Goal: Information Seeking & Learning: Check status

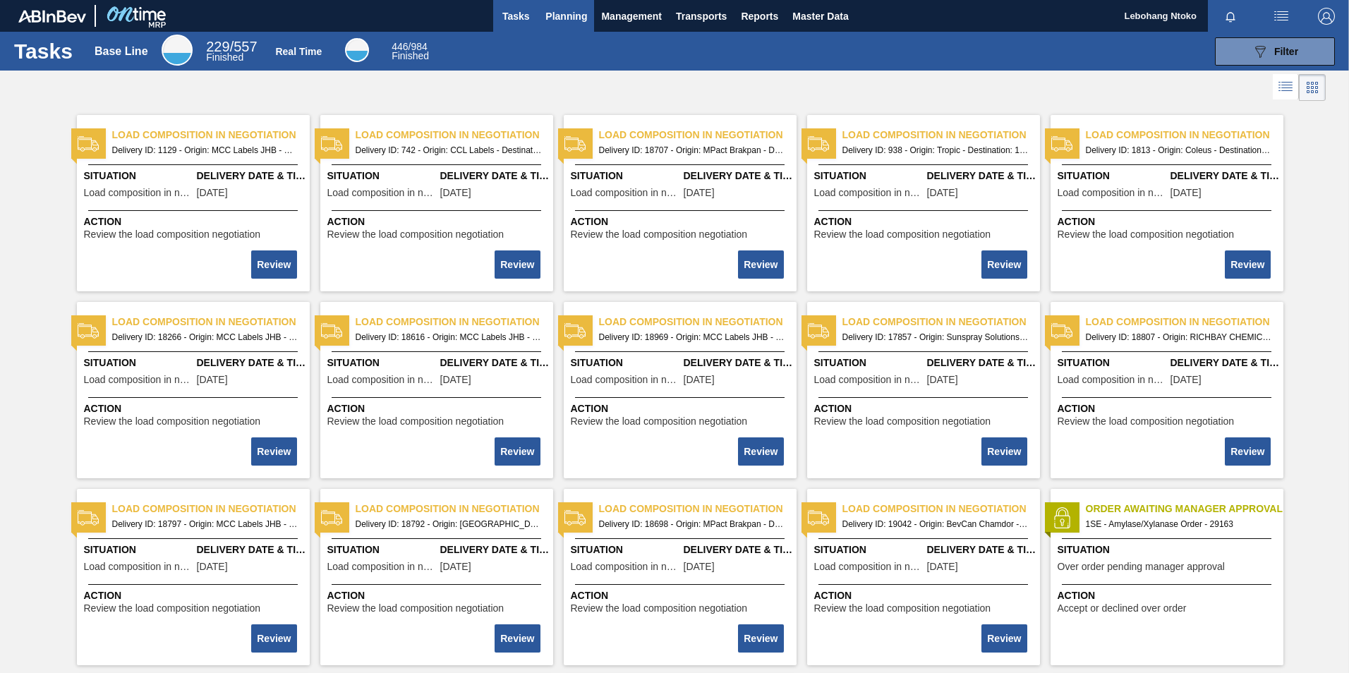
click at [571, 16] on span "Planning" at bounding box center [566, 16] width 42 height 17
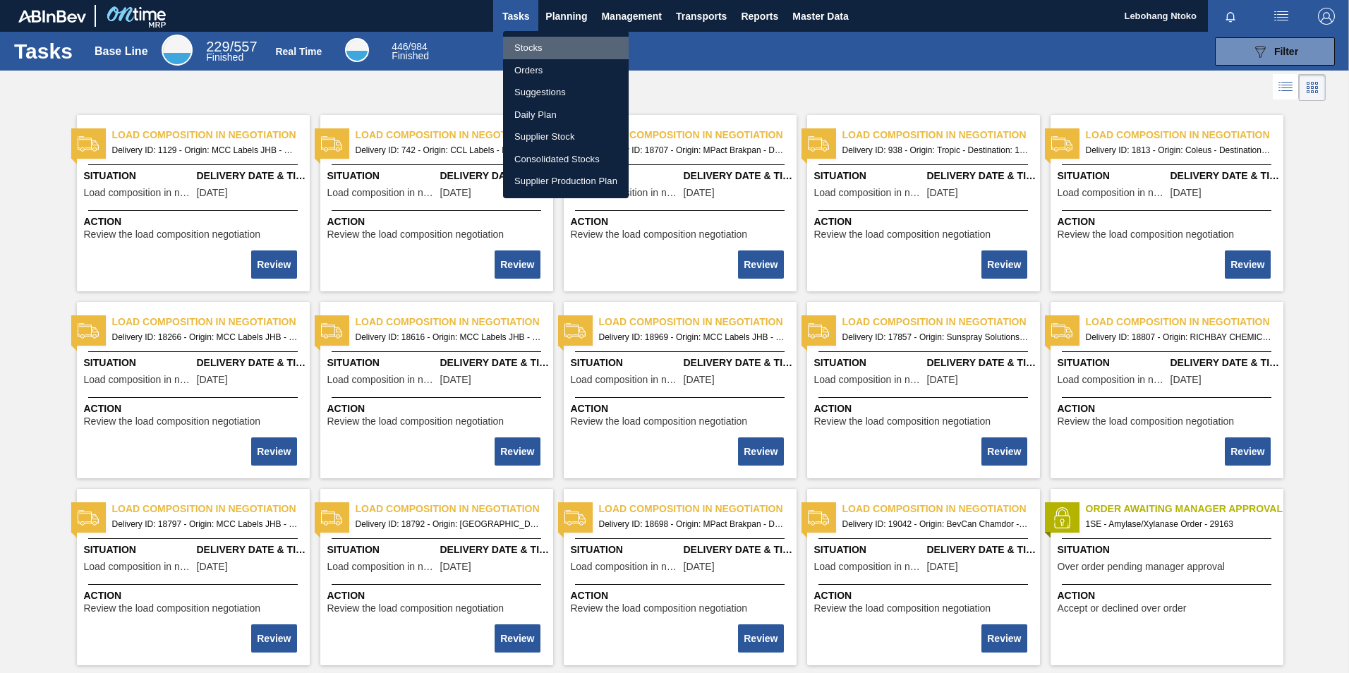
click at [537, 49] on li "Stocks" at bounding box center [566, 48] width 126 height 23
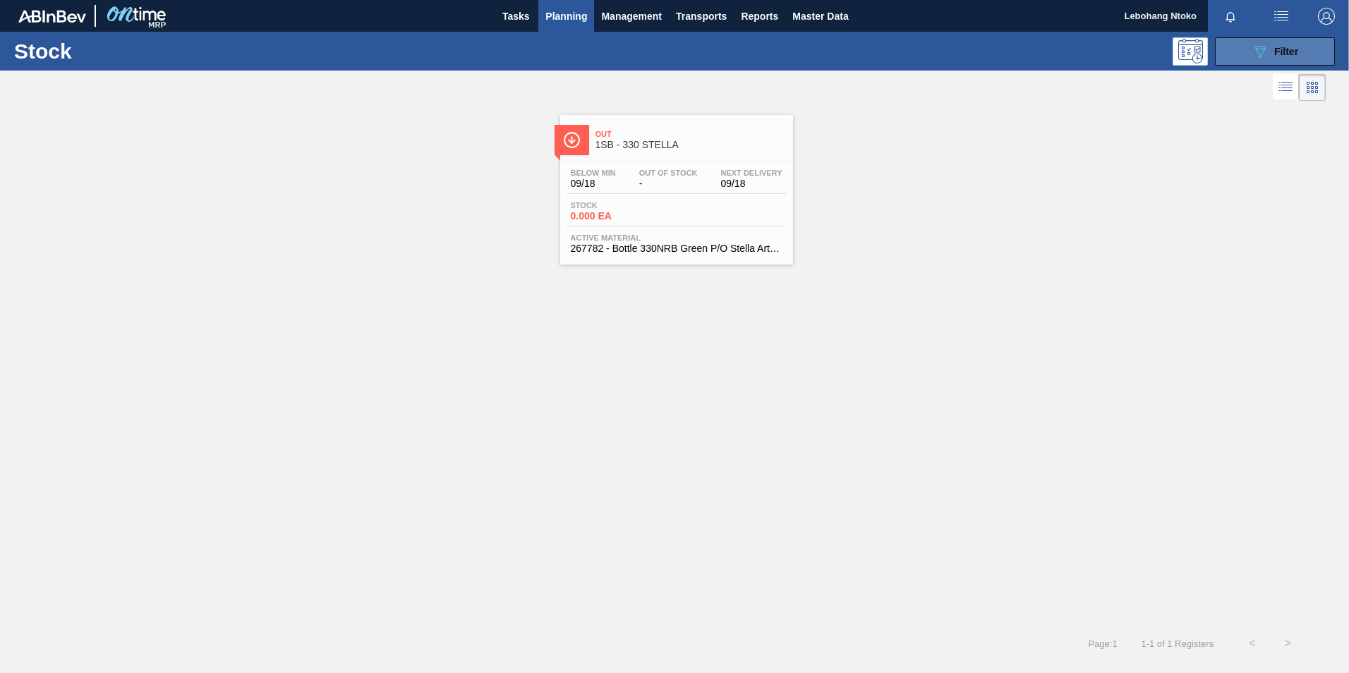
click at [1274, 49] on span "Filter" at bounding box center [1286, 51] width 24 height 11
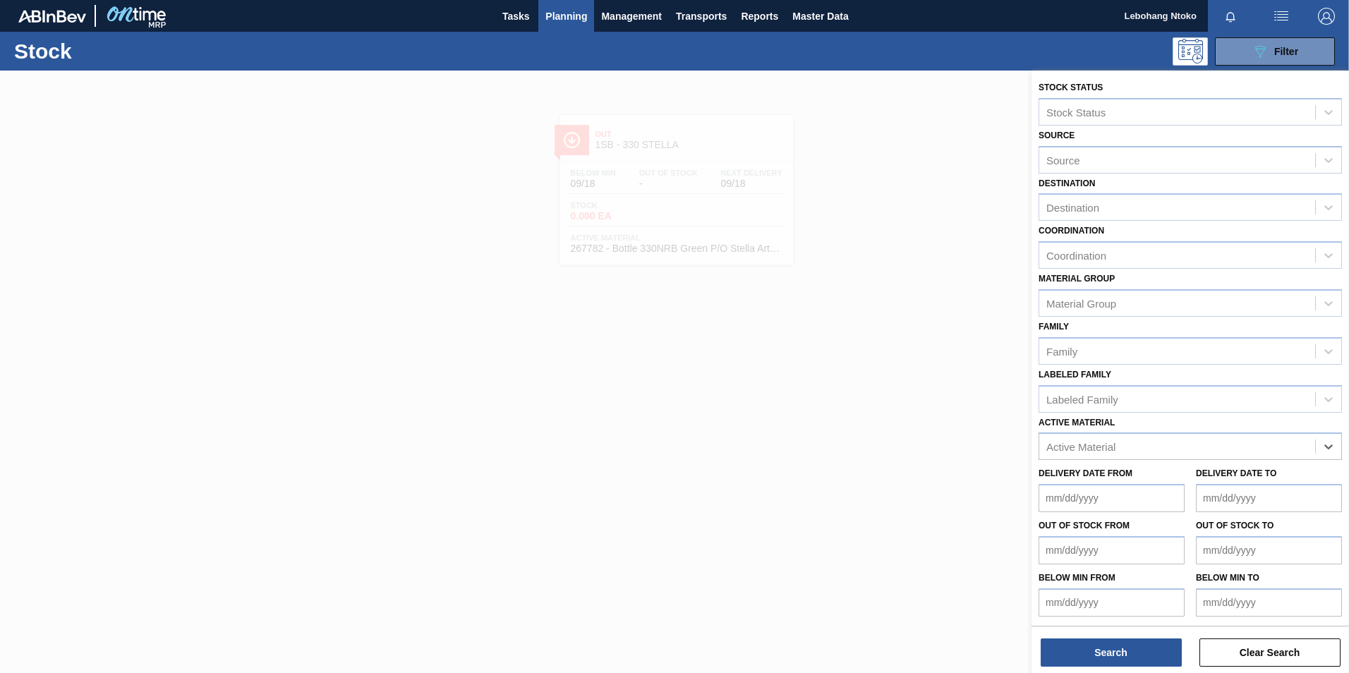
paste Material "274691"
type Material "274691"
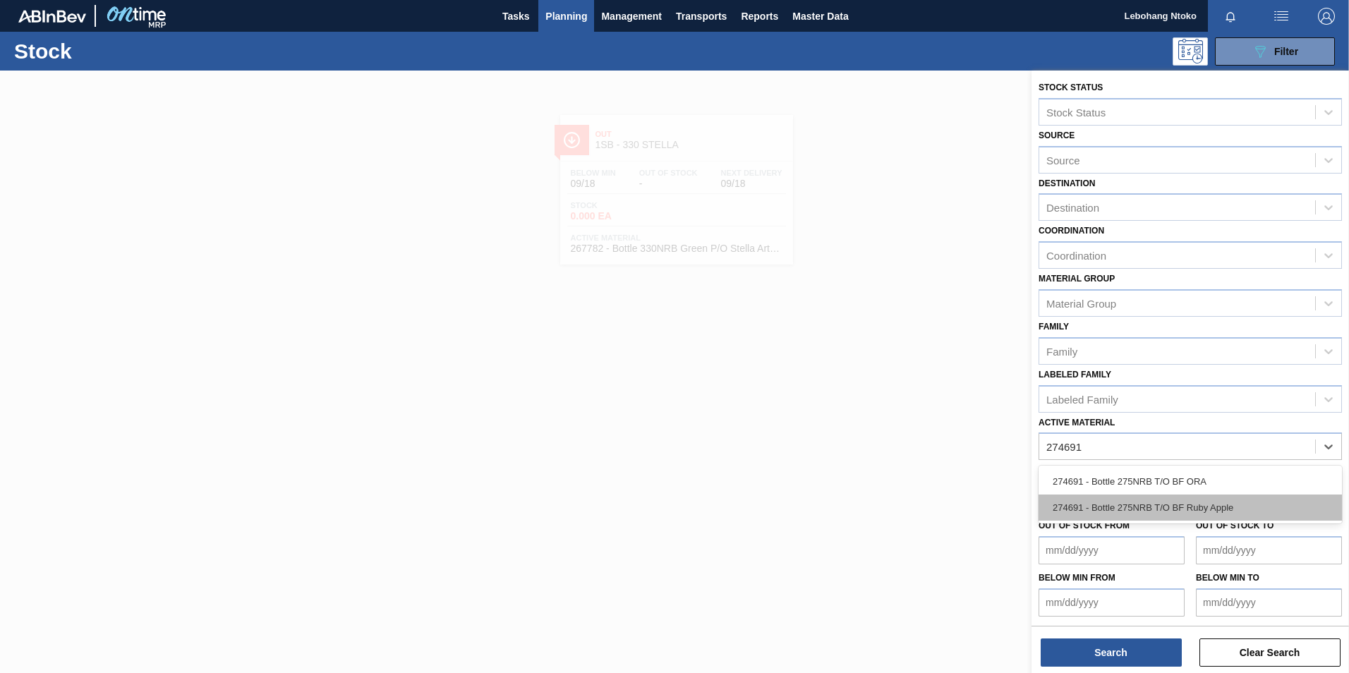
click at [1157, 502] on div "274691 - Bottle 275NRB T/O BF Ruby Apple" at bounding box center [1190, 508] width 303 height 26
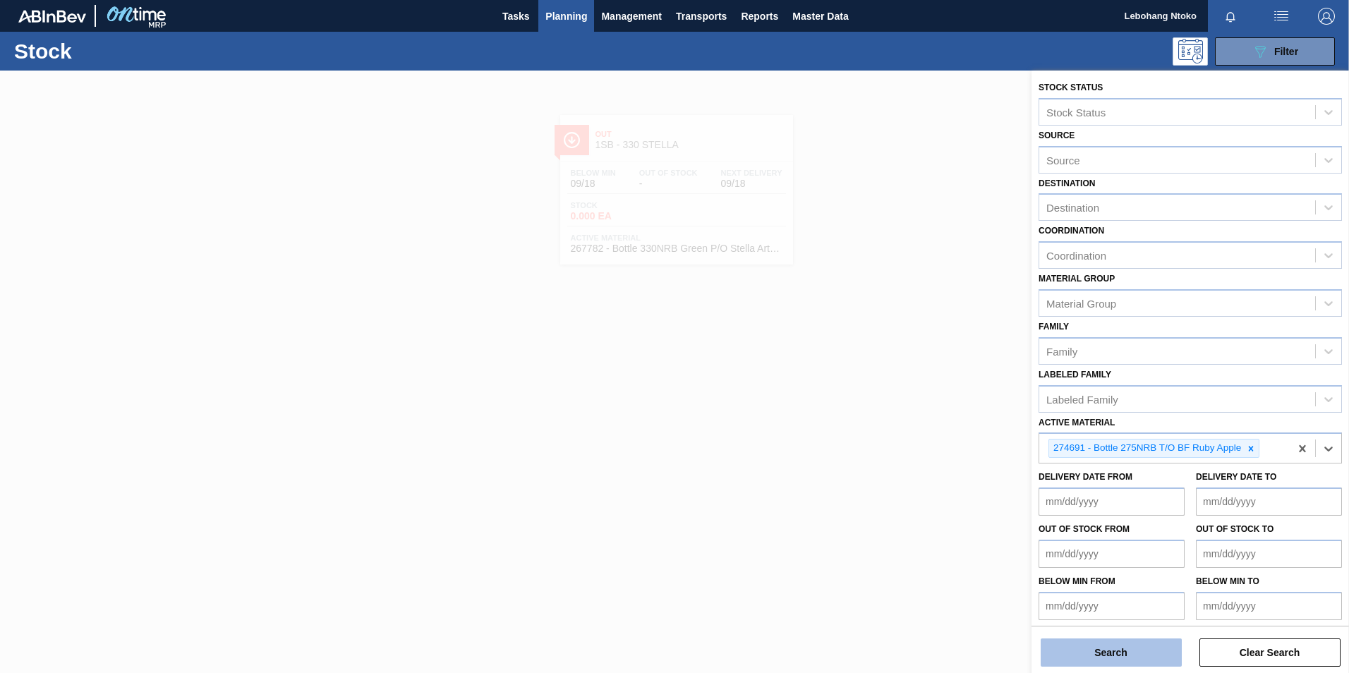
click at [1132, 647] on button "Search" at bounding box center [1111, 653] width 141 height 28
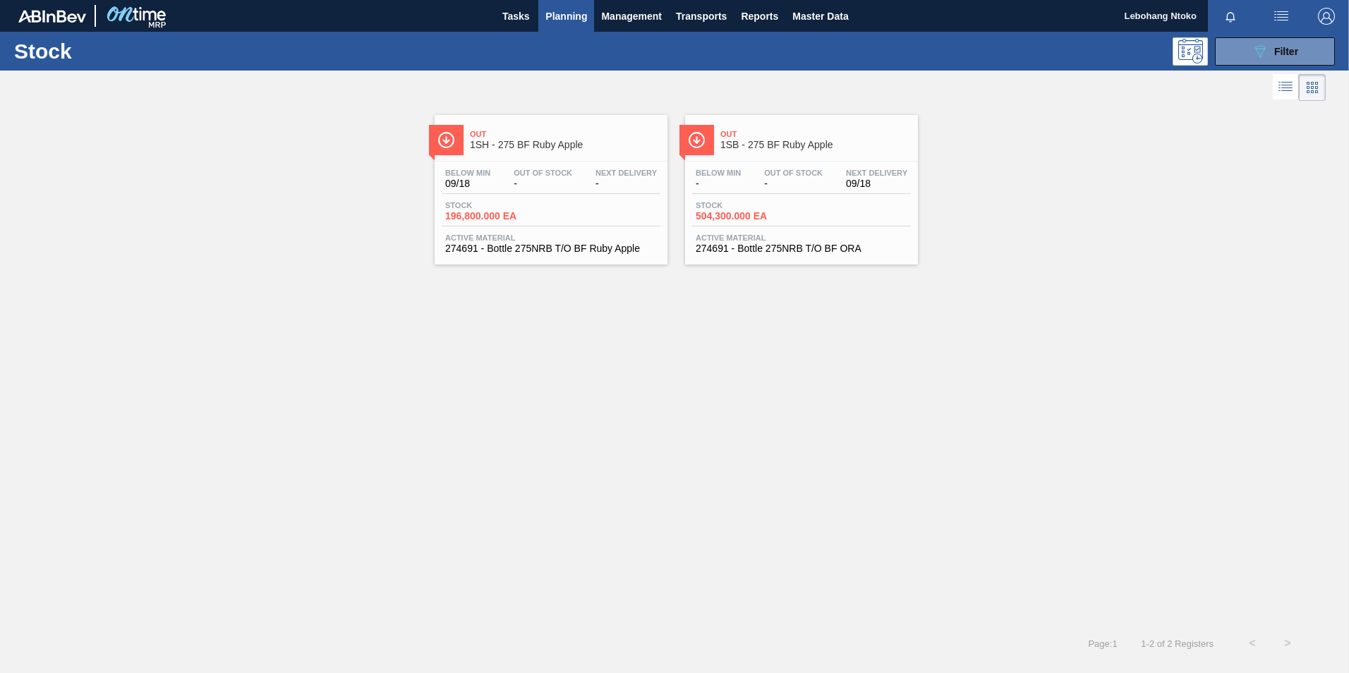
click at [747, 169] on div "Below Min - Out Of Stock - Next Delivery 09/18" at bounding box center [801, 181] width 219 height 25
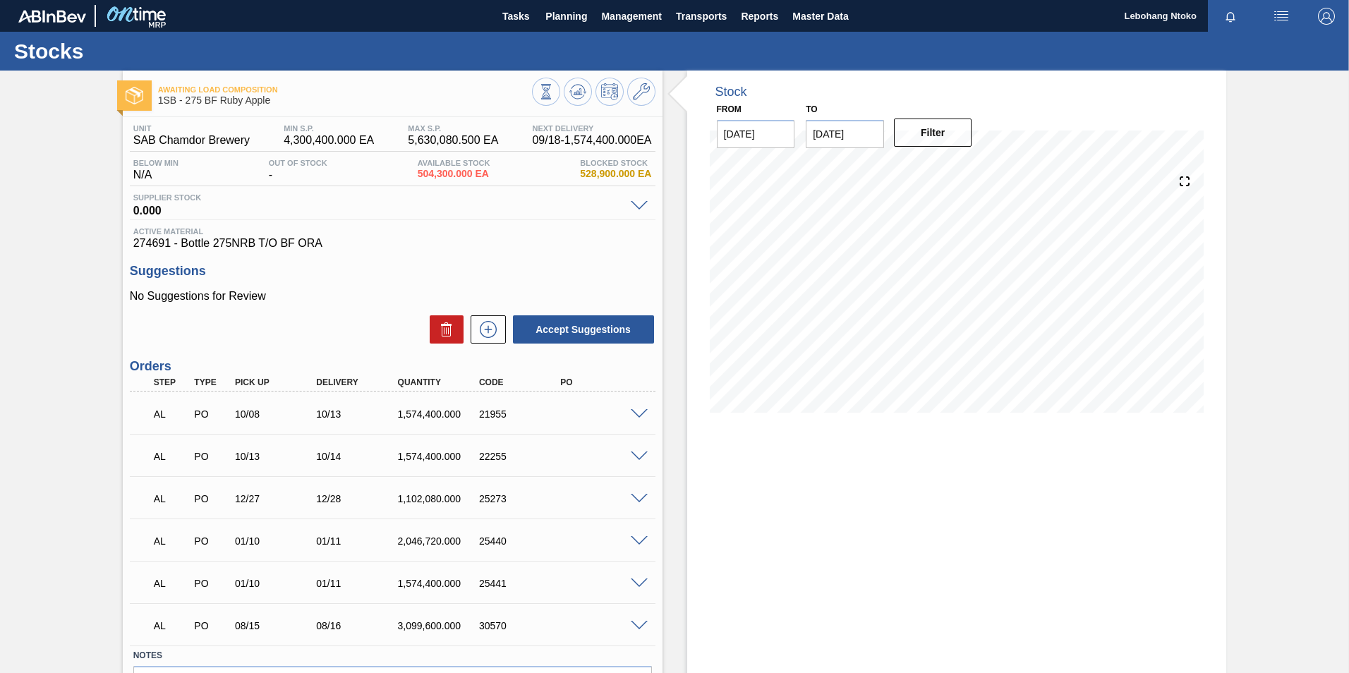
click at [637, 496] on span at bounding box center [639, 499] width 17 height 11
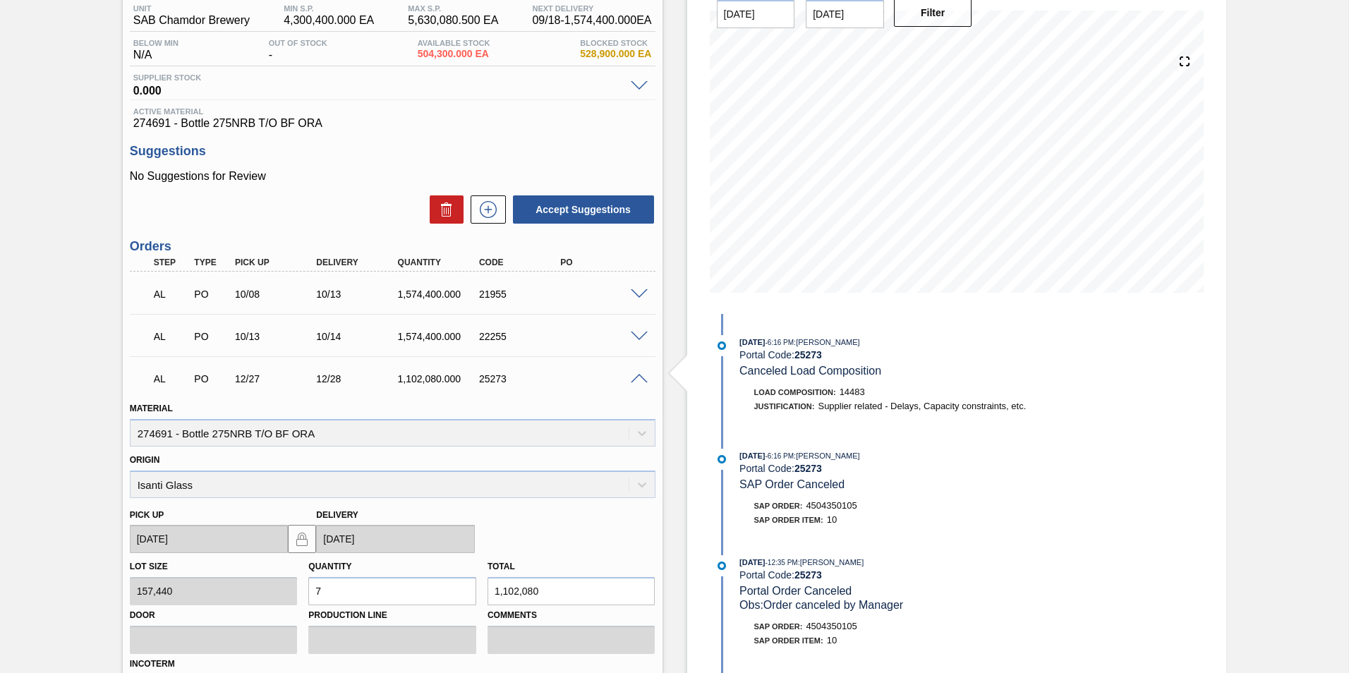
scroll to position [141, 0]
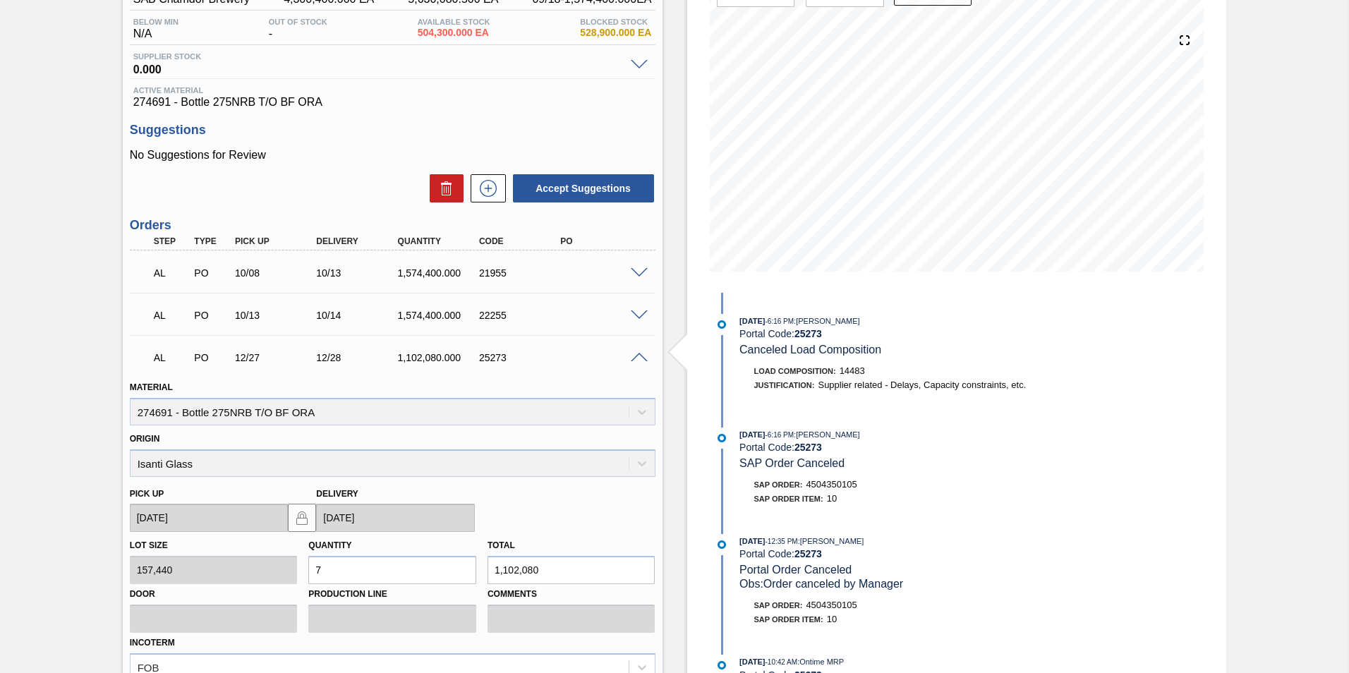
click at [636, 357] on span at bounding box center [639, 358] width 17 height 11
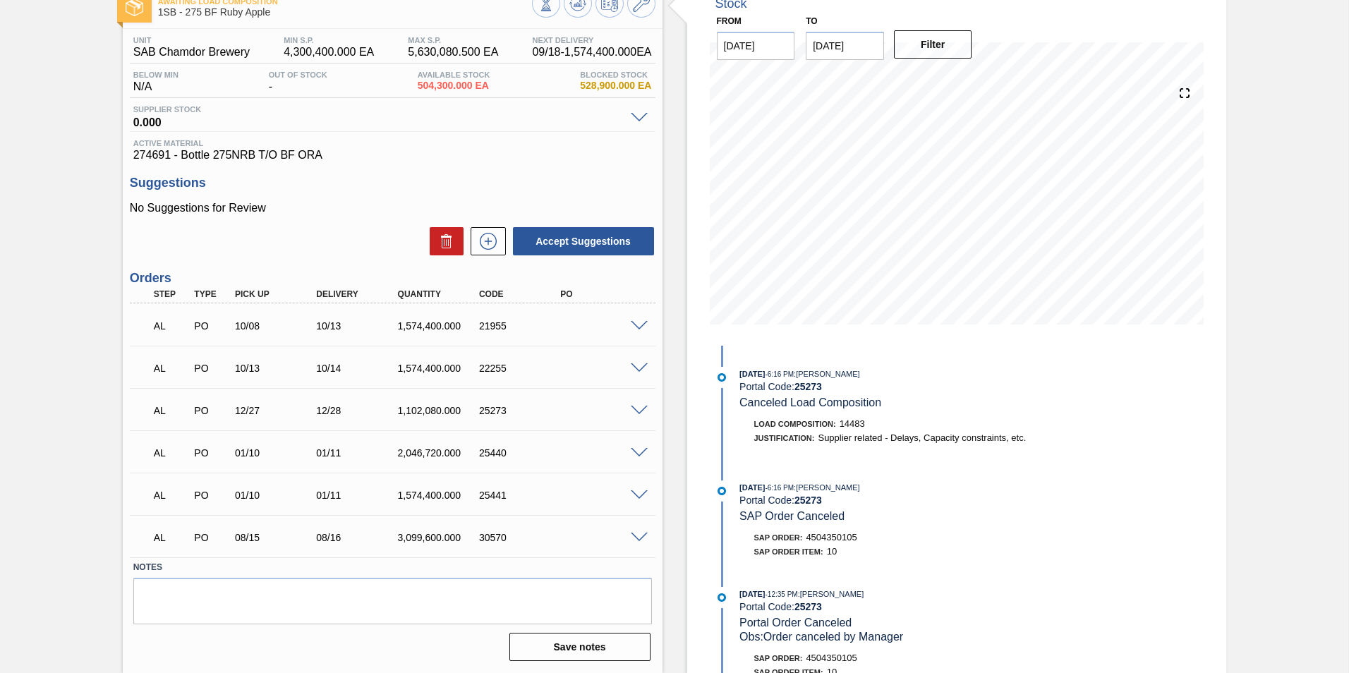
scroll to position [88, 0]
click at [633, 454] on span at bounding box center [639, 453] width 17 height 11
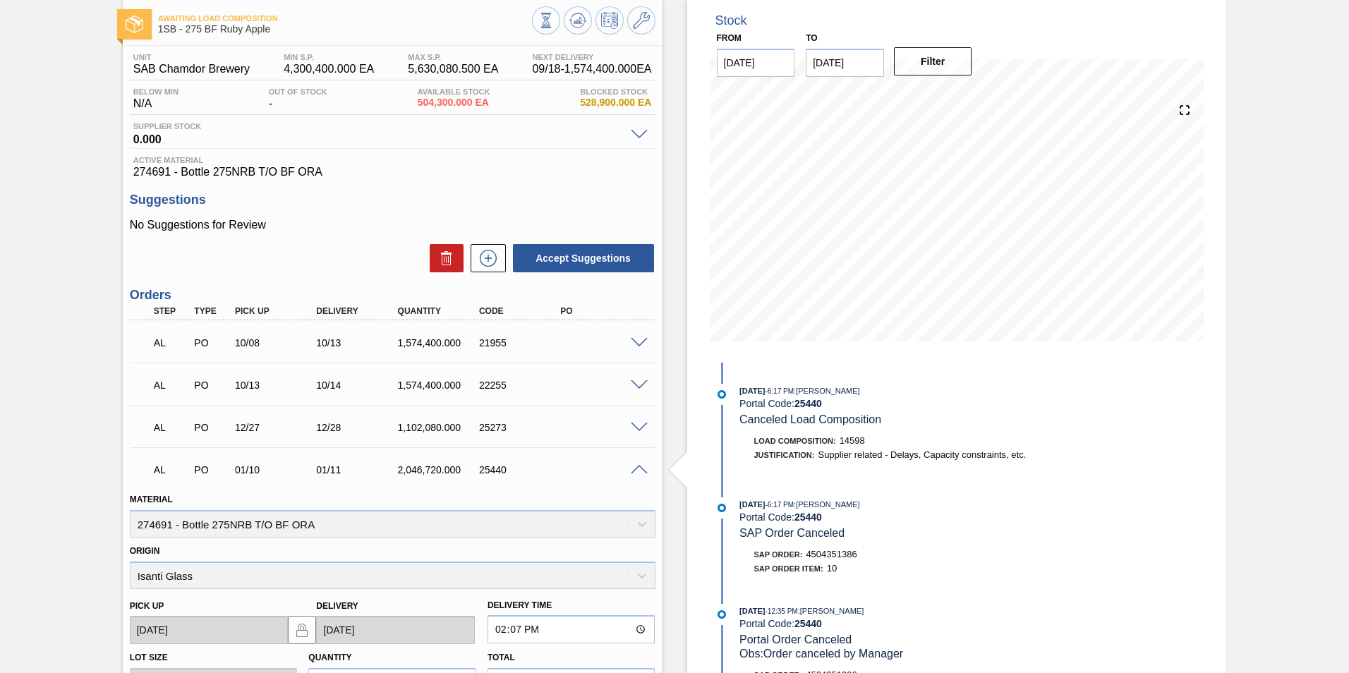
scroll to position [71, 0]
click at [634, 464] on div at bounding box center [641, 469] width 28 height 11
click at [638, 468] on span at bounding box center [639, 471] width 17 height 11
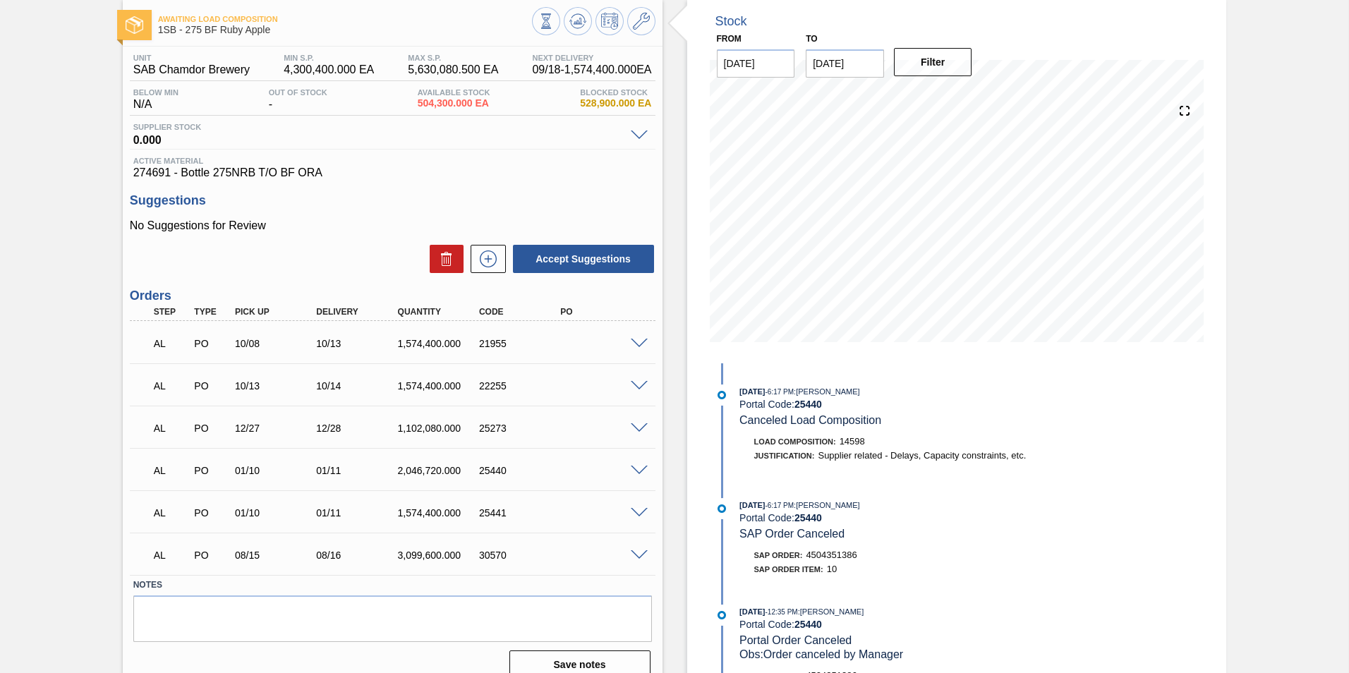
click at [634, 553] on span at bounding box center [639, 555] width 17 height 11
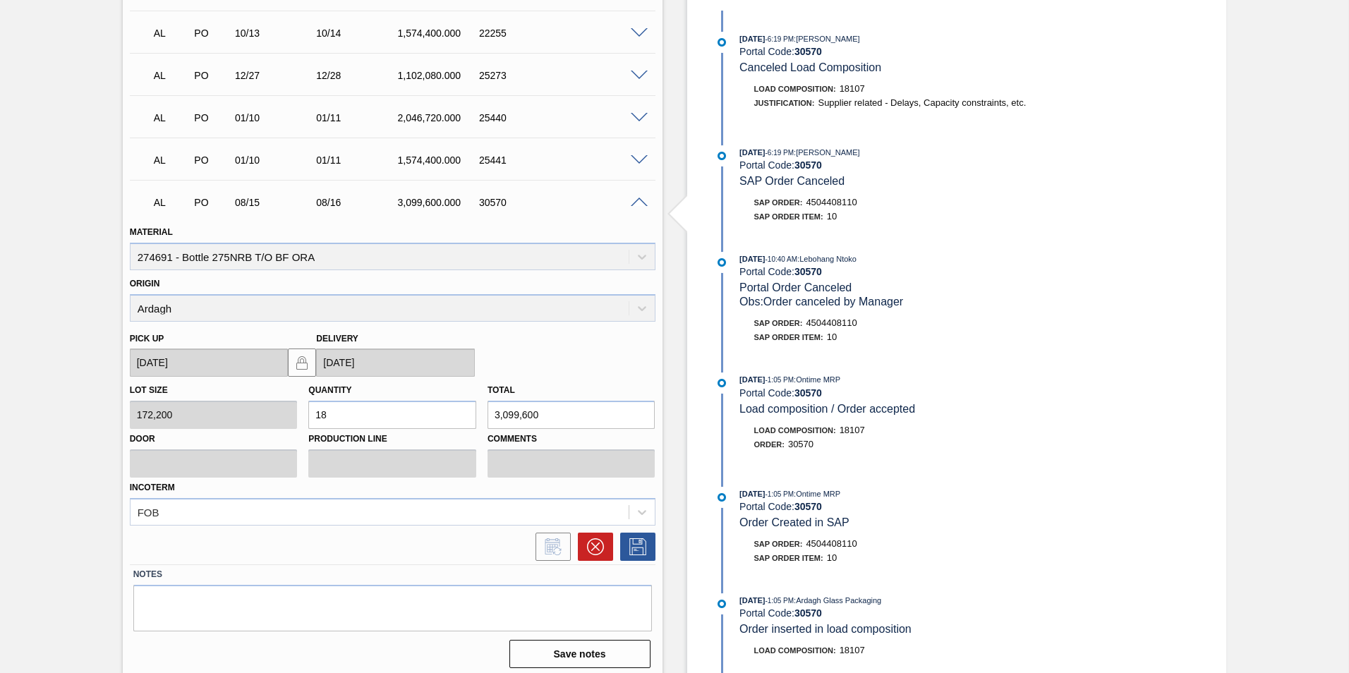
scroll to position [430, 0]
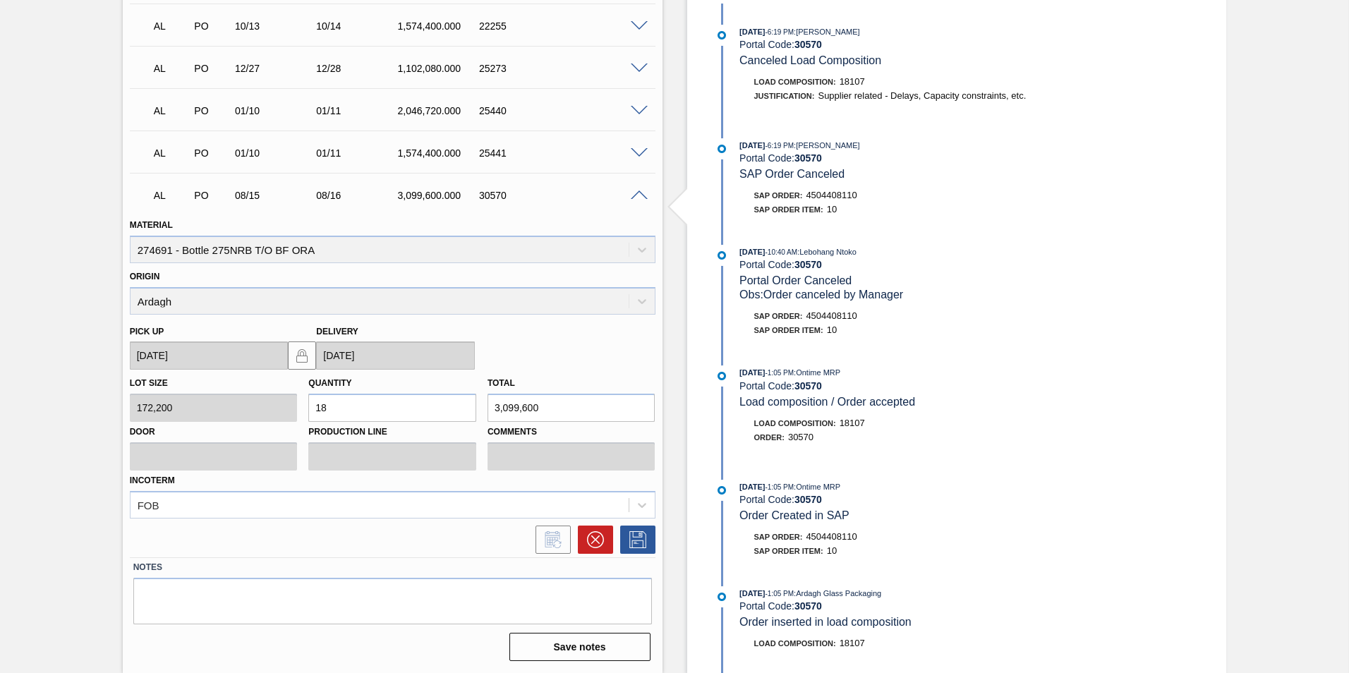
click at [643, 195] on span at bounding box center [639, 196] width 17 height 11
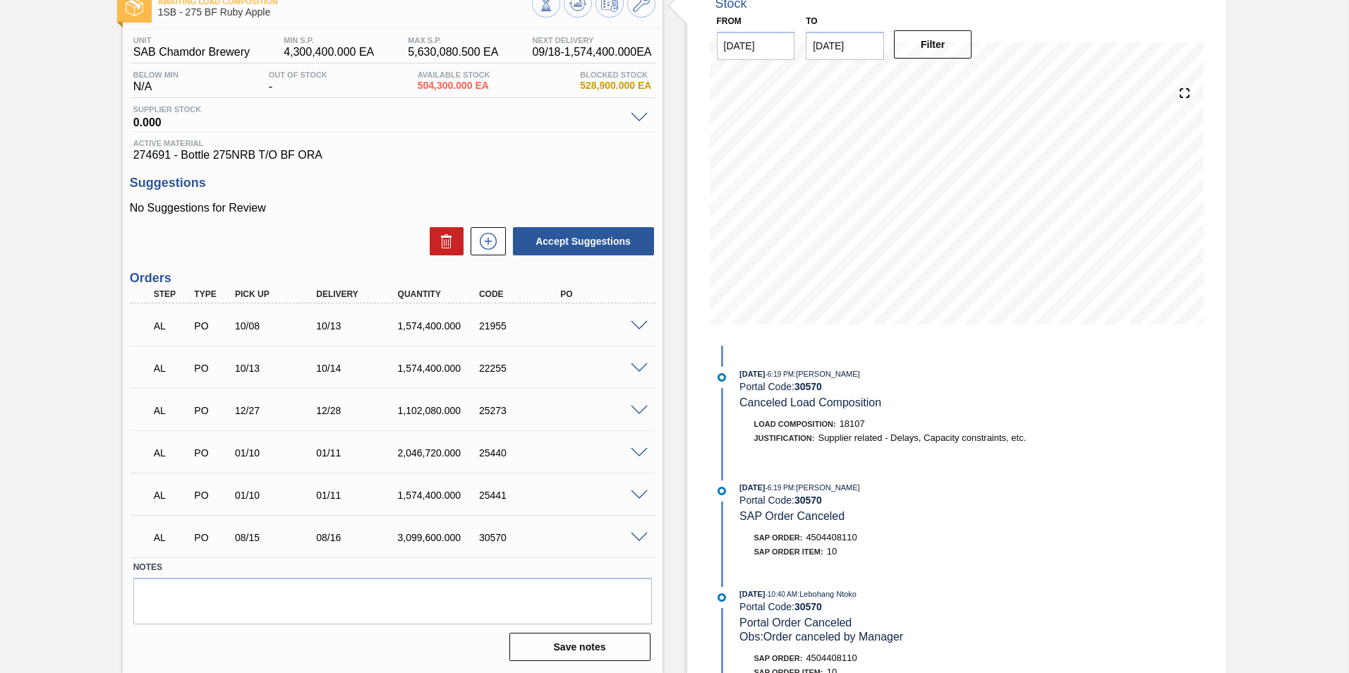
scroll to position [88, 0]
click at [639, 536] on span at bounding box center [639, 538] width 17 height 11
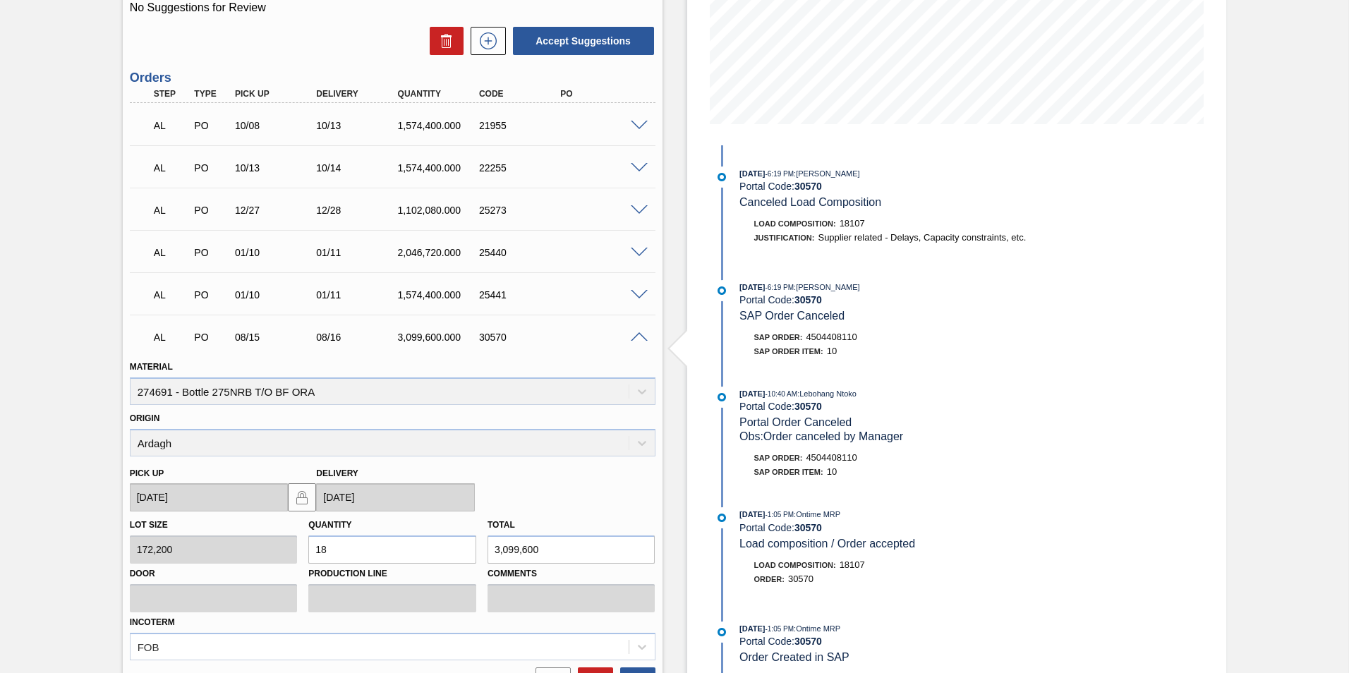
scroll to position [289, 0]
click at [638, 335] on span at bounding box center [639, 337] width 17 height 11
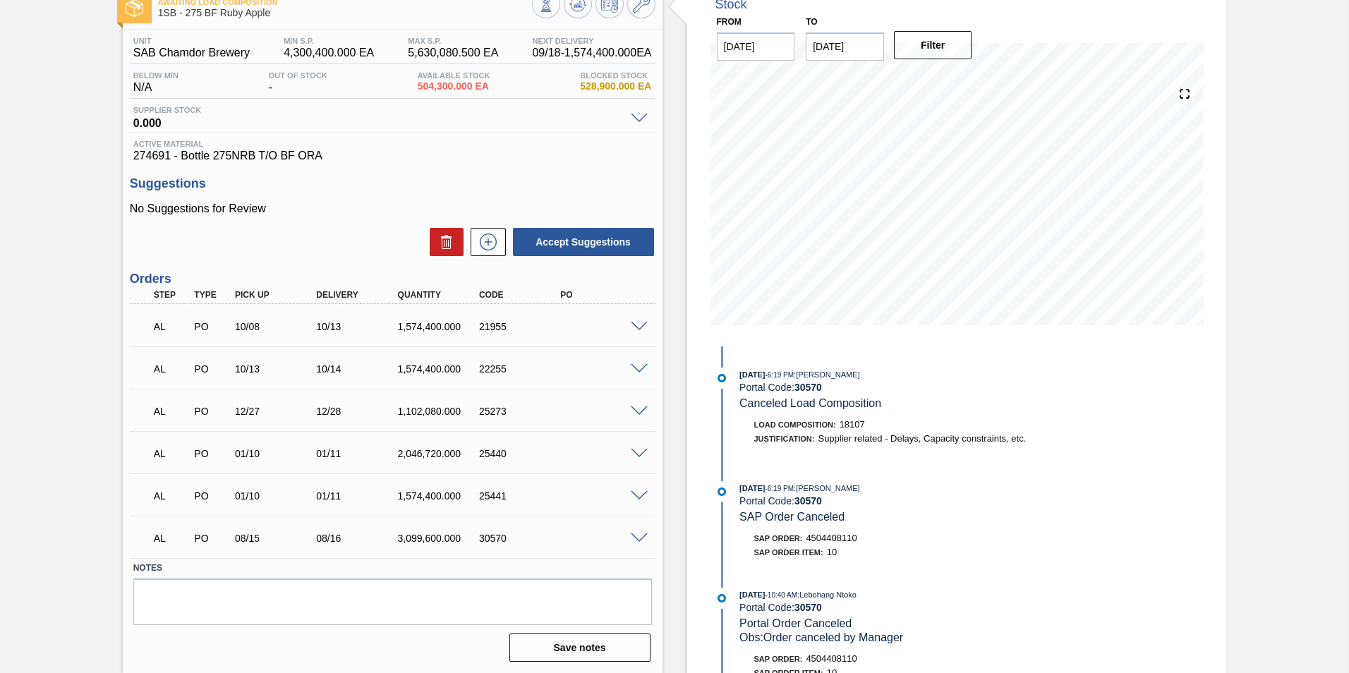
scroll to position [88, 0]
click at [632, 538] on span at bounding box center [639, 538] width 17 height 11
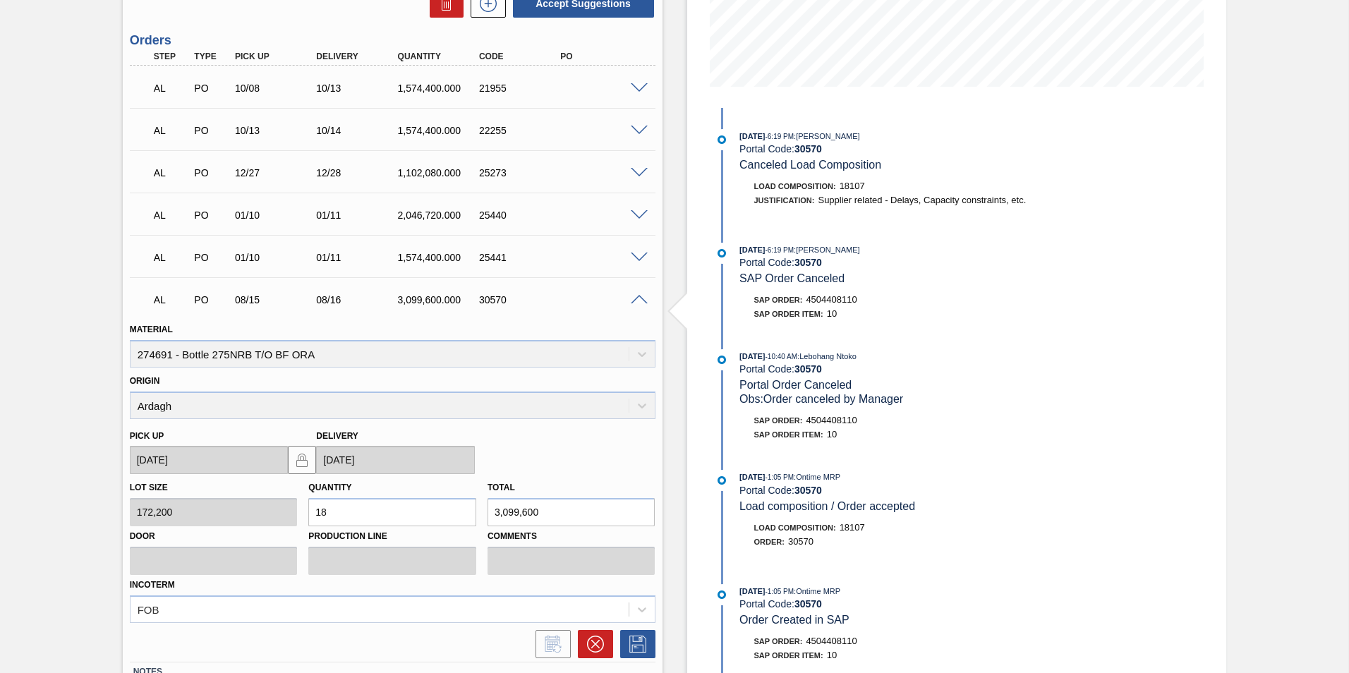
scroll to position [353, 0]
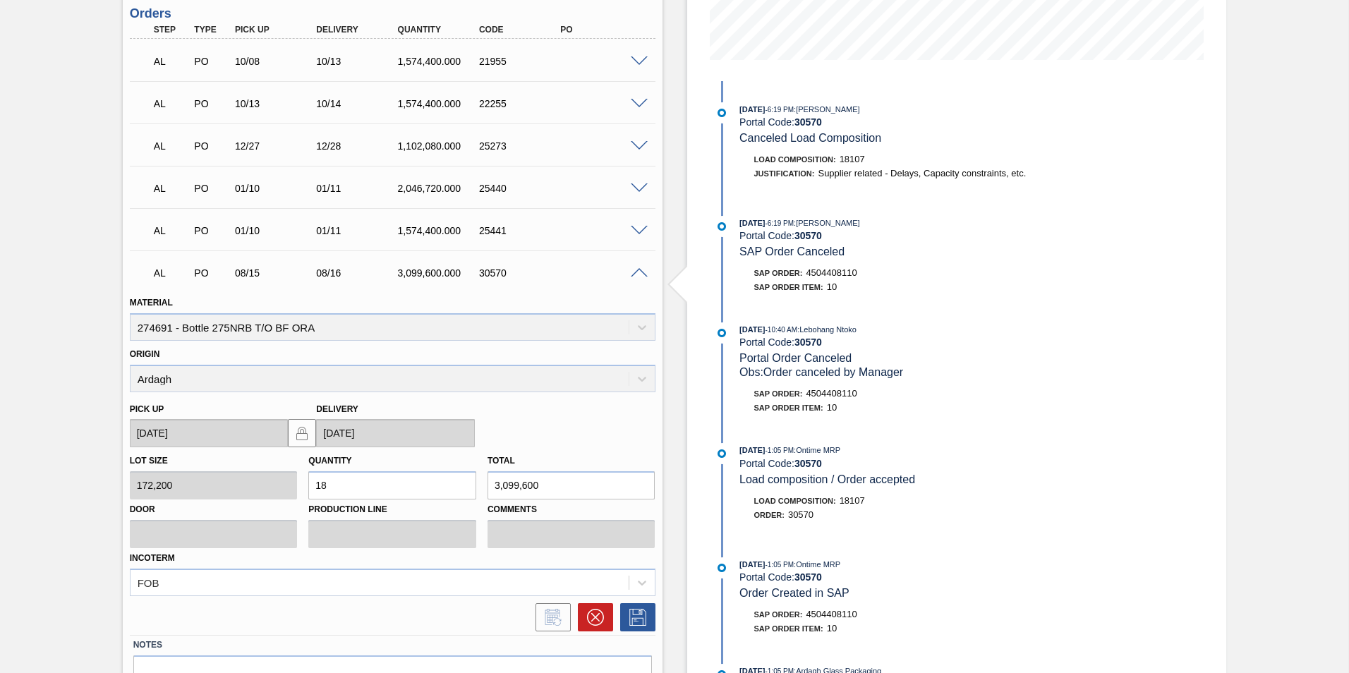
click at [637, 273] on span at bounding box center [639, 273] width 17 height 11
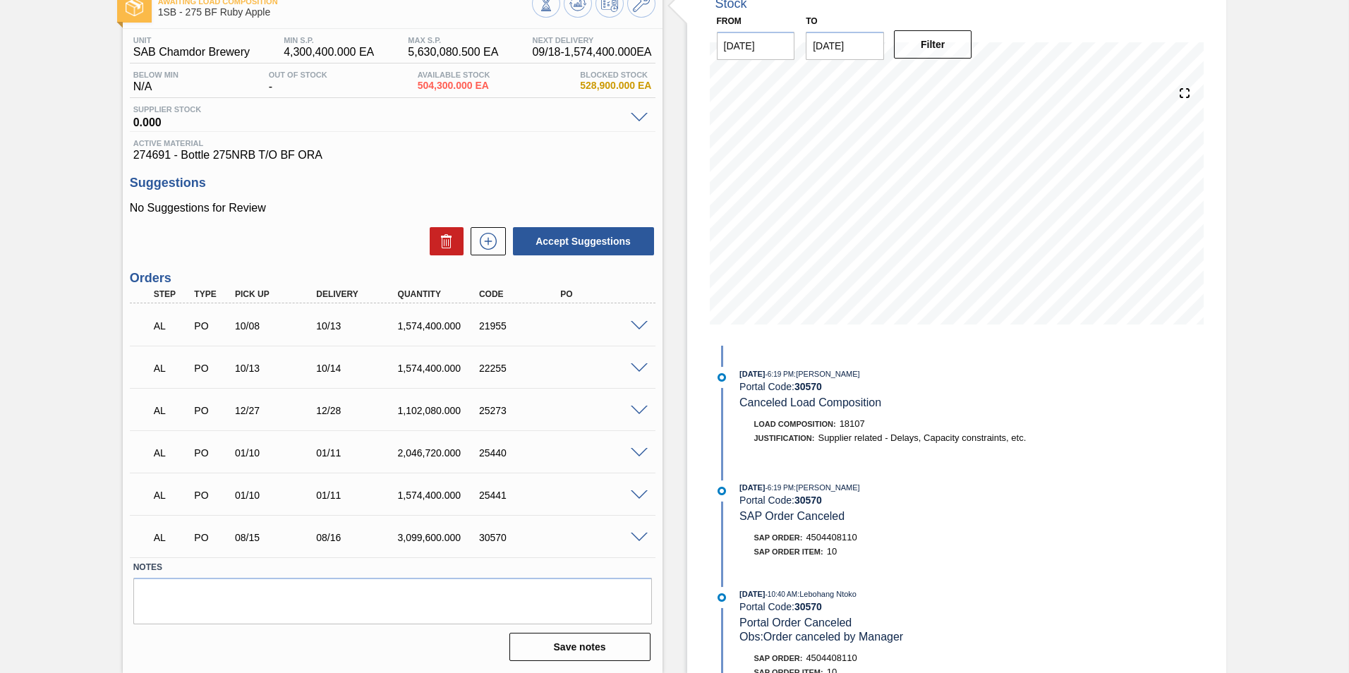
scroll to position [88, 0]
click at [635, 326] on span at bounding box center [639, 326] width 17 height 11
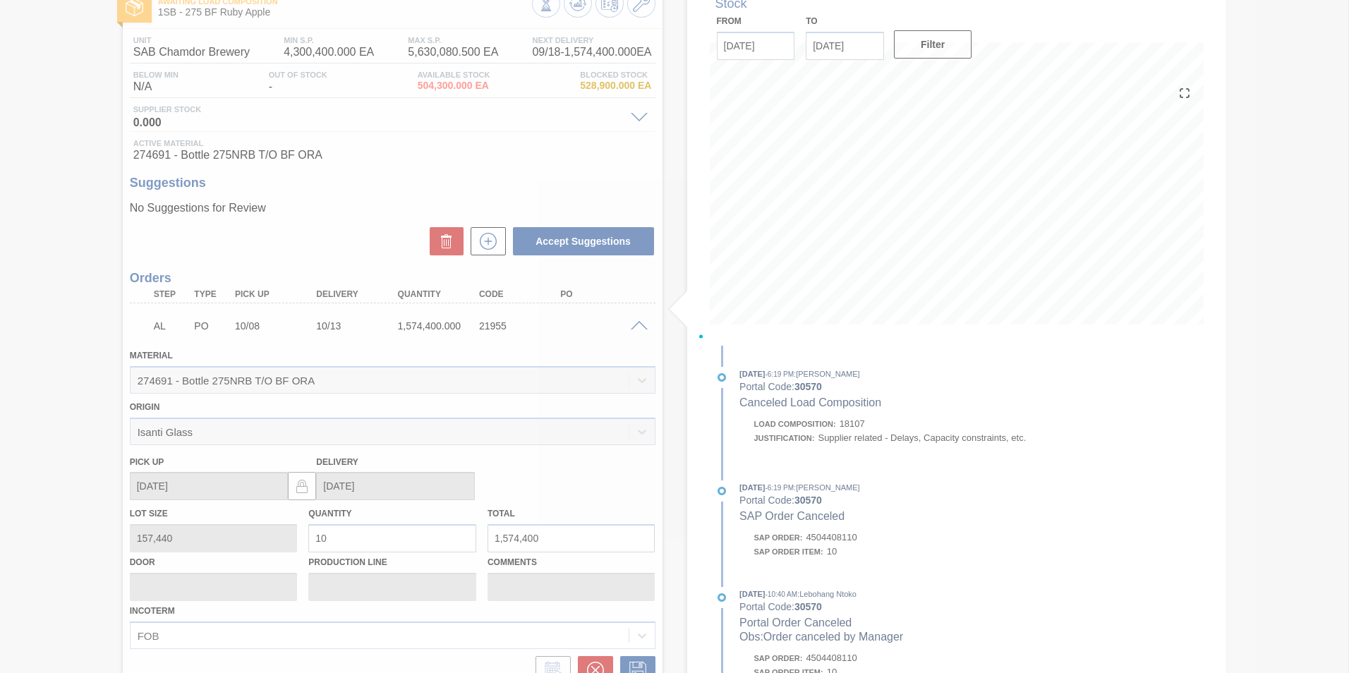
scroll to position [353, 0]
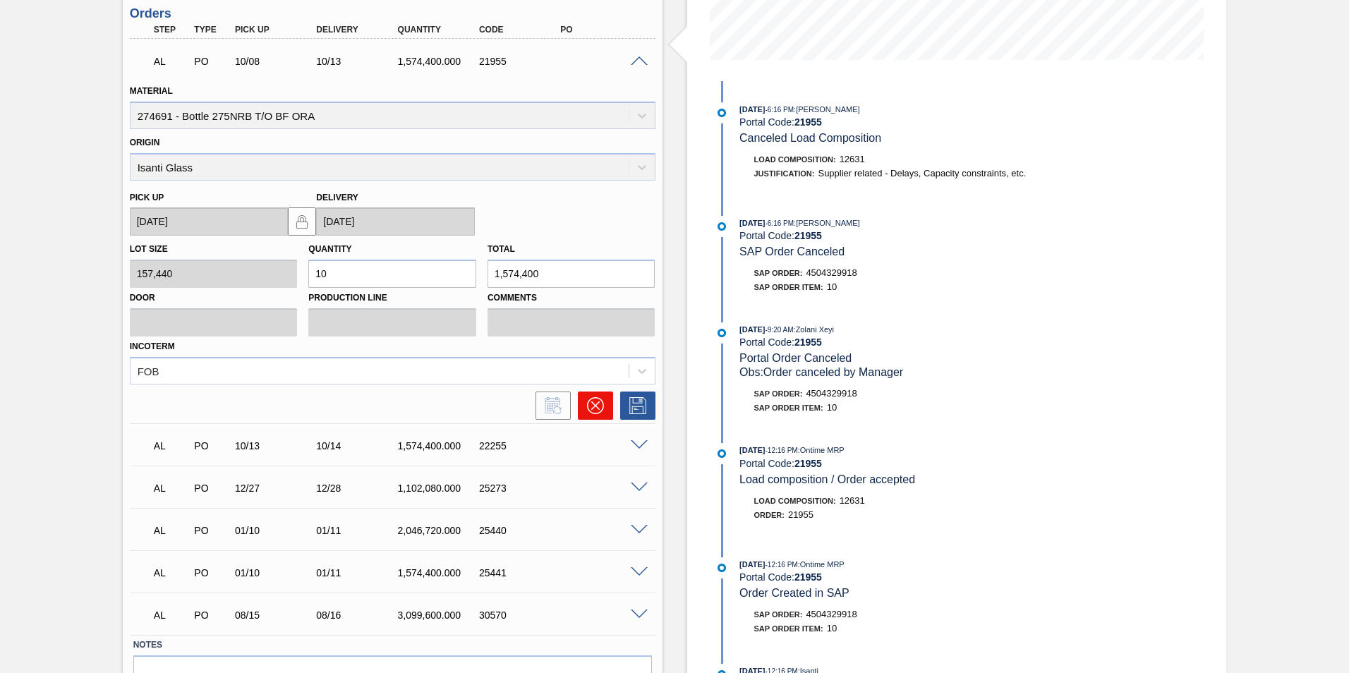
click at [593, 404] on icon at bounding box center [595, 406] width 8 height 8
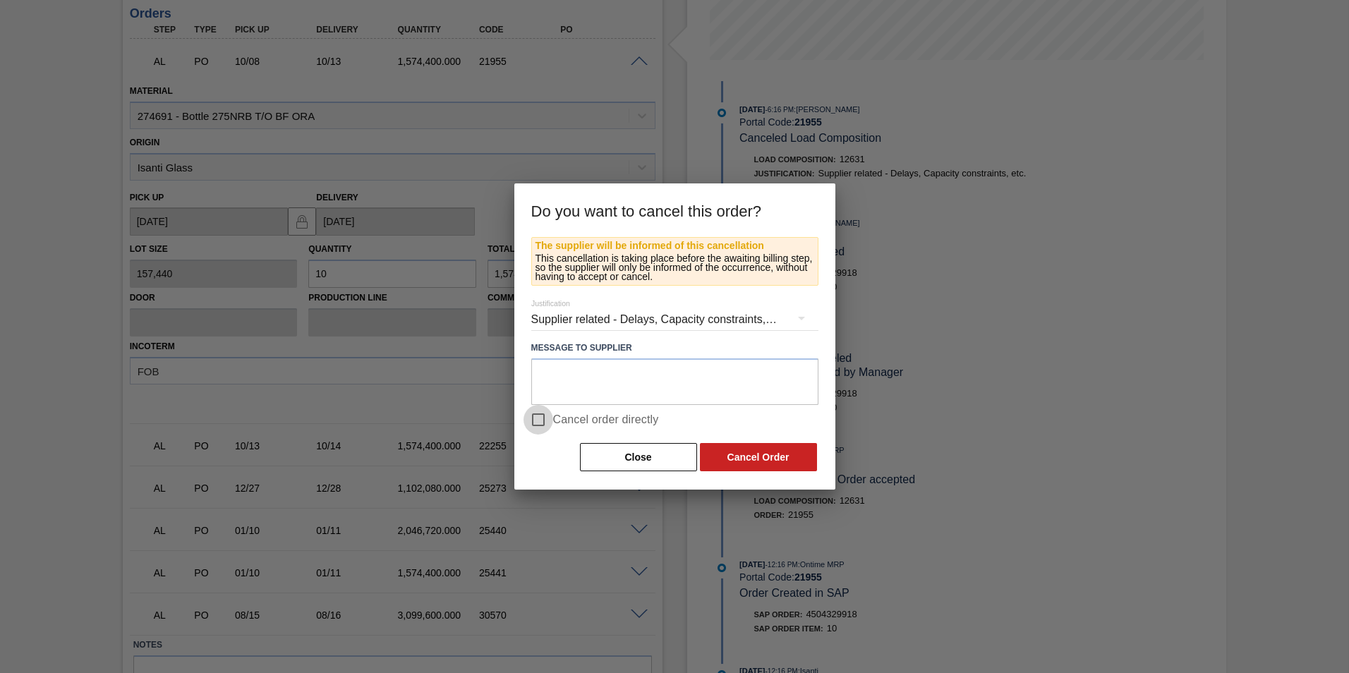
click at [541, 421] on input "Cancel order directly" at bounding box center [539, 420] width 30 height 30
checkbox input "true"
click at [750, 455] on button "Cancel Order" at bounding box center [758, 457] width 117 height 28
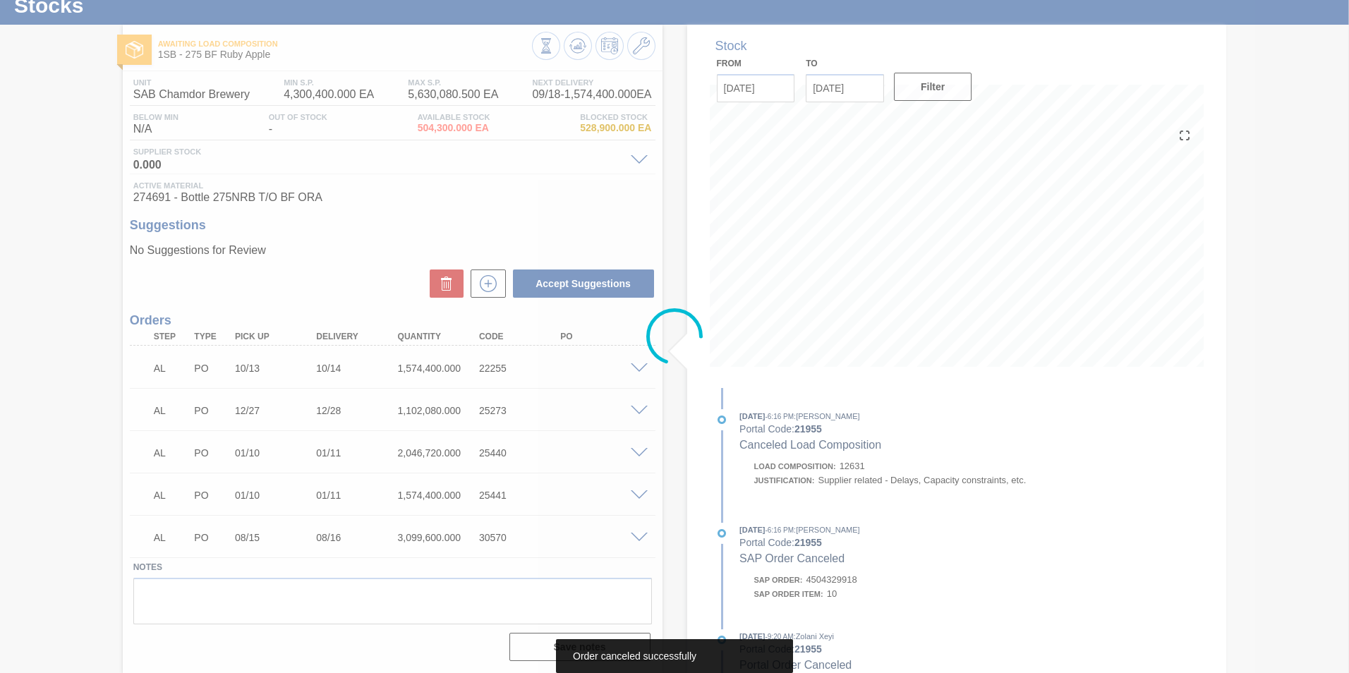
scroll to position [46, 0]
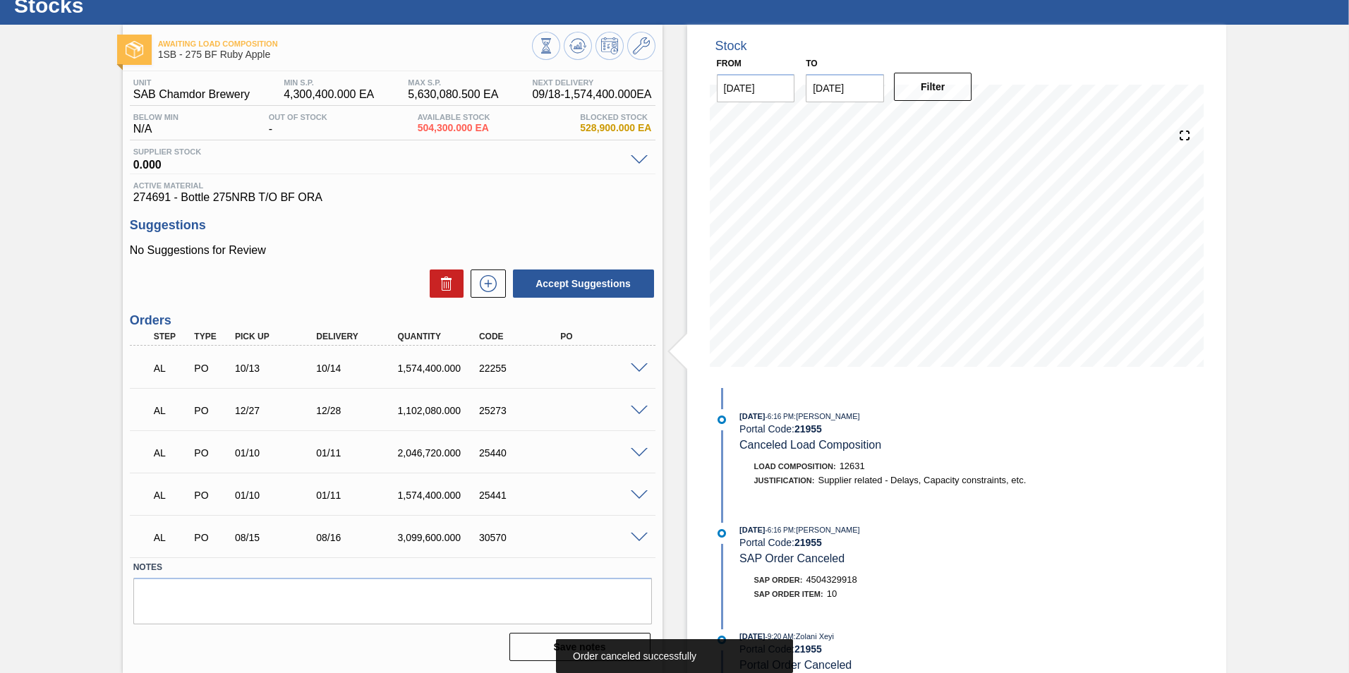
click at [639, 366] on span at bounding box center [639, 368] width 17 height 11
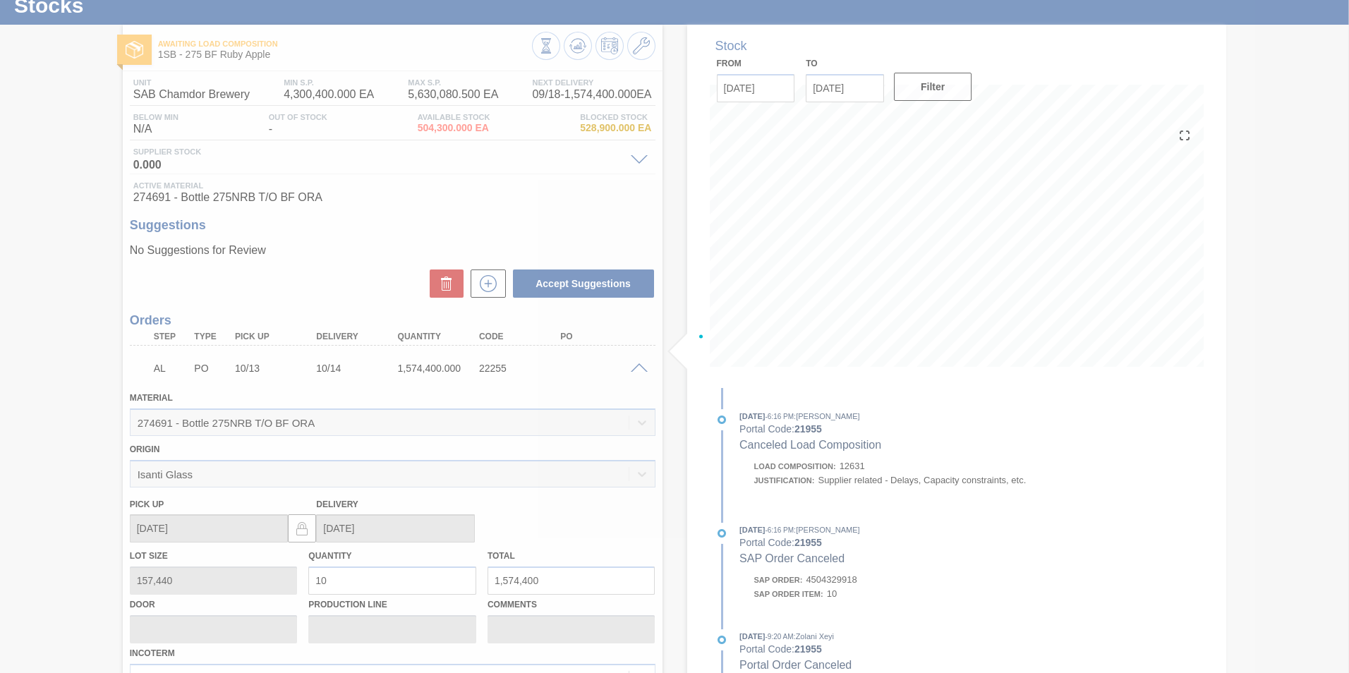
scroll to position [353, 0]
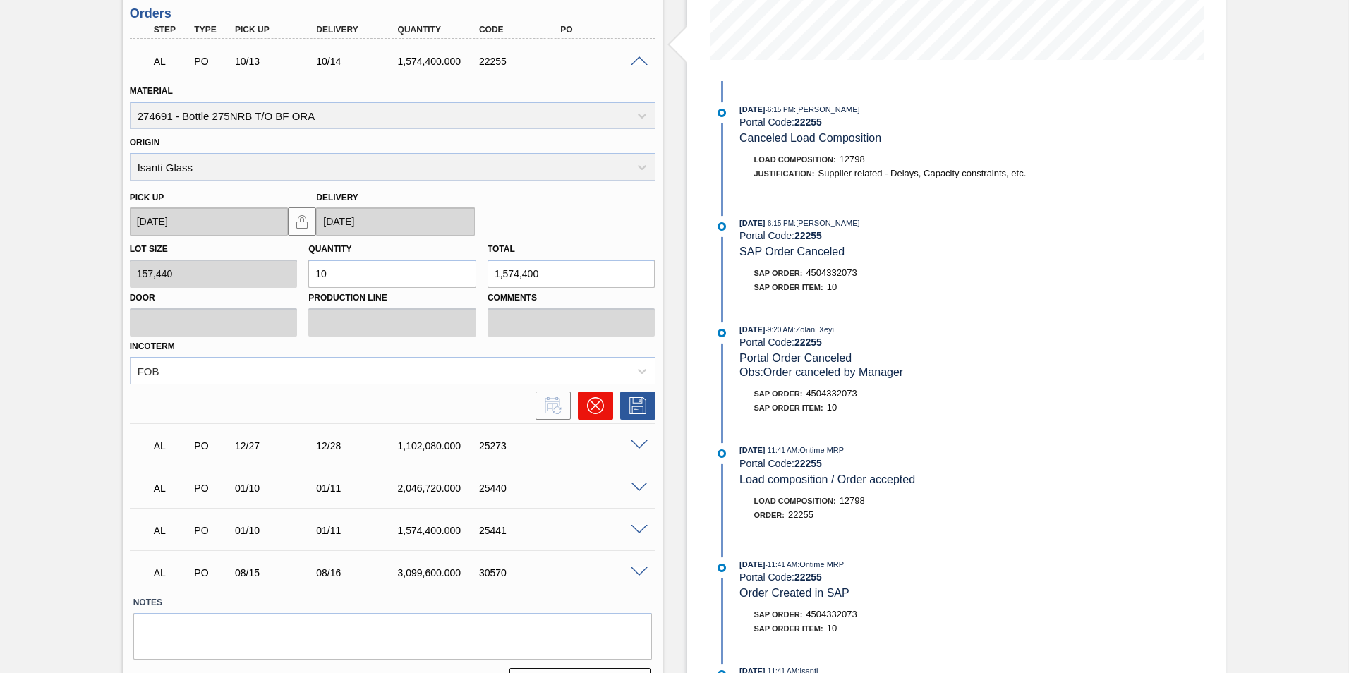
click at [590, 405] on icon at bounding box center [595, 405] width 17 height 17
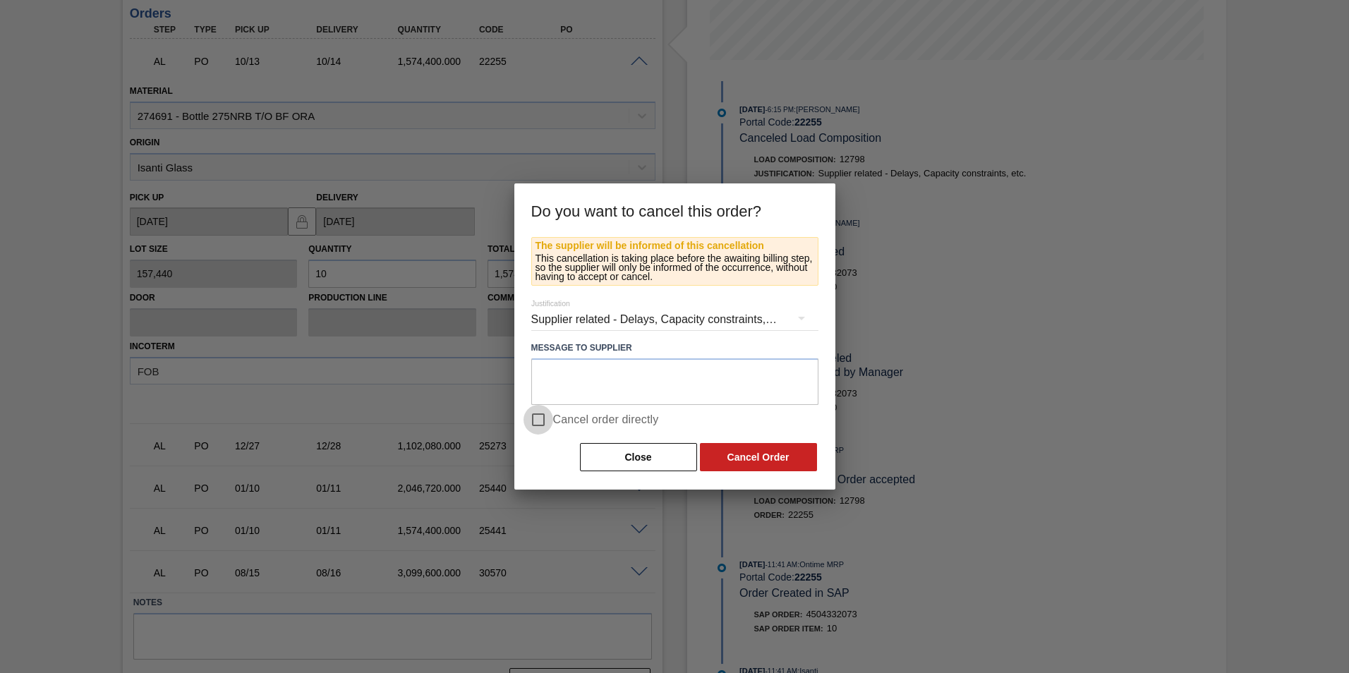
drag, startPoint x: 538, startPoint y: 420, endPoint x: 701, endPoint y: 460, distance: 167.2
click at [542, 420] on input "Cancel order directly" at bounding box center [539, 420] width 30 height 30
checkbox input "true"
click at [749, 457] on button "Cancel Order" at bounding box center [758, 457] width 117 height 28
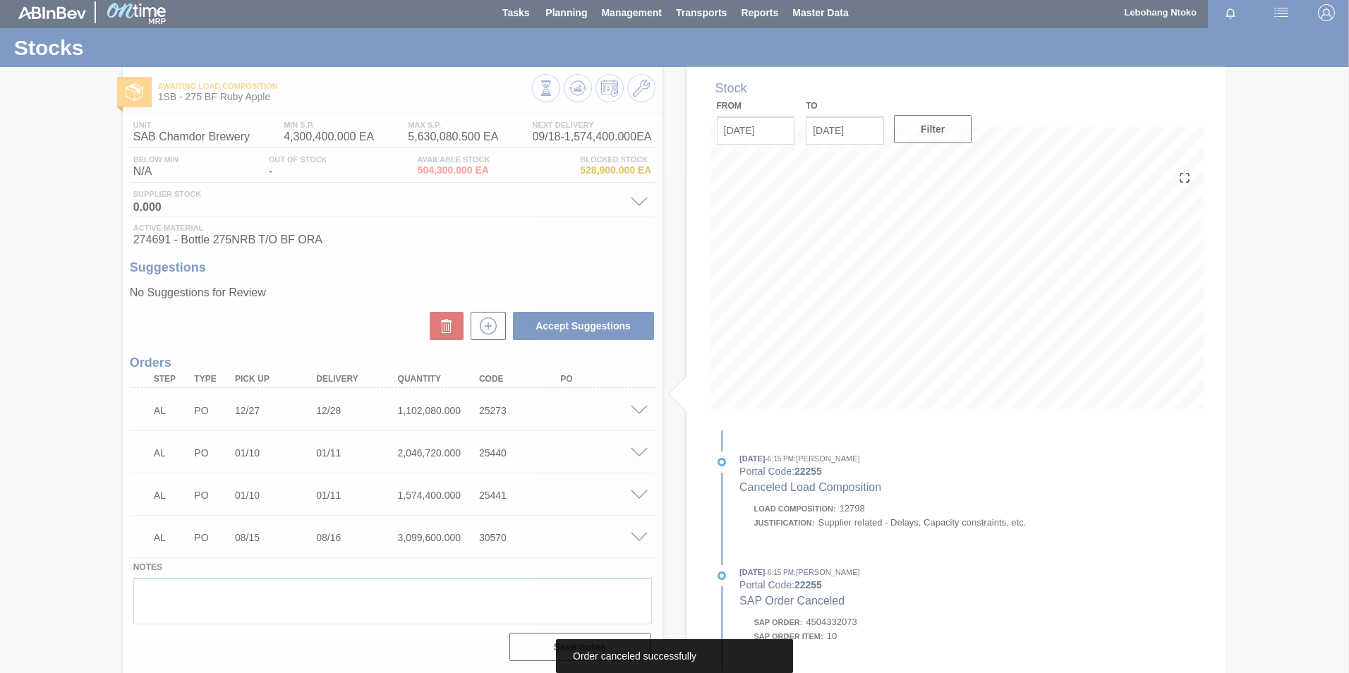
scroll to position [4, 0]
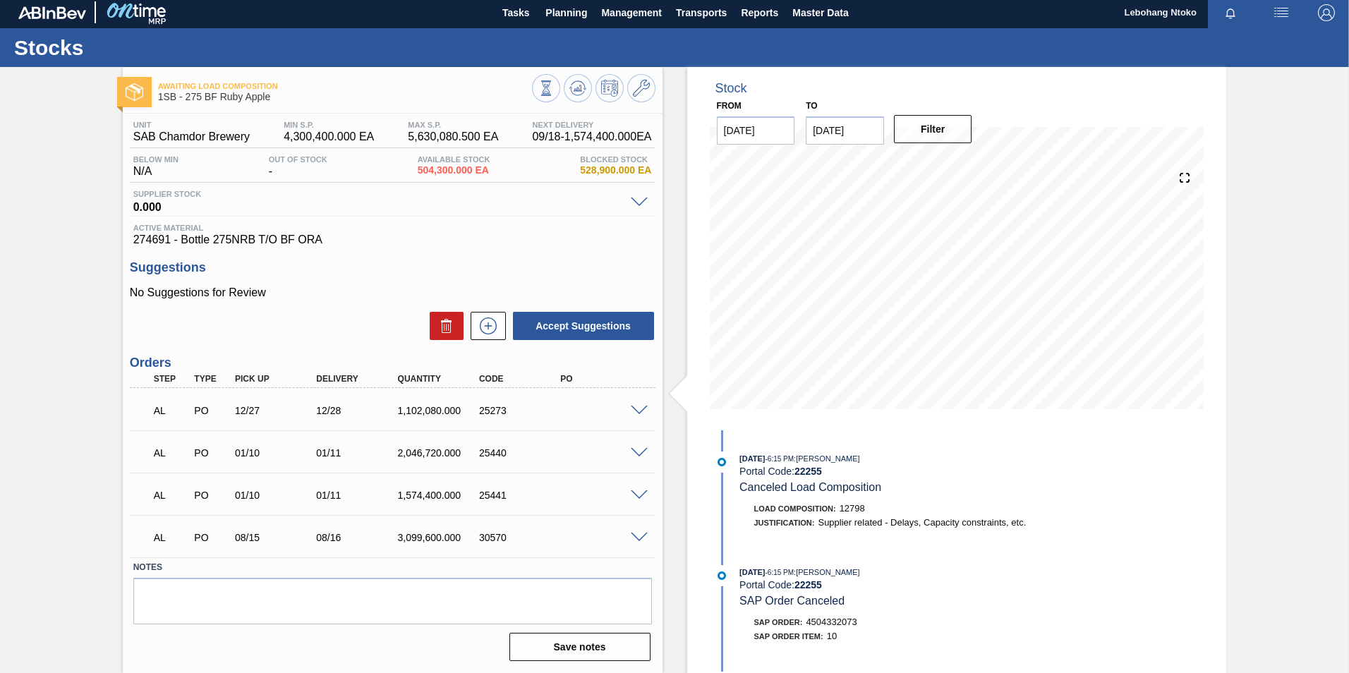
click at [634, 407] on span at bounding box center [639, 411] width 17 height 11
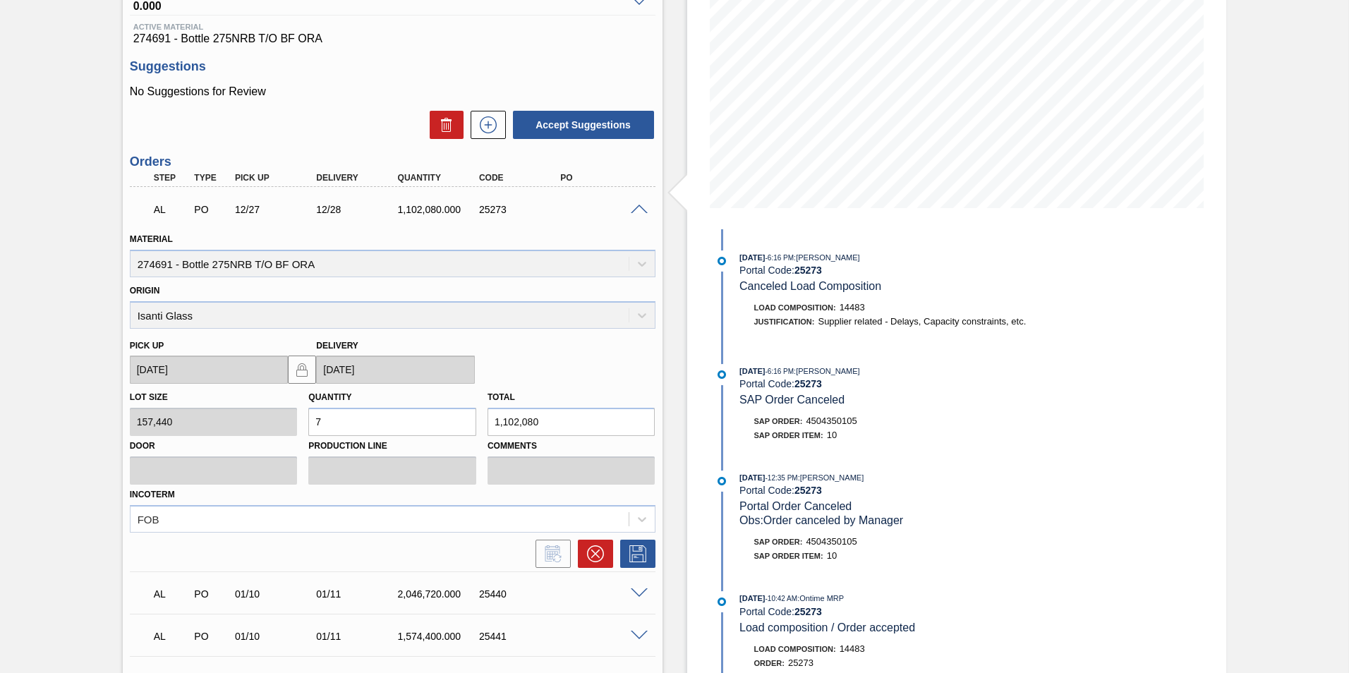
scroll to position [275, 0]
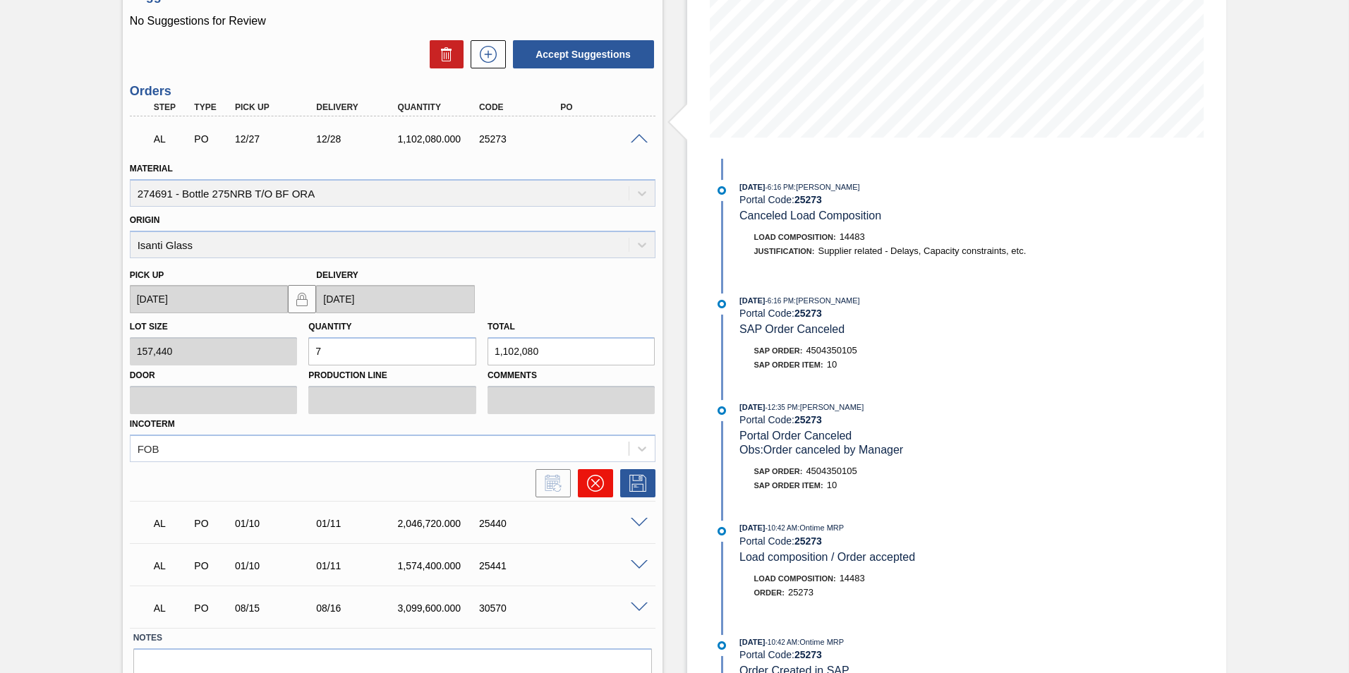
click at [595, 480] on icon at bounding box center [595, 483] width 17 height 17
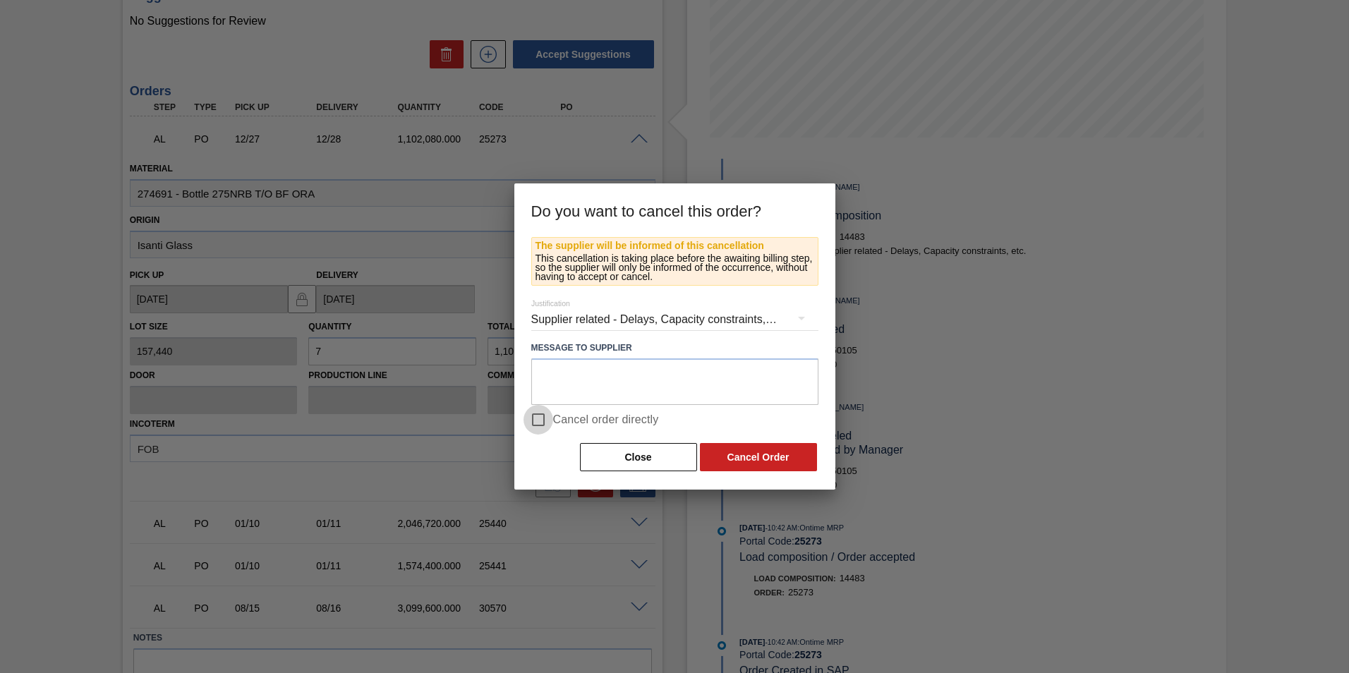
click at [541, 422] on input "Cancel order directly" at bounding box center [539, 420] width 30 height 30
checkbox input "true"
click at [747, 453] on button "Cancel Order" at bounding box center [758, 457] width 117 height 28
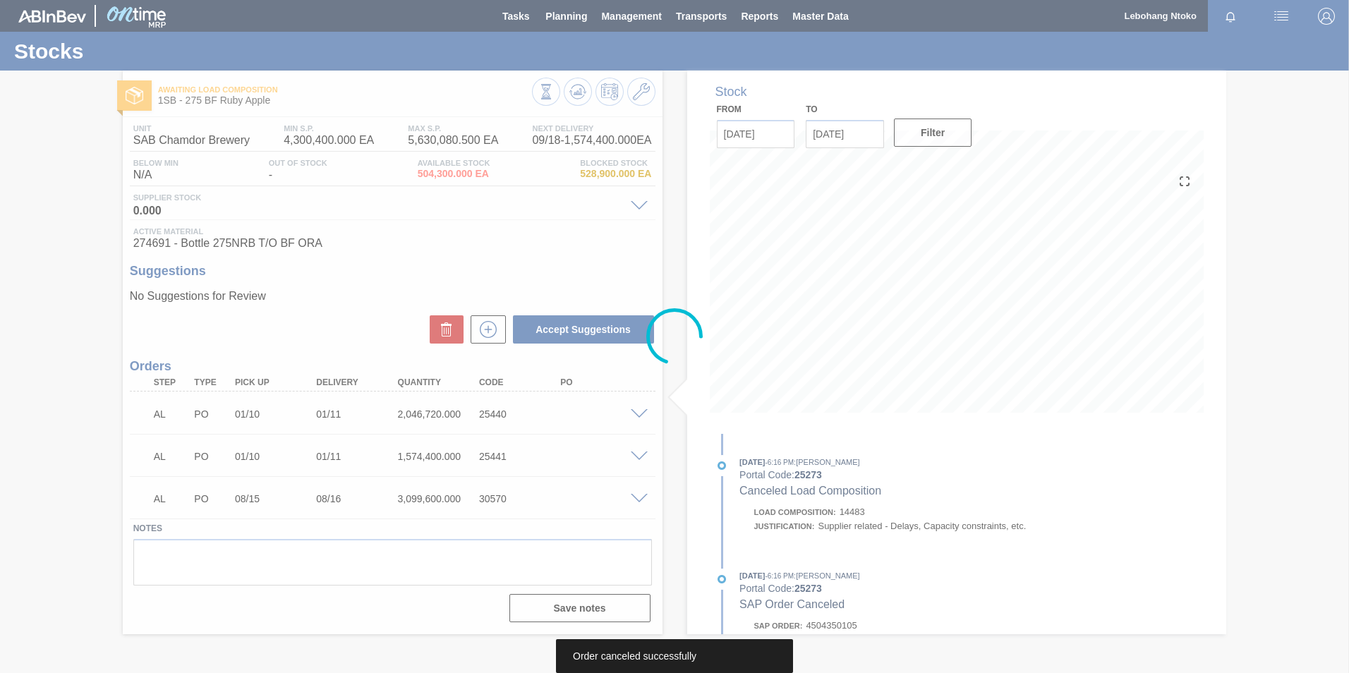
scroll to position [0, 0]
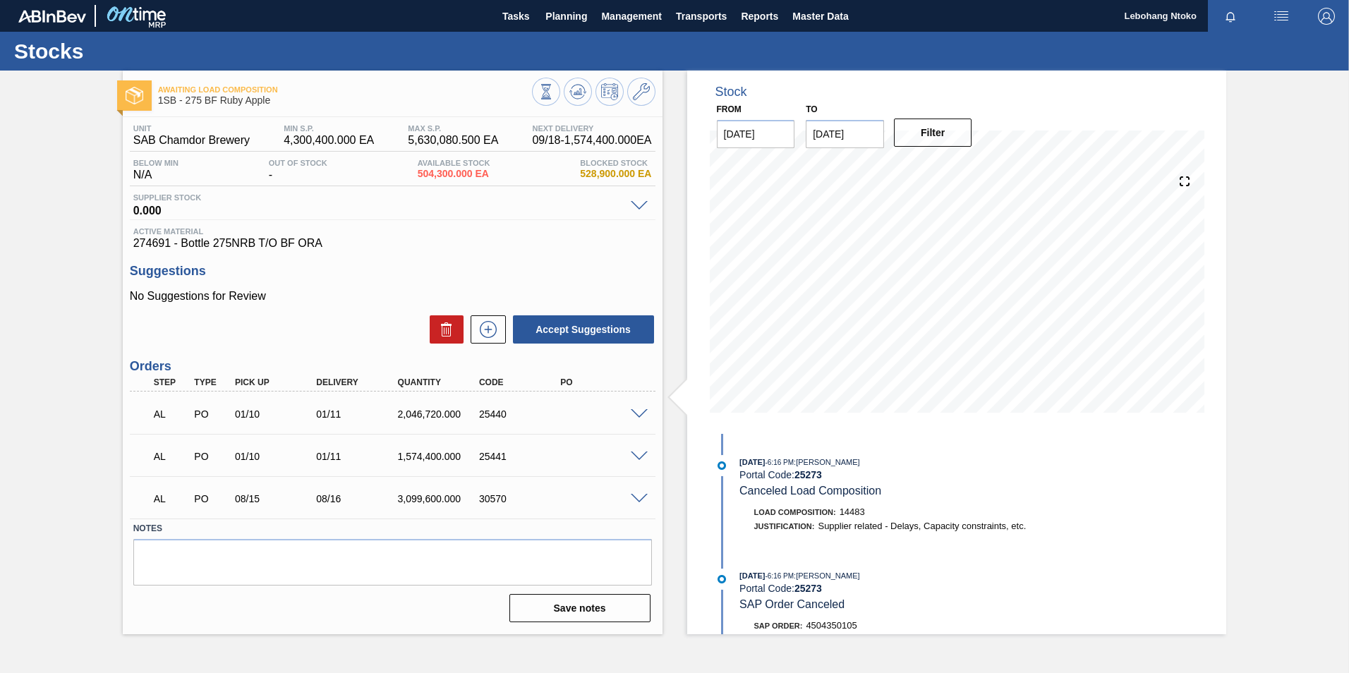
click at [635, 412] on span at bounding box center [639, 414] width 17 height 11
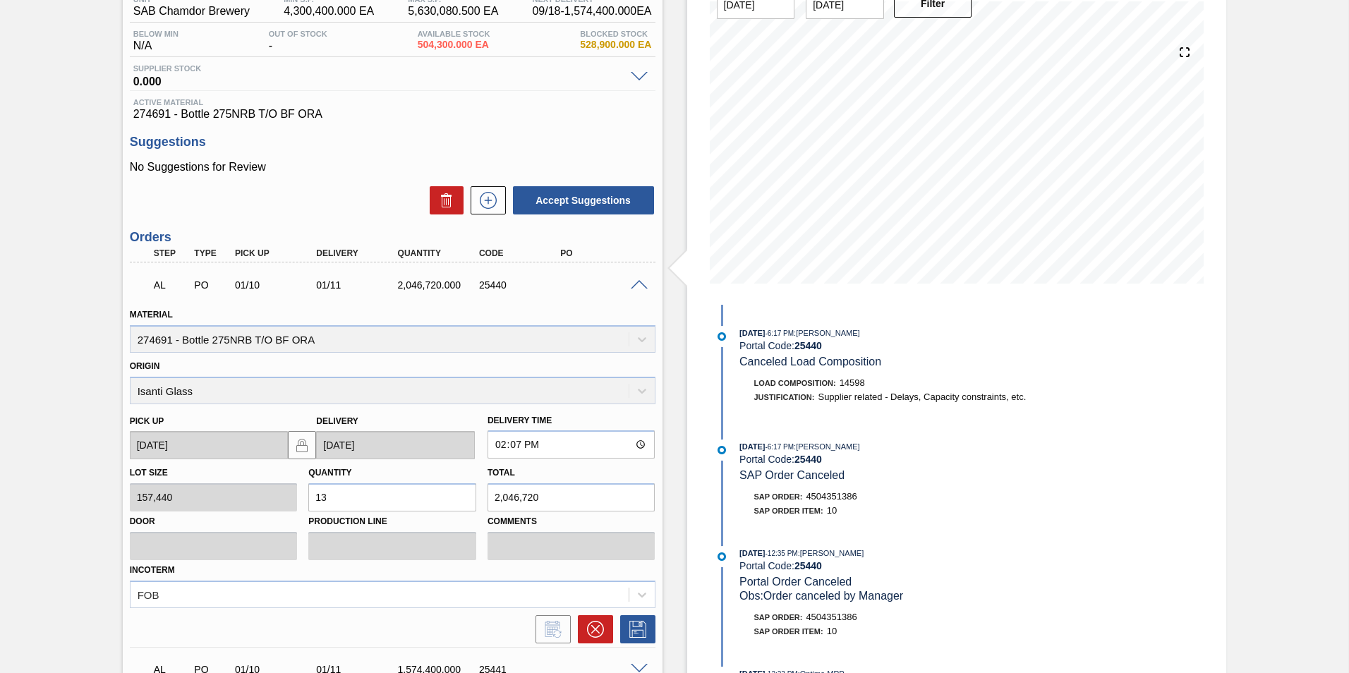
scroll to position [141, 0]
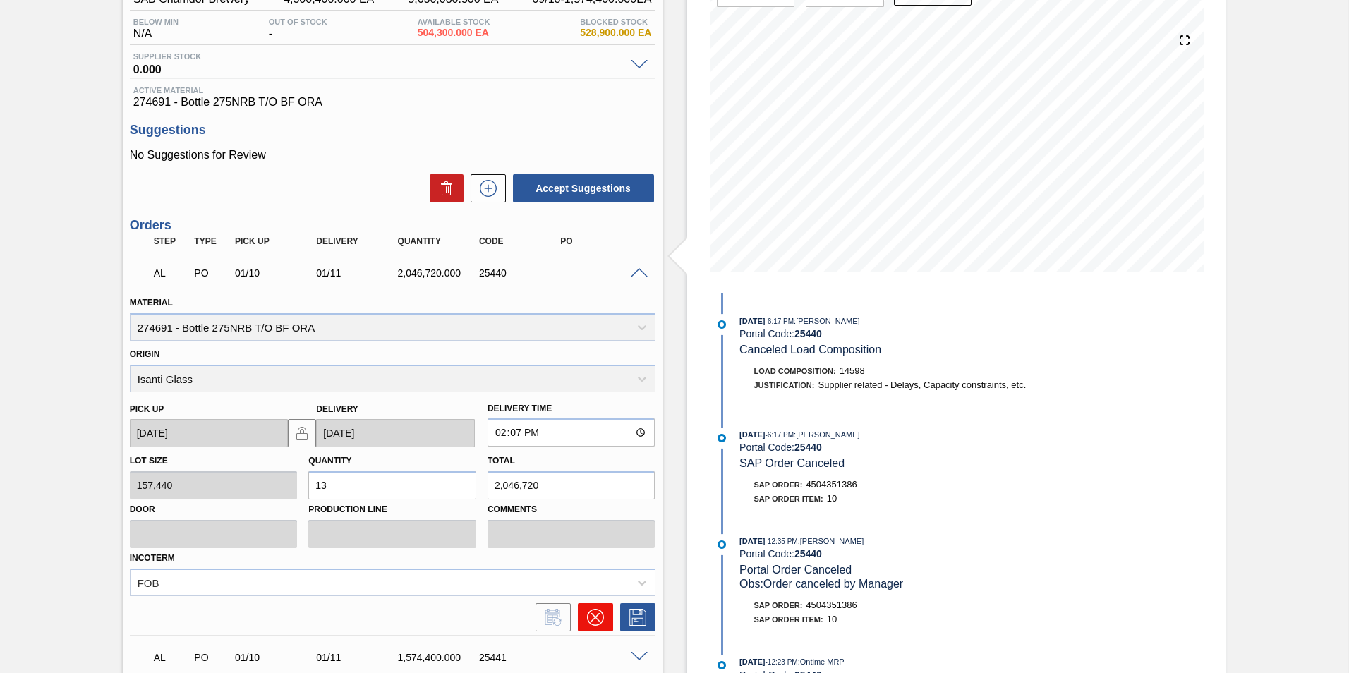
click at [590, 613] on icon at bounding box center [595, 617] width 17 height 17
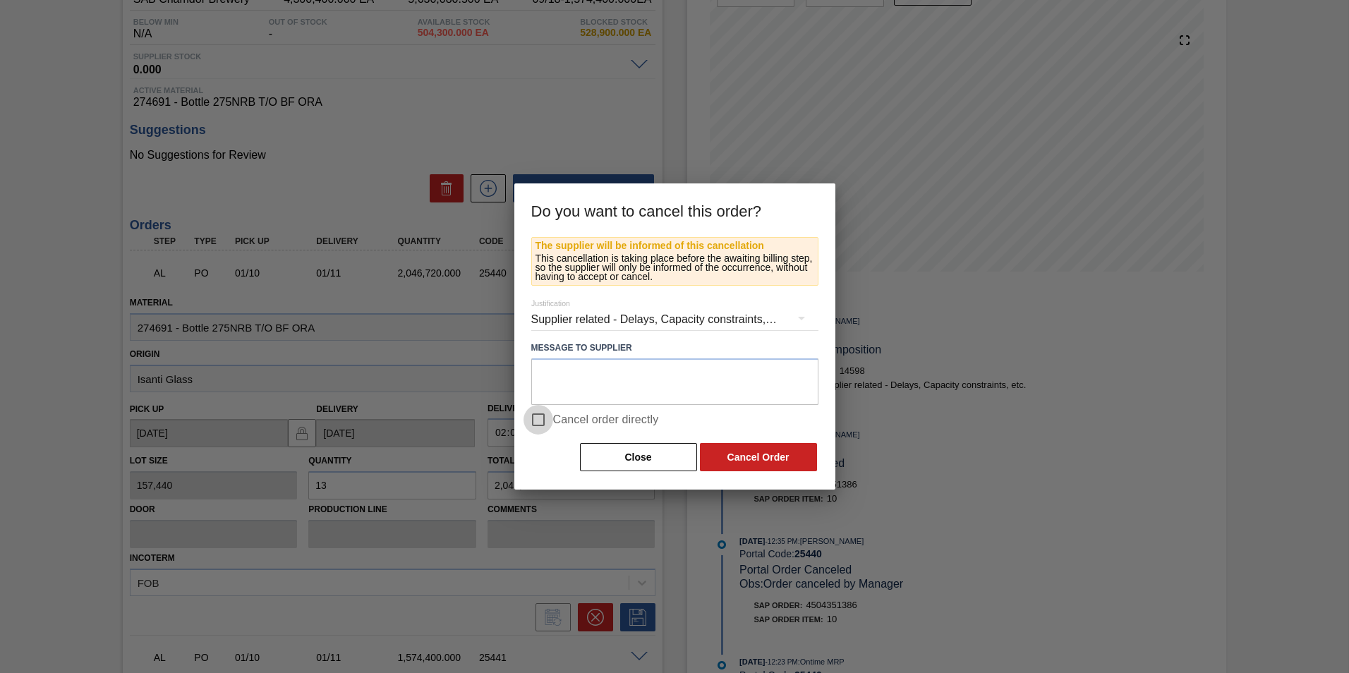
click at [536, 423] on input "Cancel order directly" at bounding box center [539, 420] width 30 height 30
checkbox input "true"
click at [741, 452] on button "Cancel Order" at bounding box center [758, 457] width 117 height 28
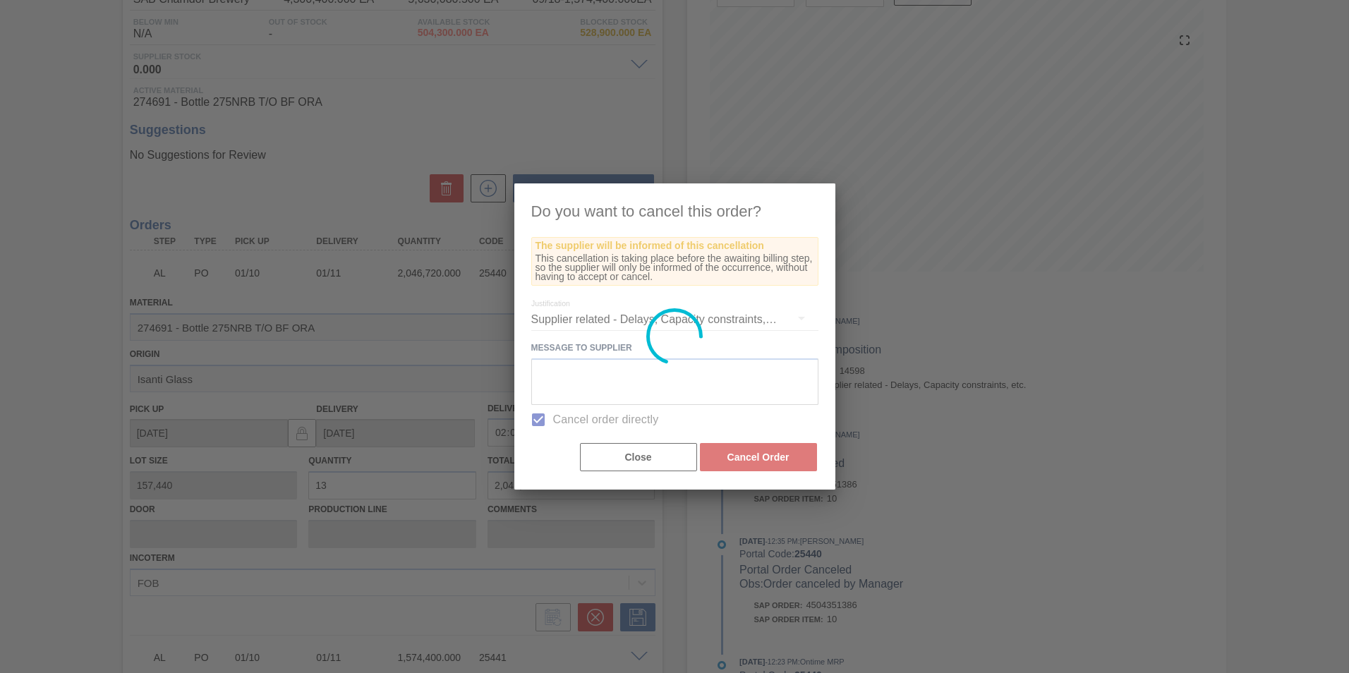
scroll to position [0, 0]
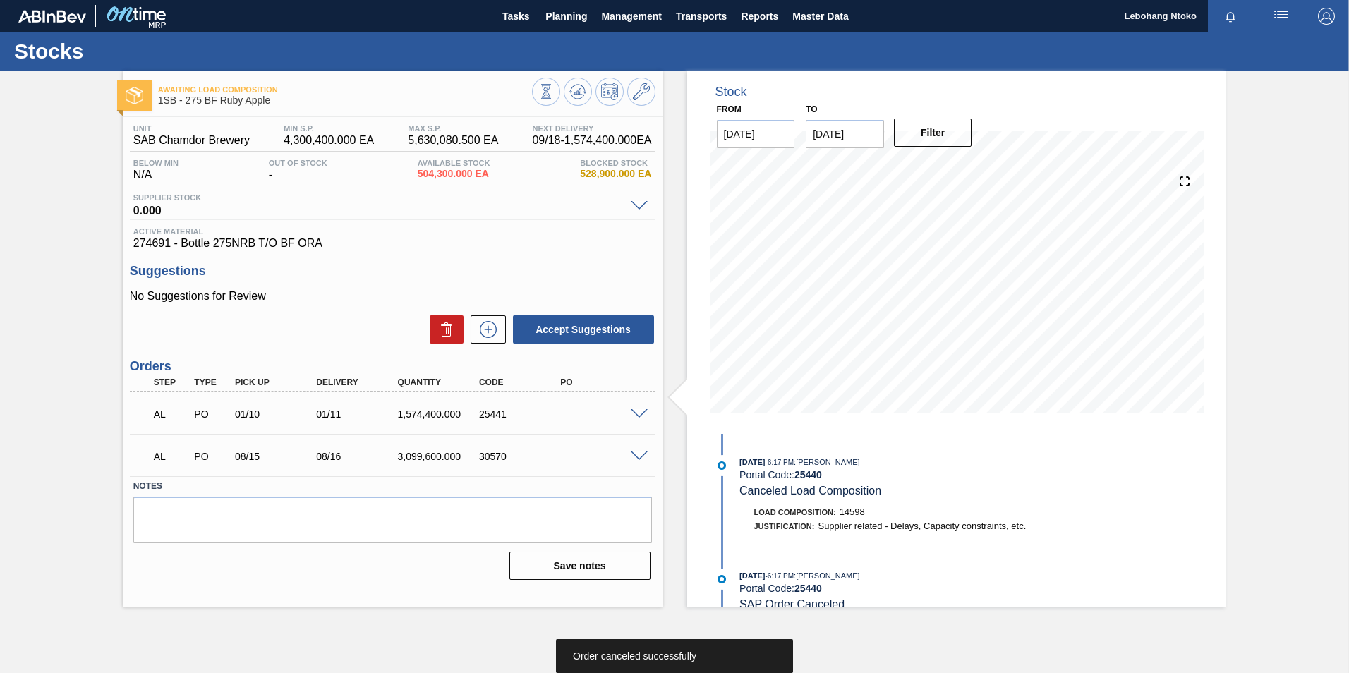
click at [634, 411] on span at bounding box center [639, 414] width 17 height 11
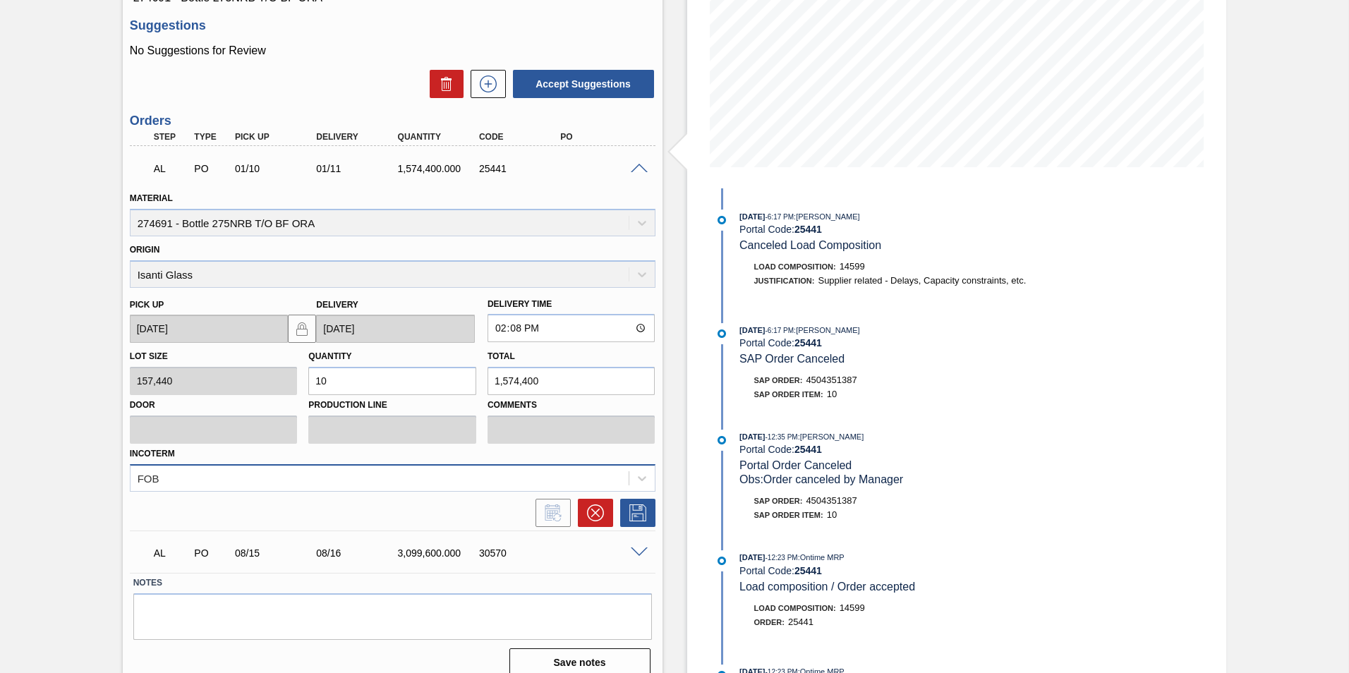
scroll to position [261, 0]
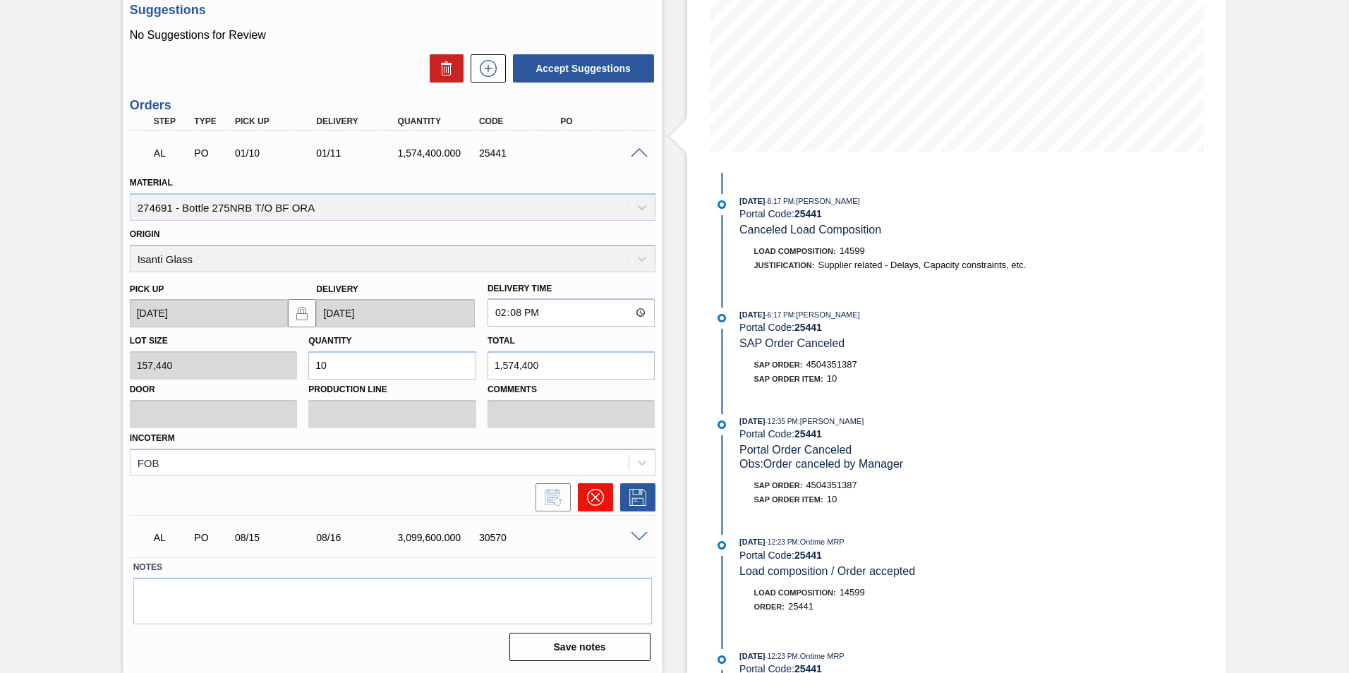
click at [593, 491] on icon at bounding box center [595, 497] width 17 height 17
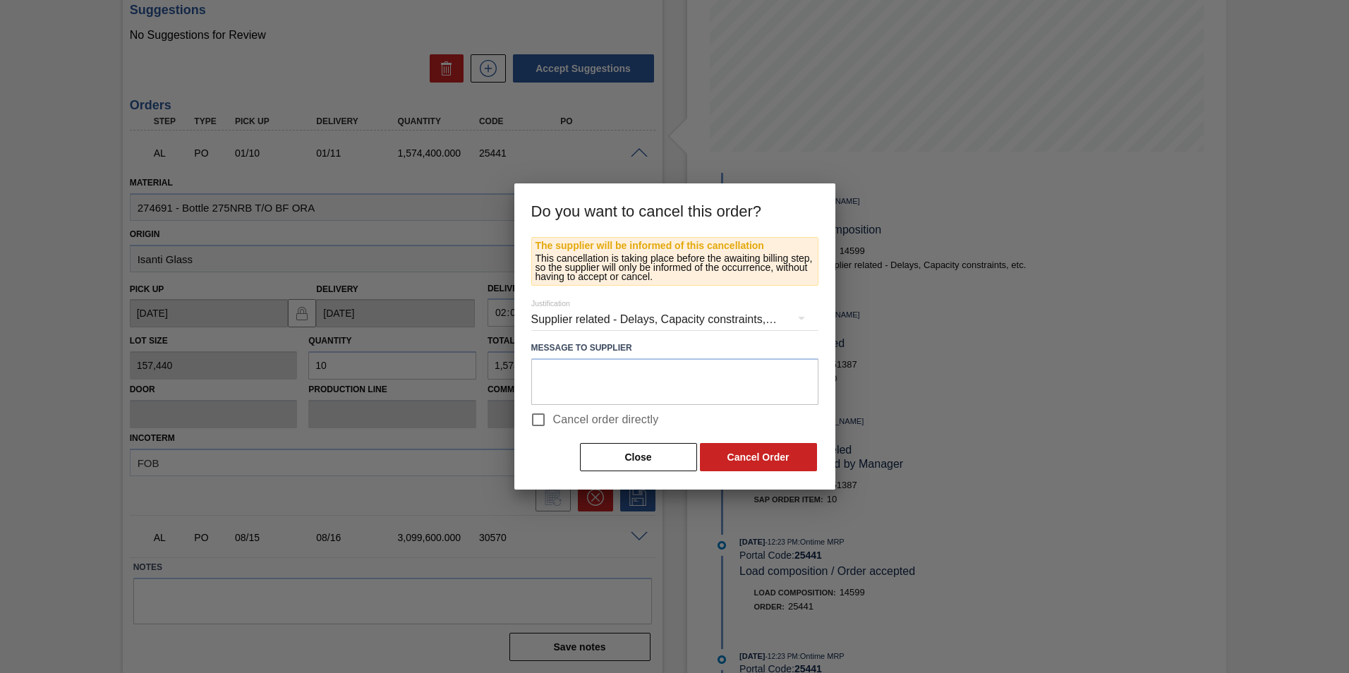
click at [543, 420] on input "Cancel order directly" at bounding box center [539, 420] width 30 height 30
checkbox input "true"
click at [745, 451] on button "Cancel Order" at bounding box center [758, 457] width 117 height 28
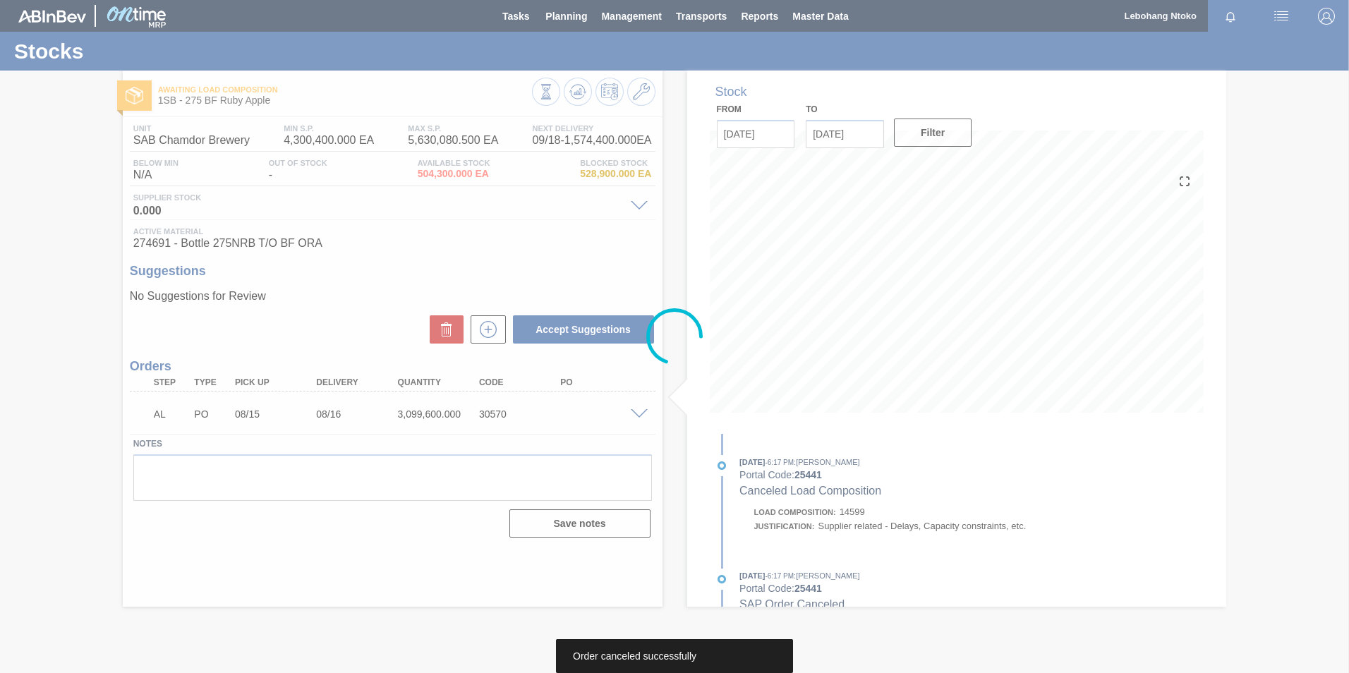
scroll to position [0, 0]
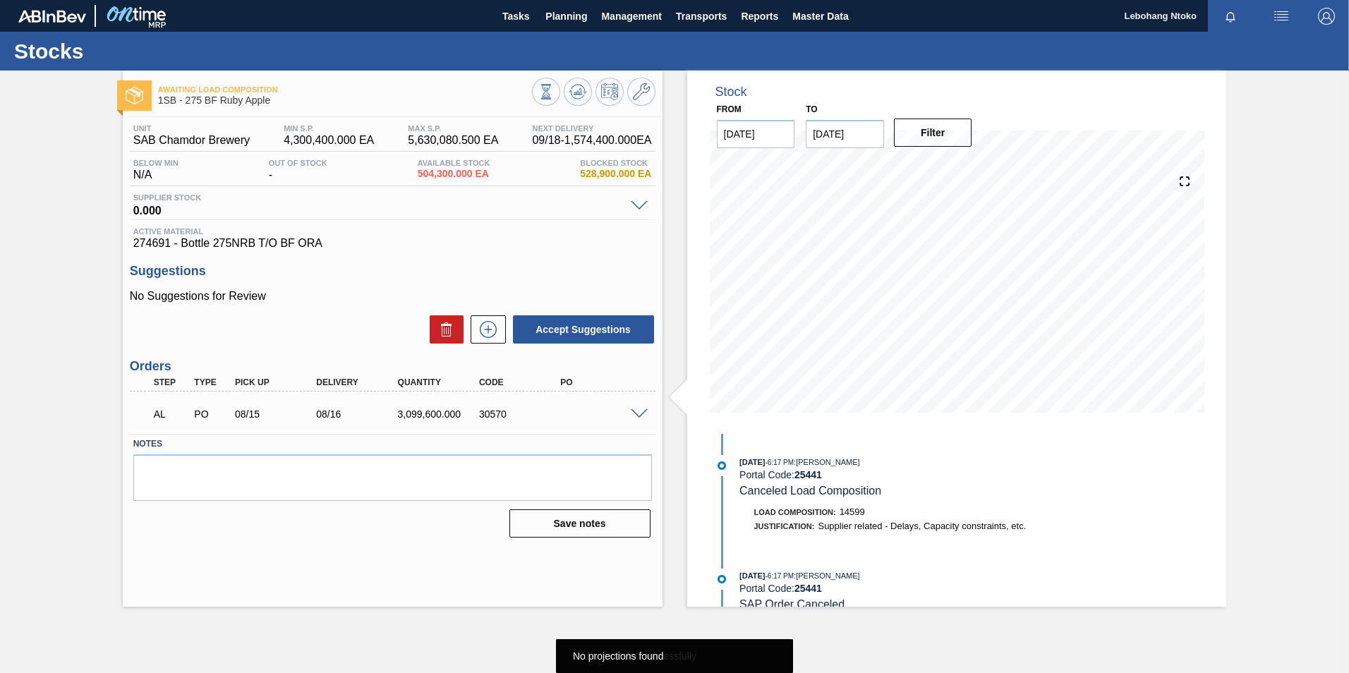
click at [635, 412] on span at bounding box center [639, 414] width 17 height 11
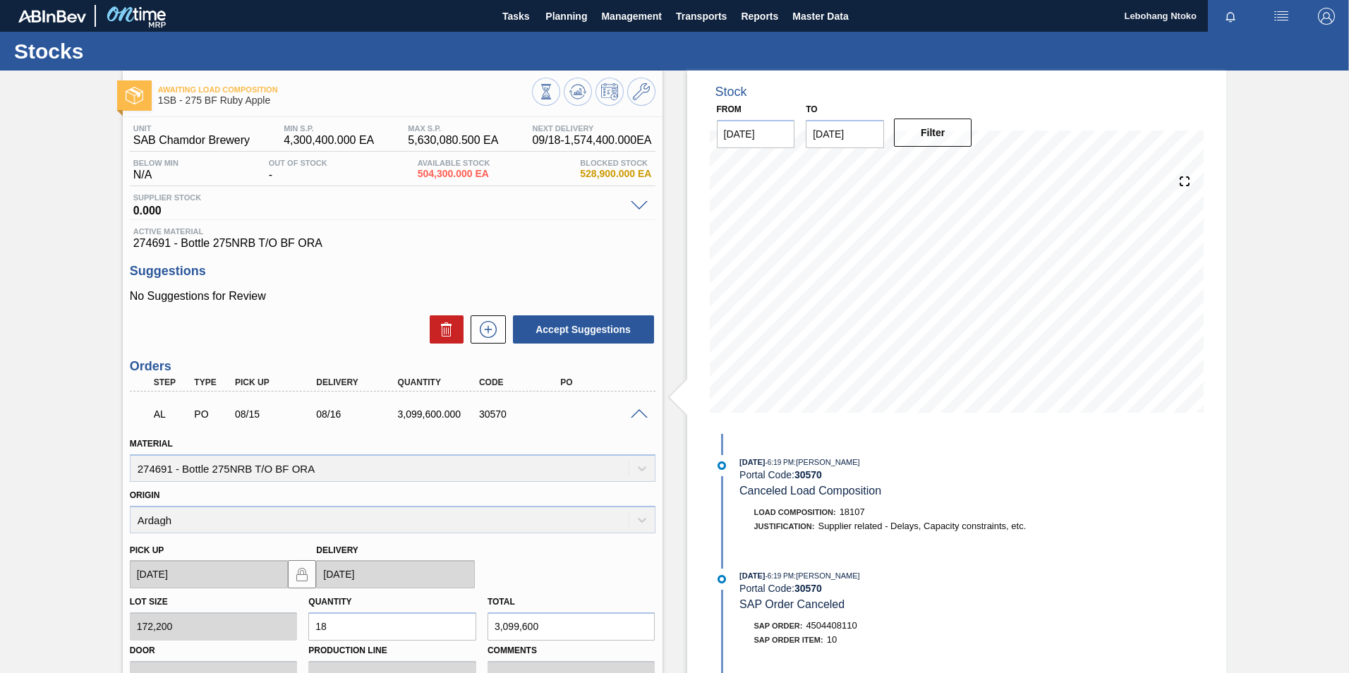
click at [635, 416] on span at bounding box center [639, 414] width 17 height 11
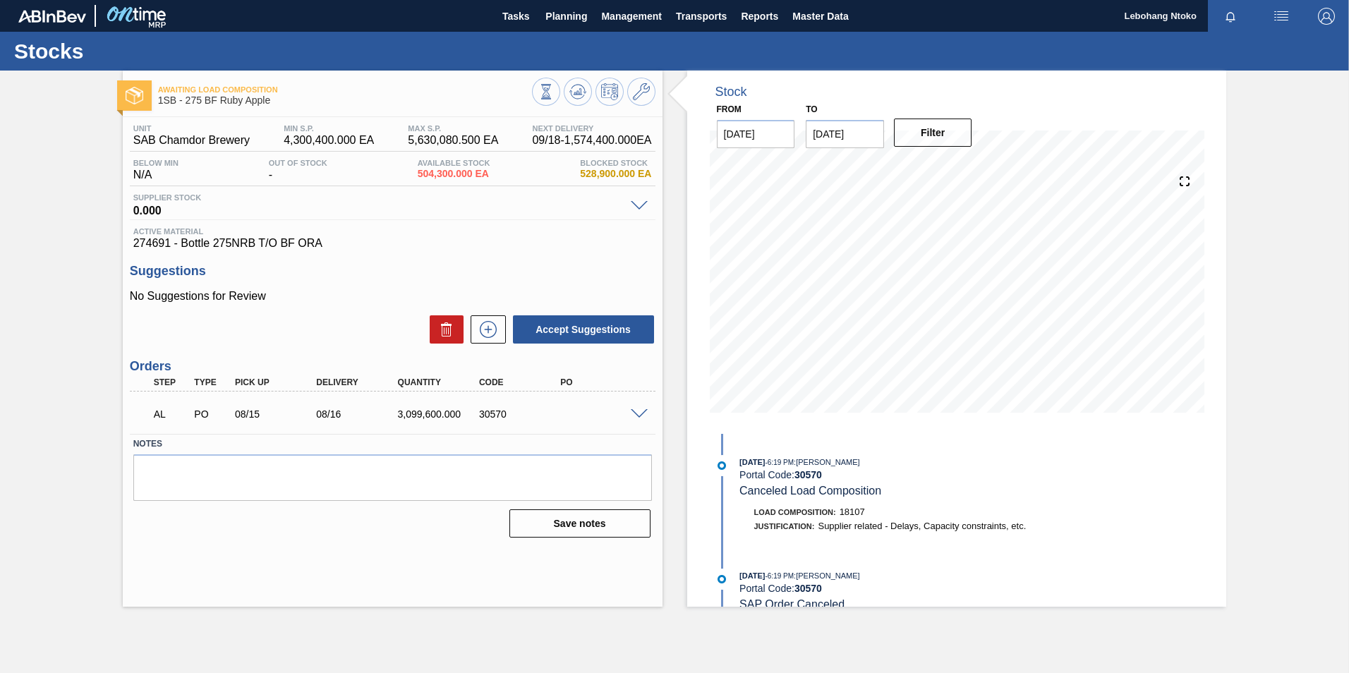
click at [92, 57] on h1 "Stocks" at bounding box center [139, 51] width 251 height 16
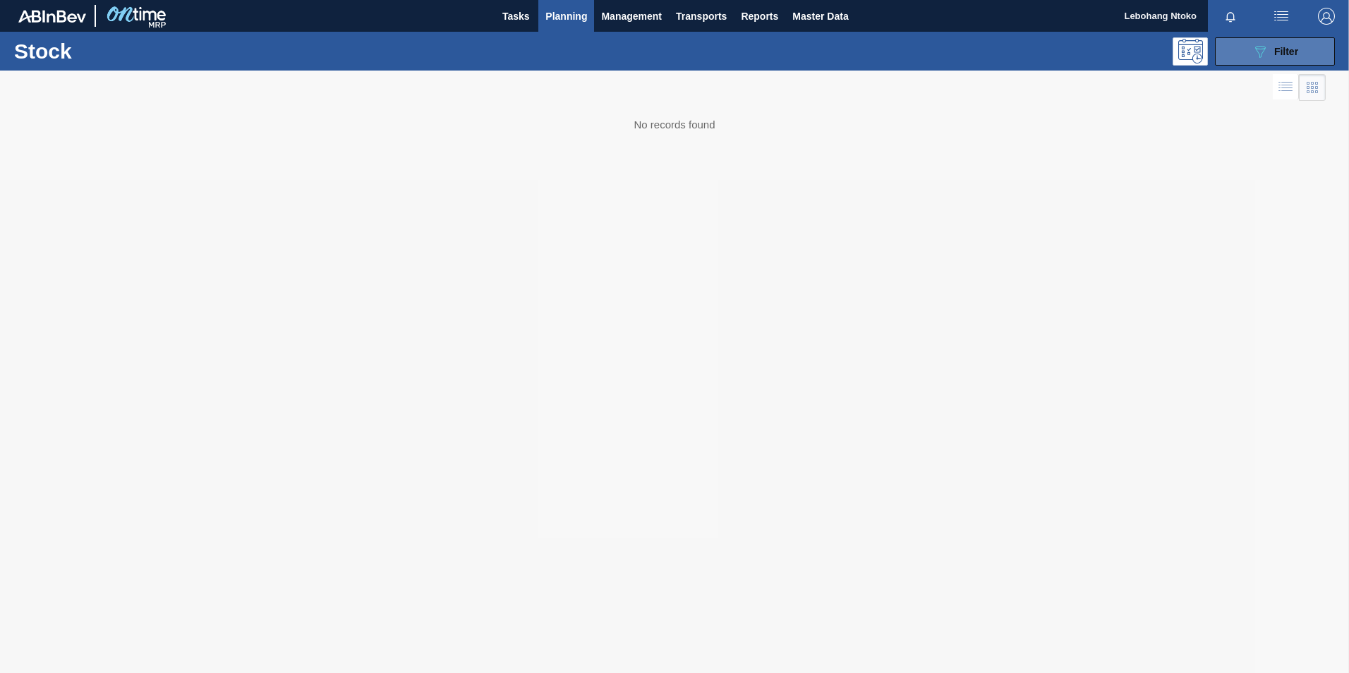
click at [1278, 50] on span "Filter" at bounding box center [1286, 51] width 24 height 11
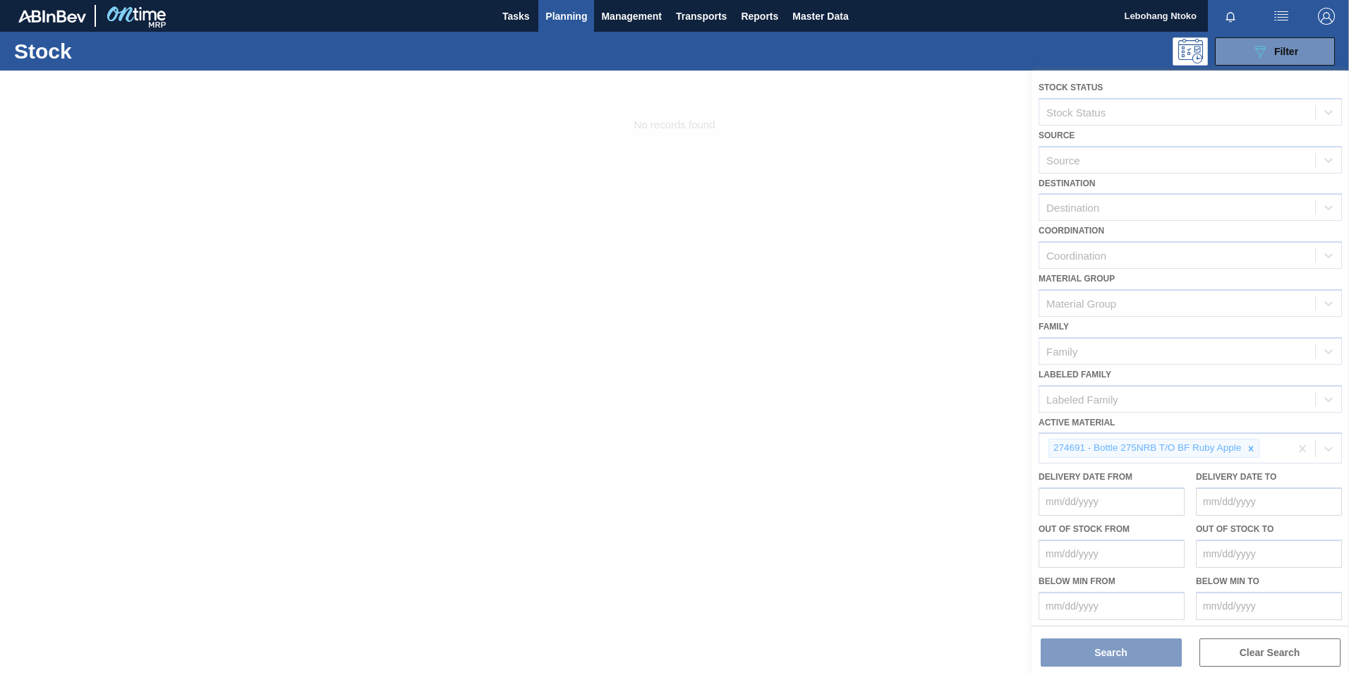
click at [1251, 445] on div at bounding box center [674, 372] width 1349 height 603
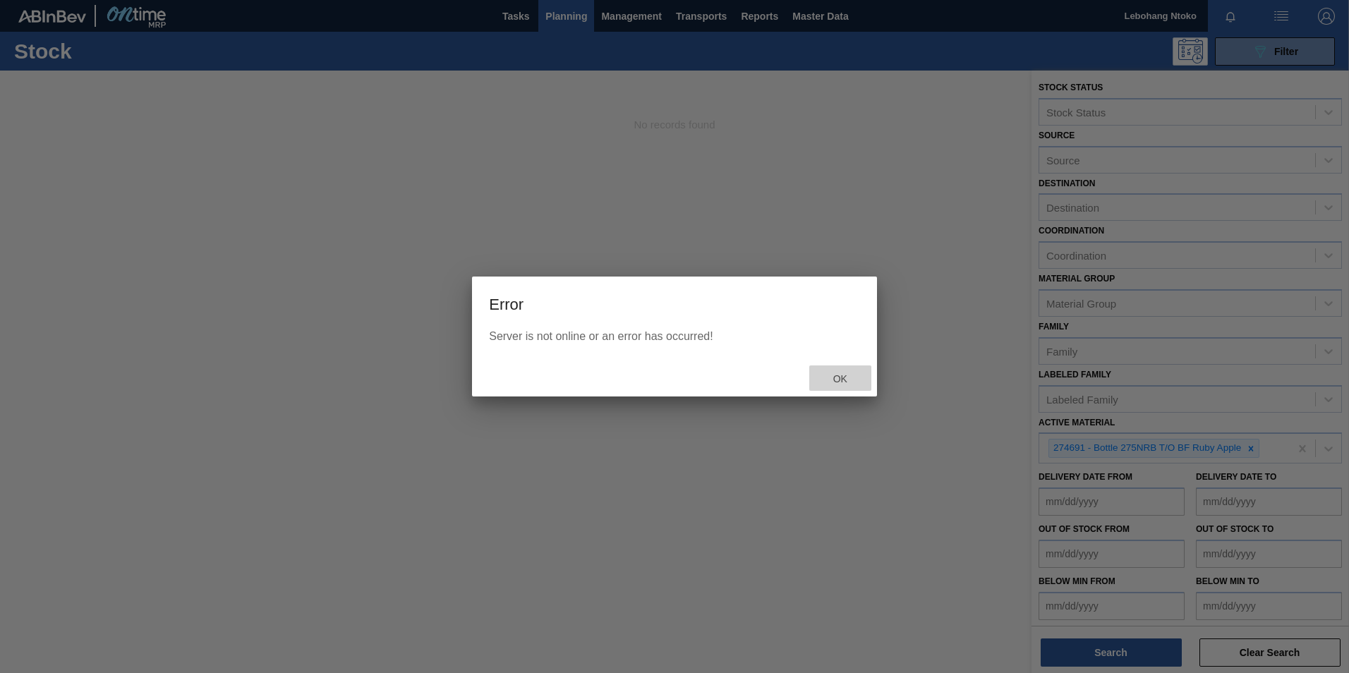
click at [852, 379] on span "Ok" at bounding box center [840, 378] width 37 height 11
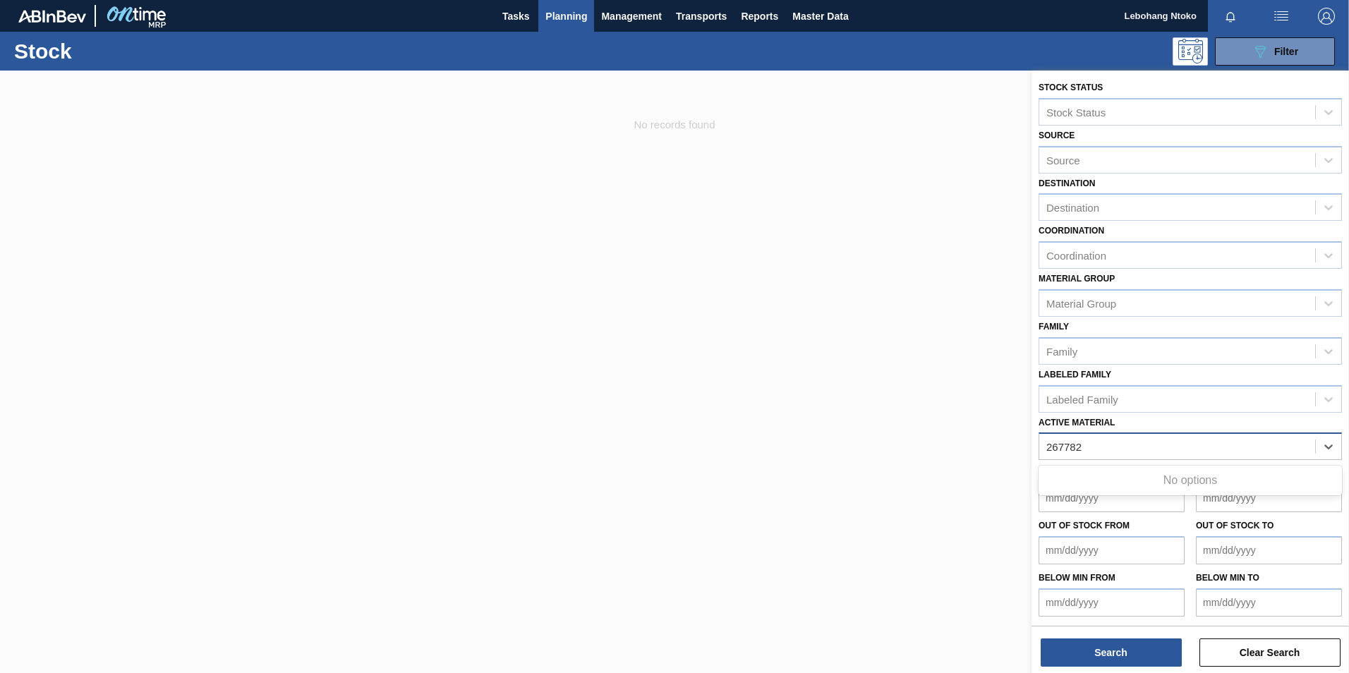
type Material "267782"
click at [1130, 647] on button "Search" at bounding box center [1111, 653] width 141 height 28
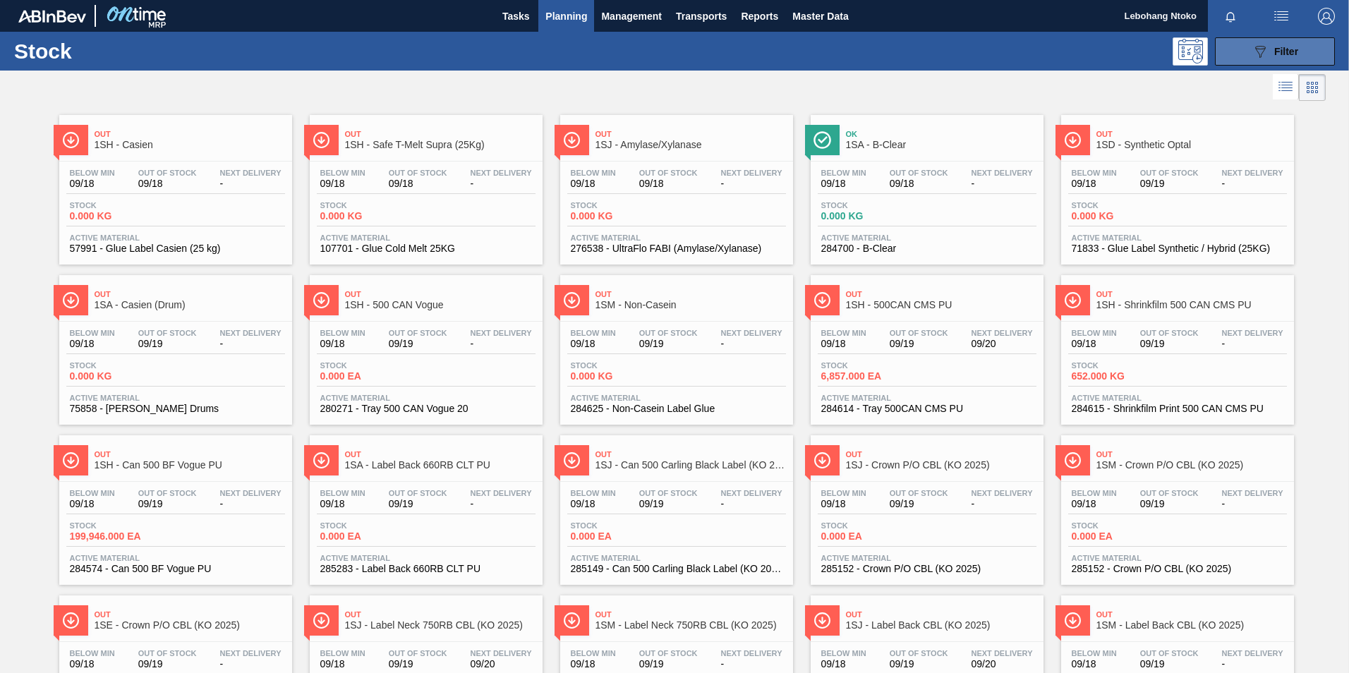
click at [1265, 40] on button "089F7B8B-B2A5-4AFE-B5C0-19BA573D28AC Filter" at bounding box center [1275, 51] width 120 height 28
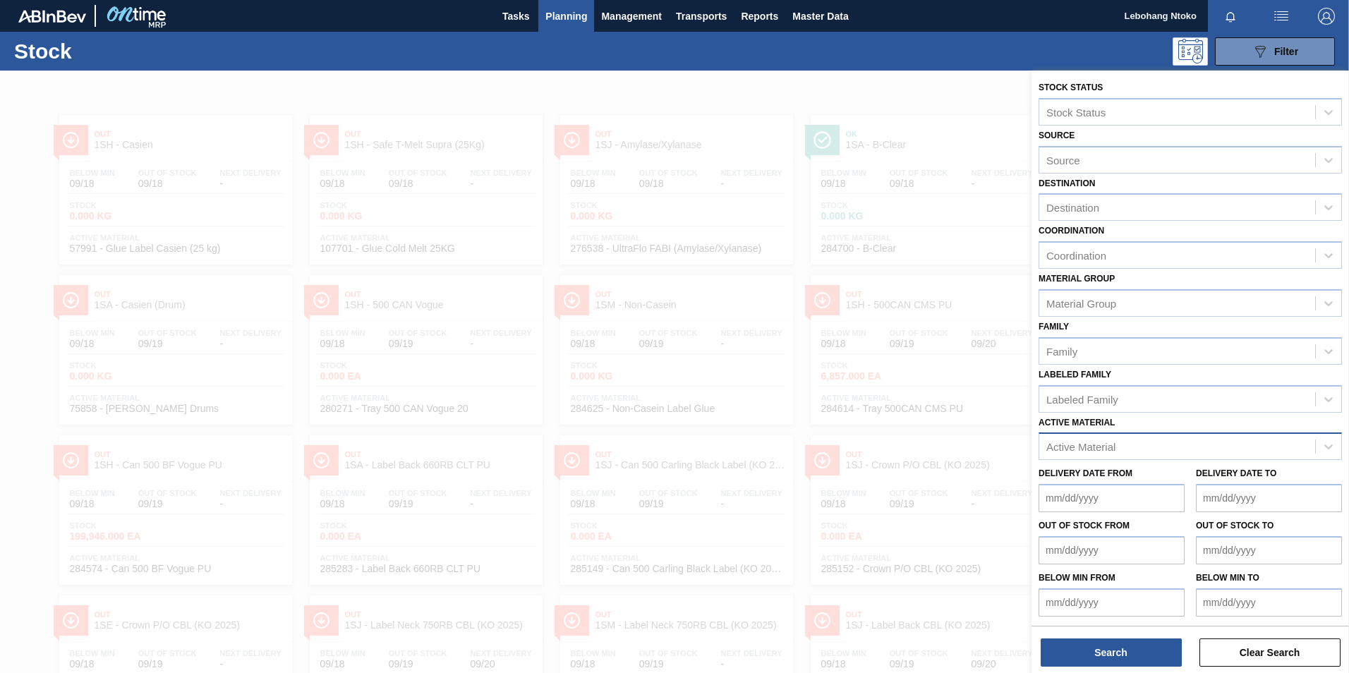
click at [1129, 446] on div "Active Material" at bounding box center [1177, 447] width 276 height 20
type Material "267782"
click at [703, 254] on div at bounding box center [674, 407] width 1349 height 673
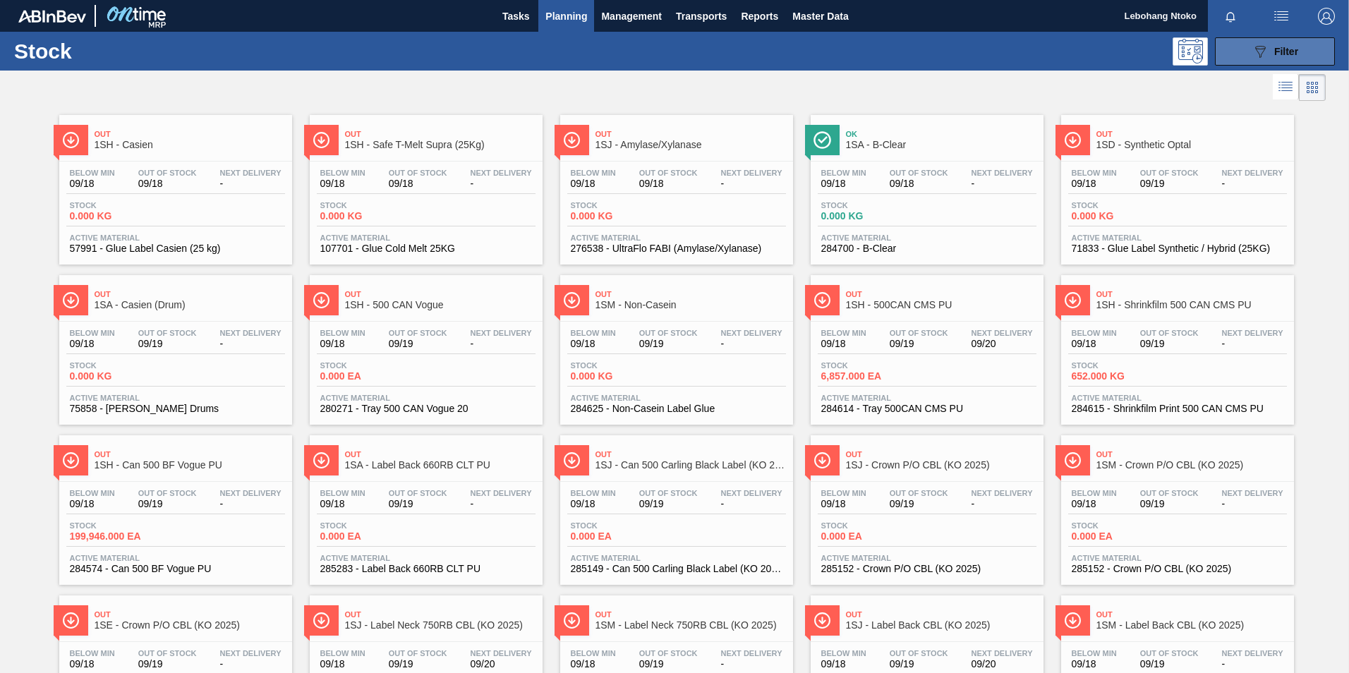
click at [1256, 54] on icon "089F7B8B-B2A5-4AFE-B5C0-19BA573D28AC" at bounding box center [1260, 51] width 17 height 17
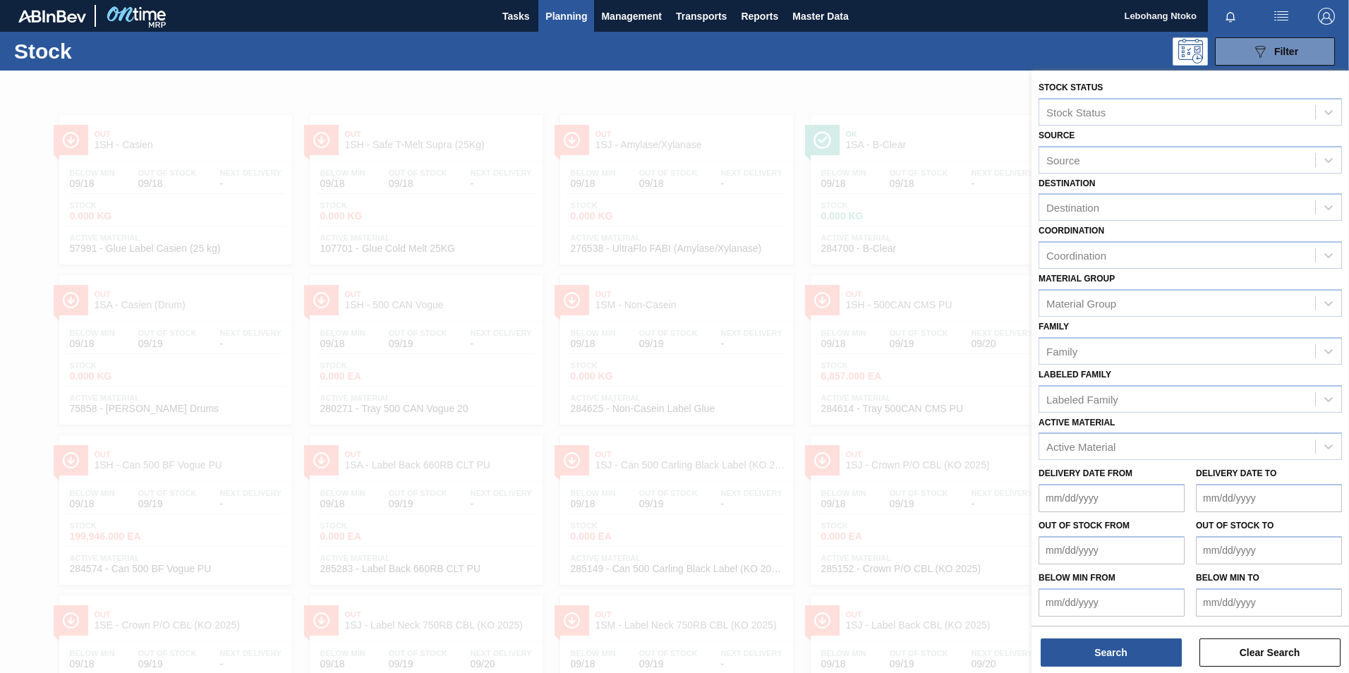
click at [802, 174] on div at bounding box center [674, 407] width 1349 height 673
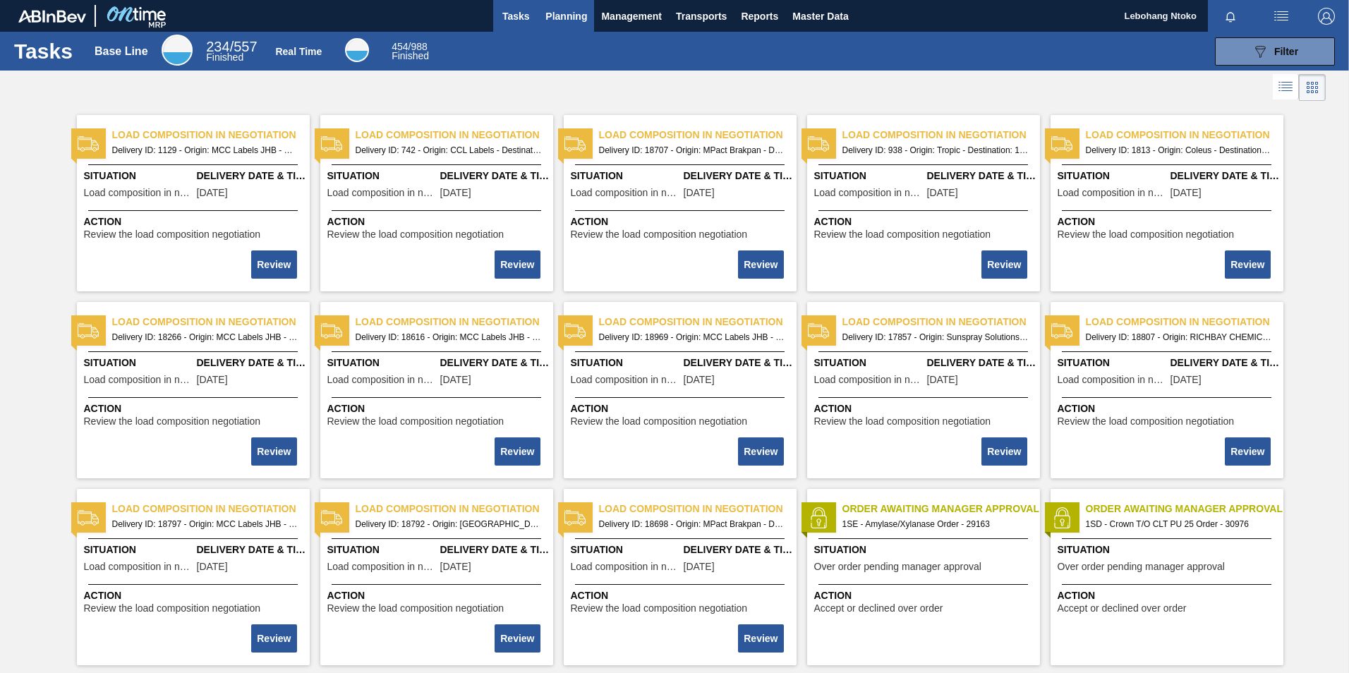
click at [570, 15] on span "Planning" at bounding box center [566, 16] width 42 height 17
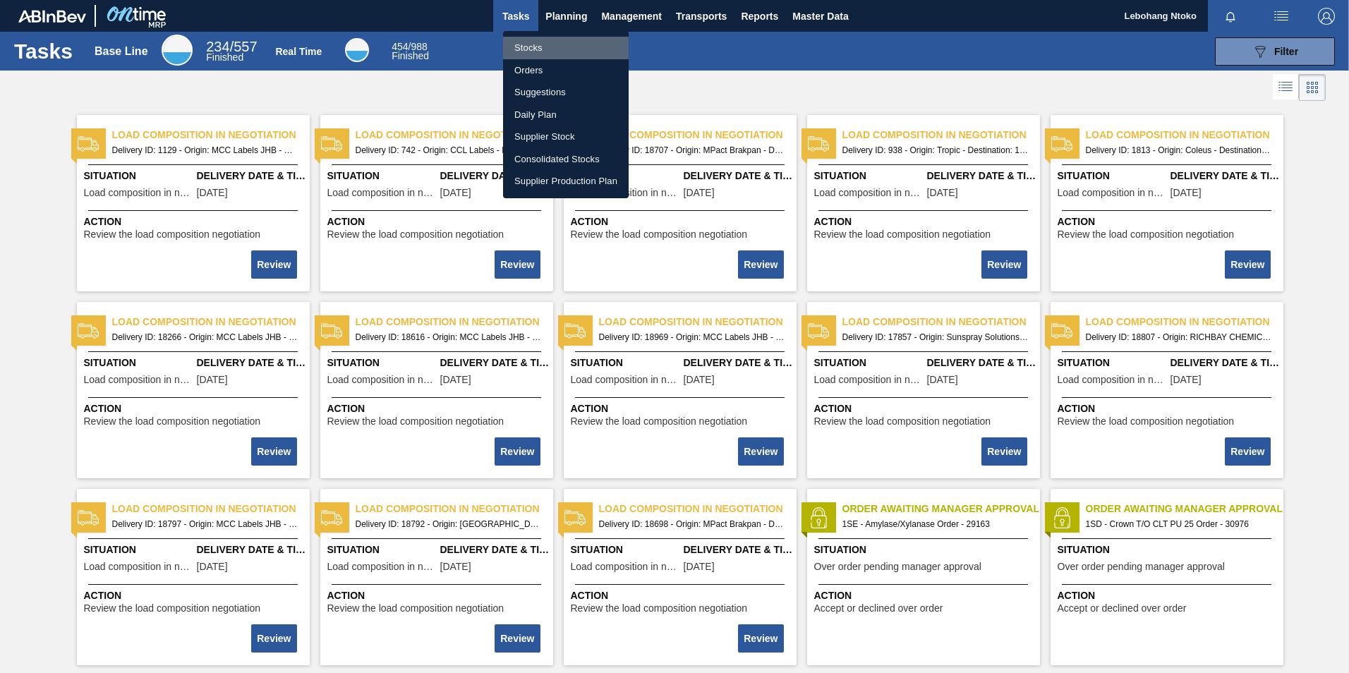
click at [526, 49] on li "Stocks" at bounding box center [566, 48] width 126 height 23
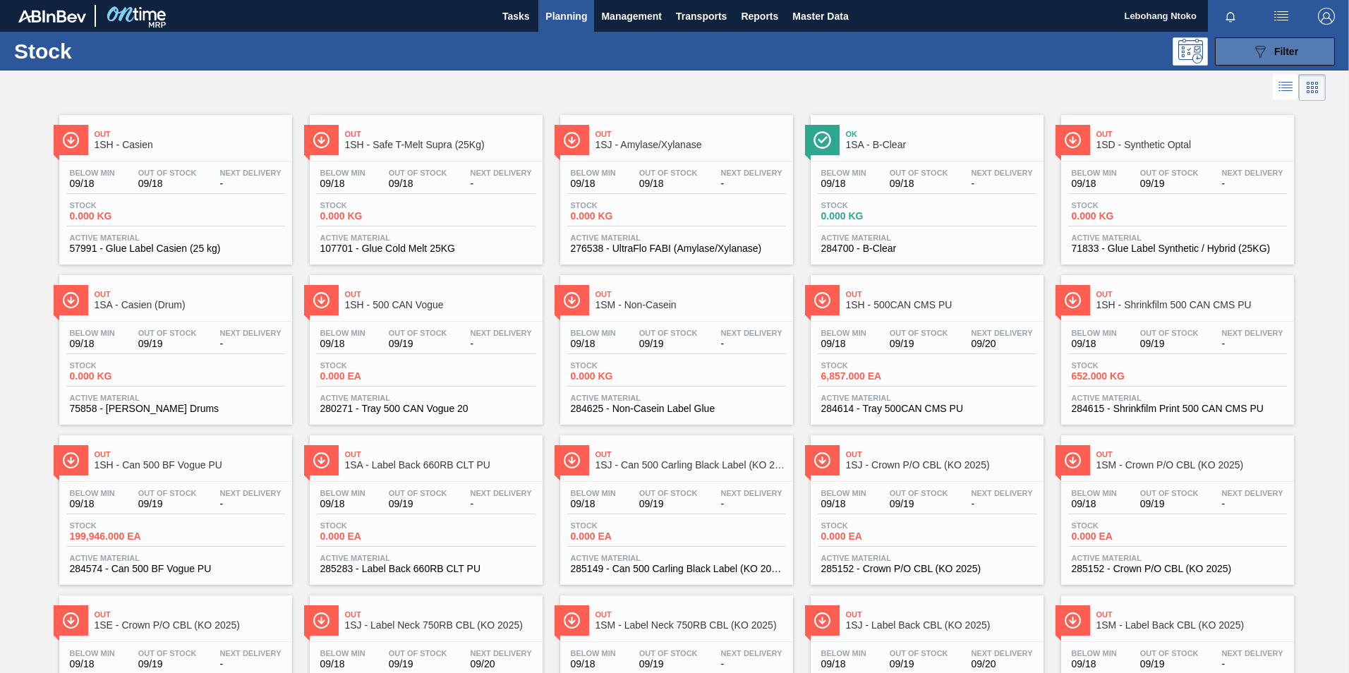
click at [1252, 50] on icon "089F7B8B-B2A5-4AFE-B5C0-19BA573D28AC" at bounding box center [1260, 51] width 17 height 17
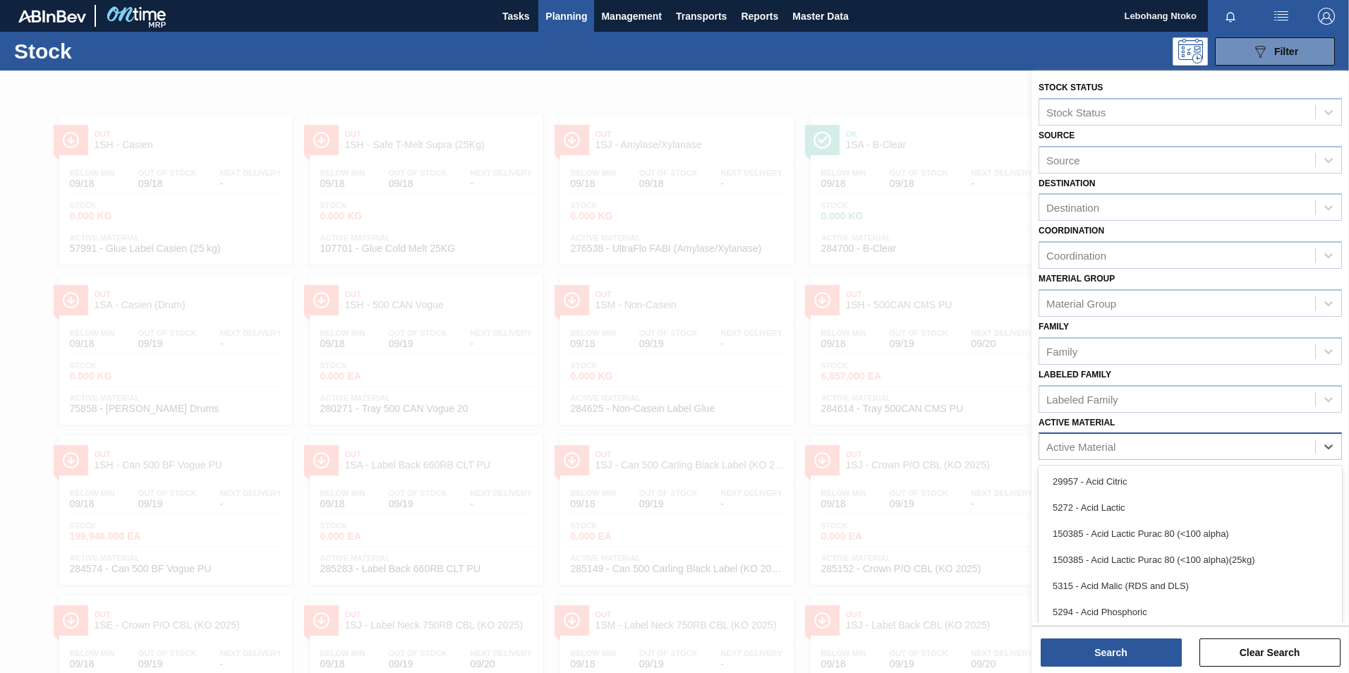
click at [1086, 450] on div "Active Material" at bounding box center [1080, 447] width 69 height 12
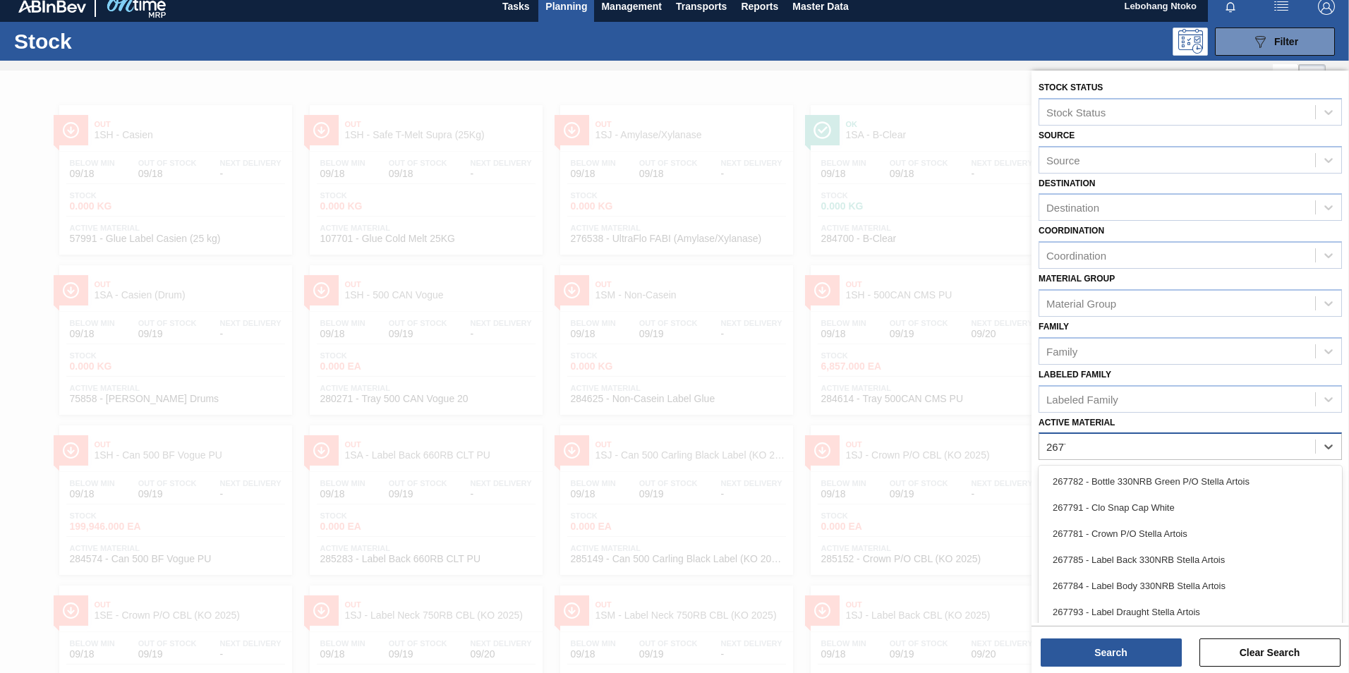
type Material "26778"
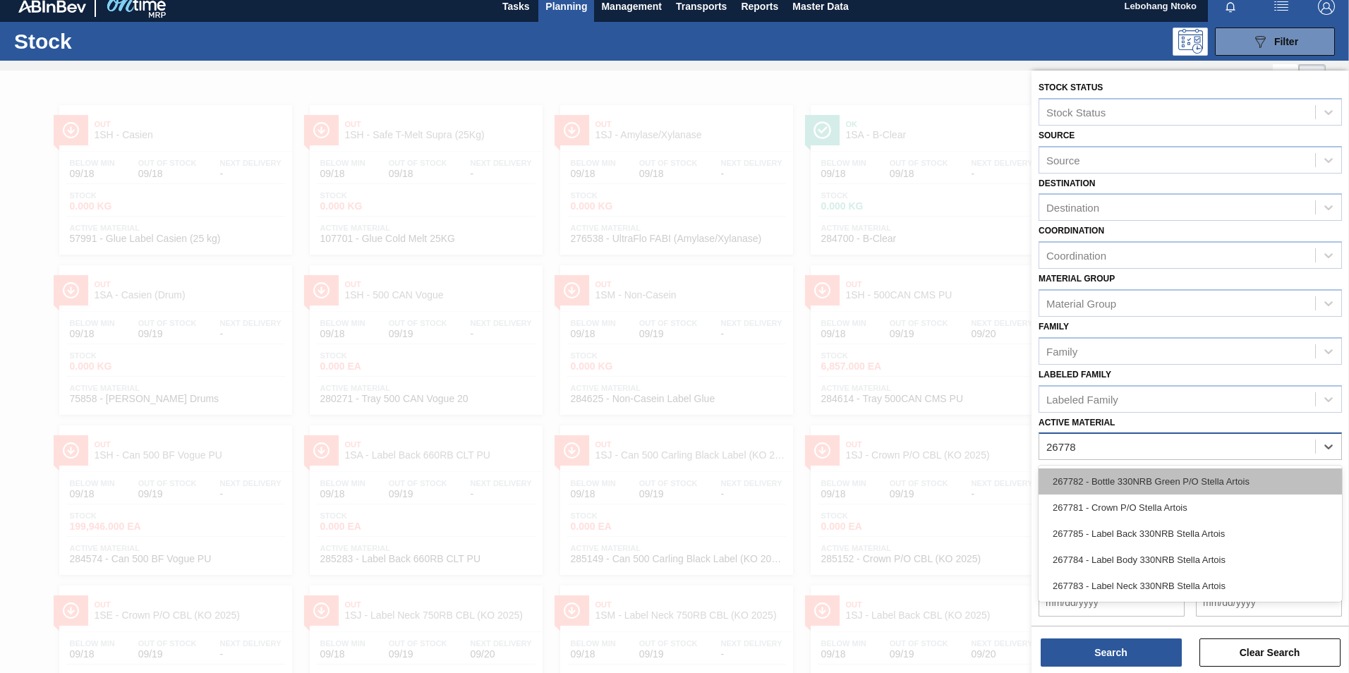
click at [1116, 478] on div "267782 - Bottle 330NRB Green P/O Stella Artois" at bounding box center [1190, 482] width 303 height 26
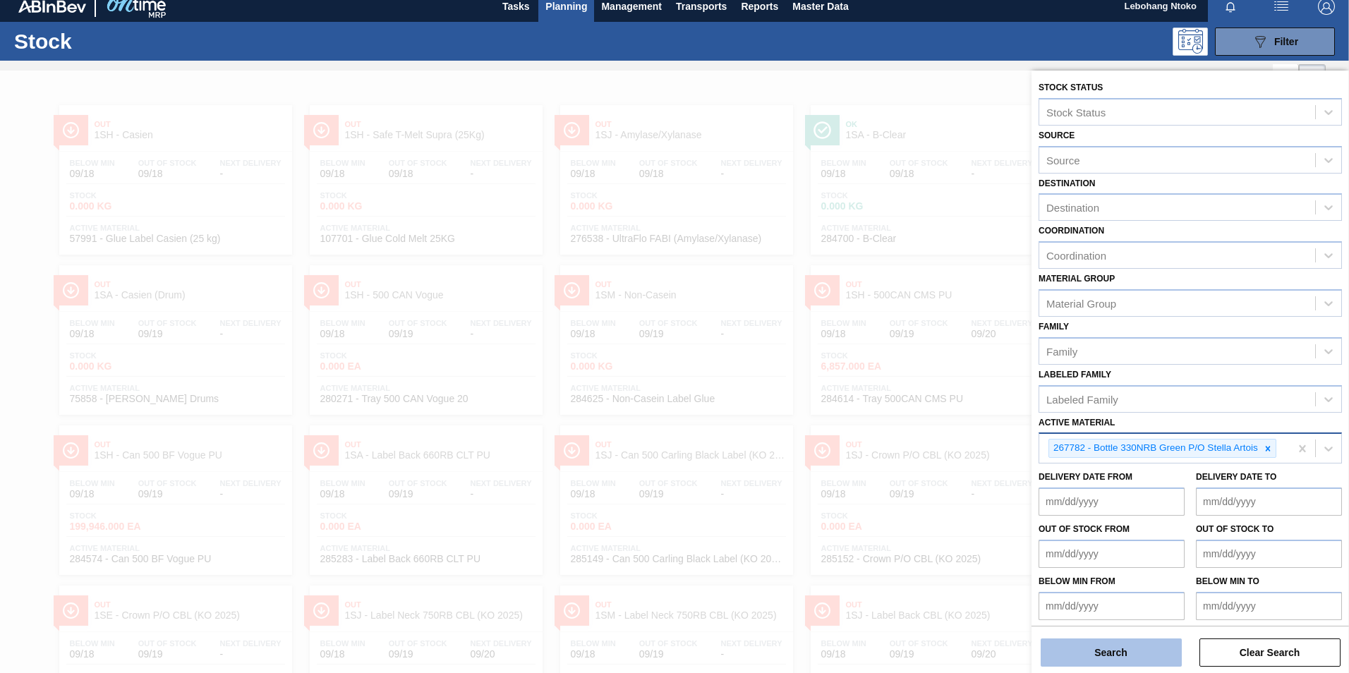
click at [1146, 645] on button "Search" at bounding box center [1111, 653] width 141 height 28
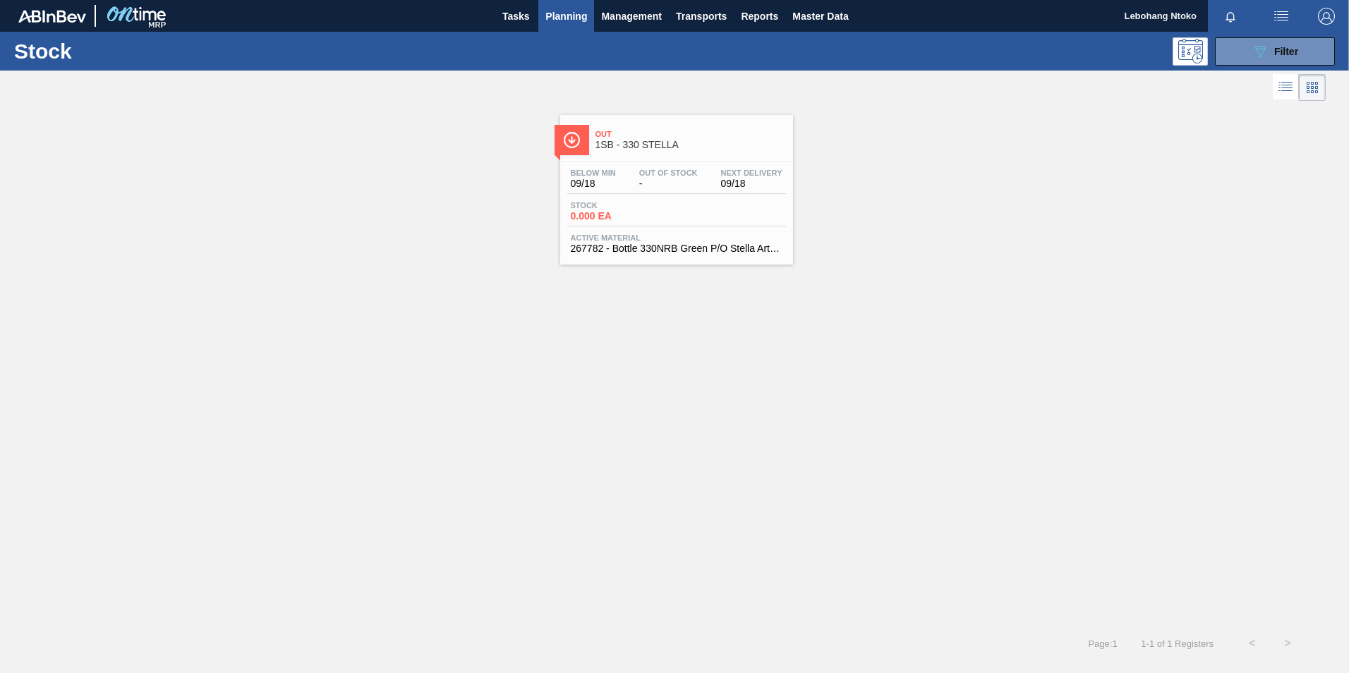
click at [678, 201] on div "Stock 0.000 EA" at bounding box center [676, 213] width 219 height 25
click at [686, 193] on div "Below Min 09/18 Out Of Stock - Next Delivery 09/18" at bounding box center [676, 181] width 219 height 25
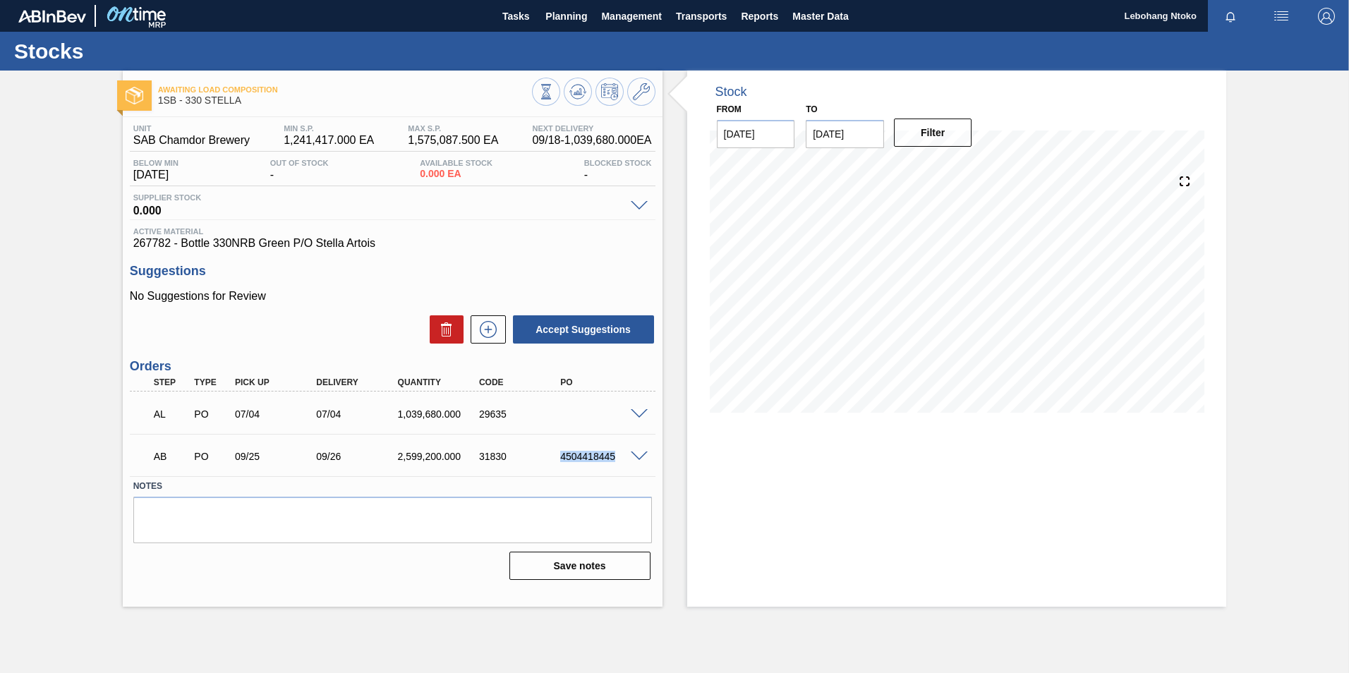
drag, startPoint x: 562, startPoint y: 459, endPoint x: 632, endPoint y: 451, distance: 70.4
click at [632, 451] on div "AB PO 09/25 09/26 2,599,200.000 31830 4504418445" at bounding box center [393, 455] width 526 height 35
drag, startPoint x: 594, startPoint y: 456, endPoint x: 608, endPoint y: 402, distance: 55.5
click at [608, 402] on div "AL PO 07/04 07/04 1,039,680.000 29635" at bounding box center [389, 413] width 488 height 28
click at [639, 412] on span at bounding box center [639, 414] width 17 height 11
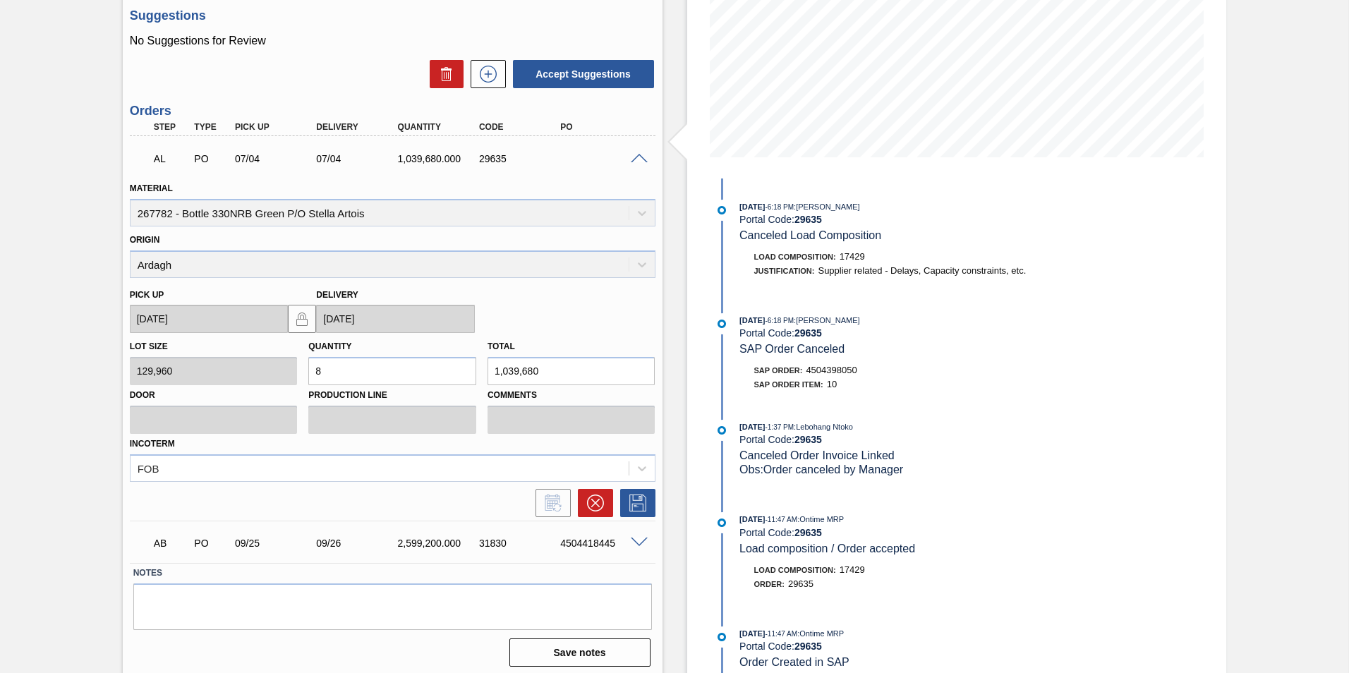
scroll to position [261, 0]
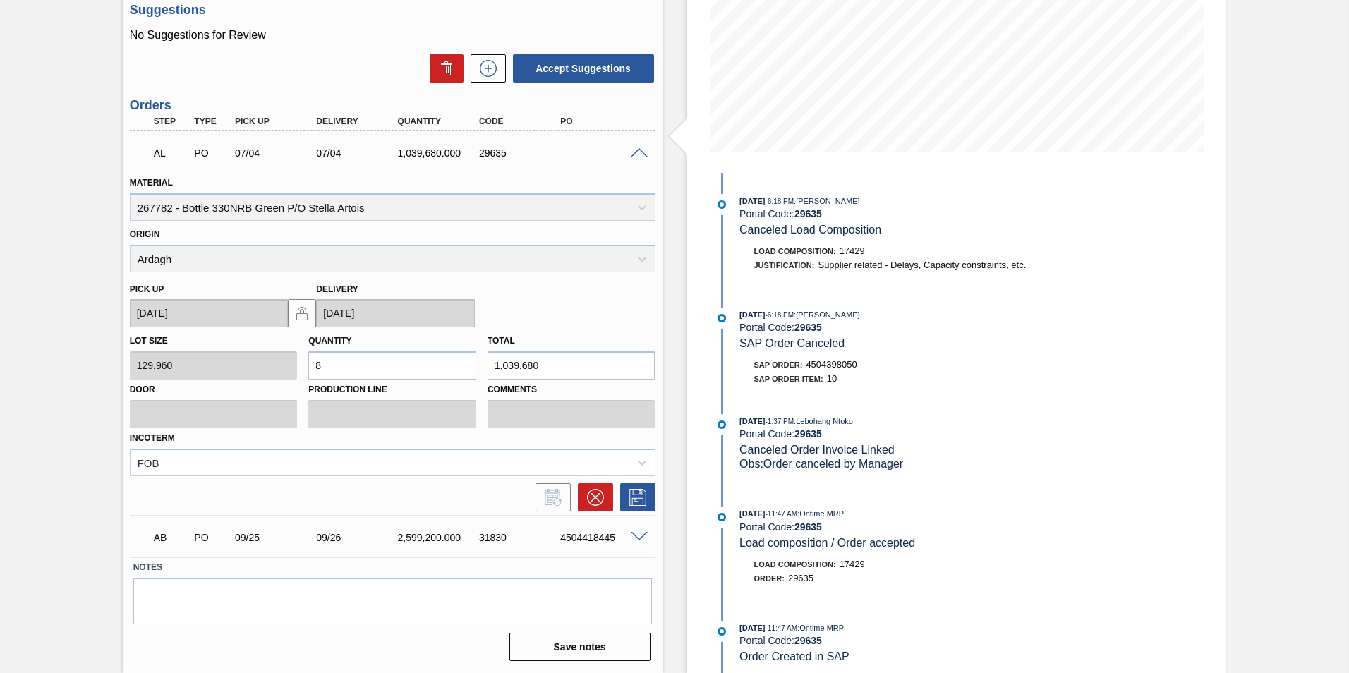
click at [628, 152] on div at bounding box center [641, 152] width 28 height 11
click at [639, 148] on span at bounding box center [639, 153] width 17 height 11
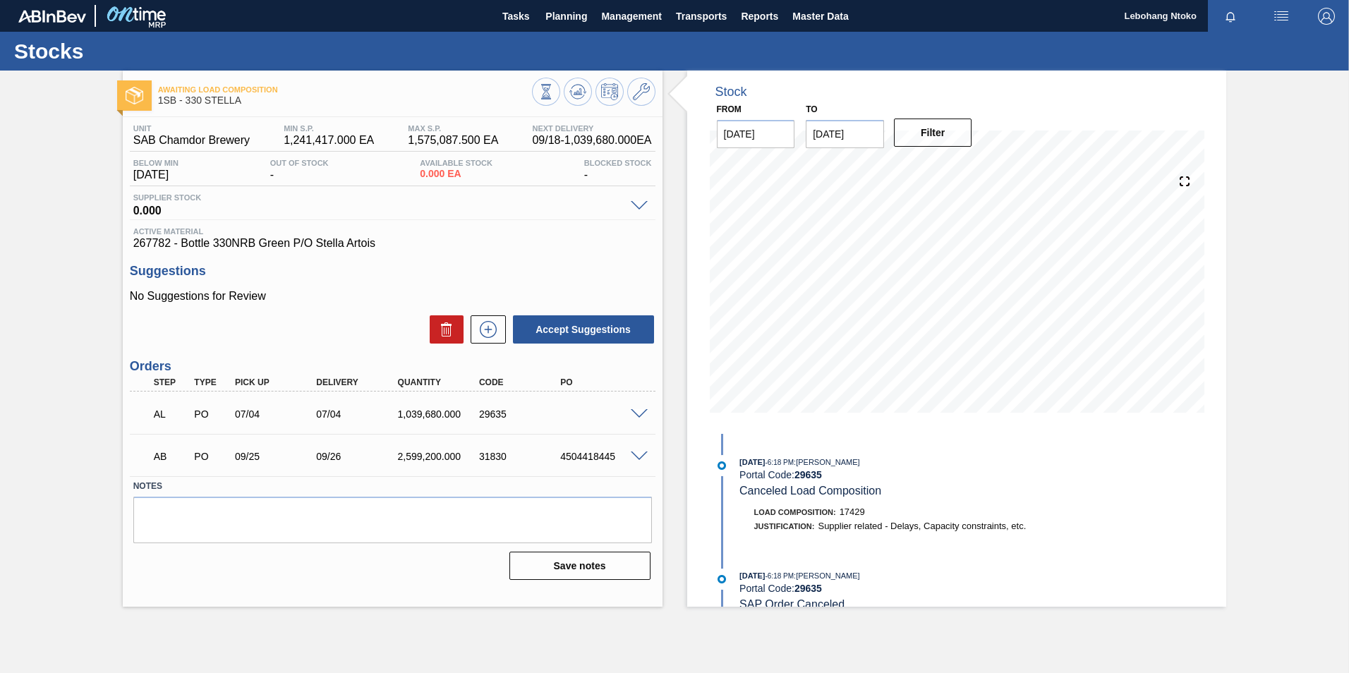
click at [636, 409] on span at bounding box center [639, 414] width 17 height 11
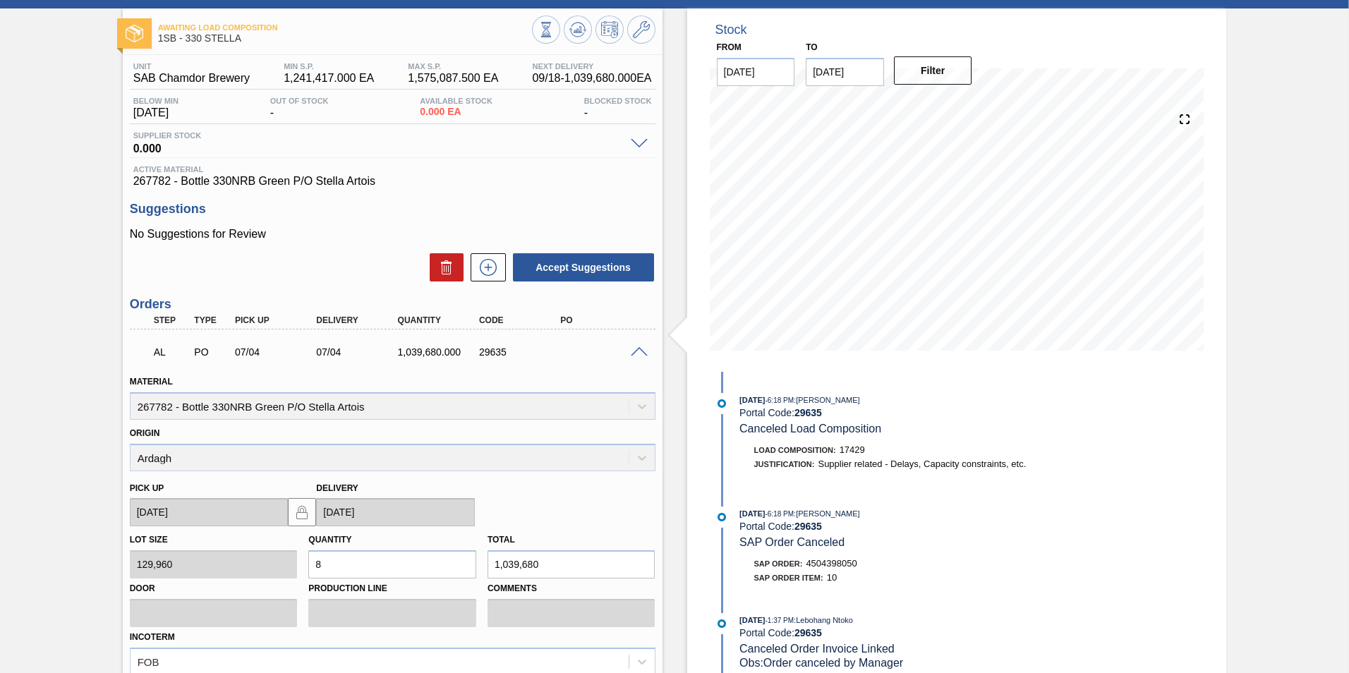
scroll to position [49, 0]
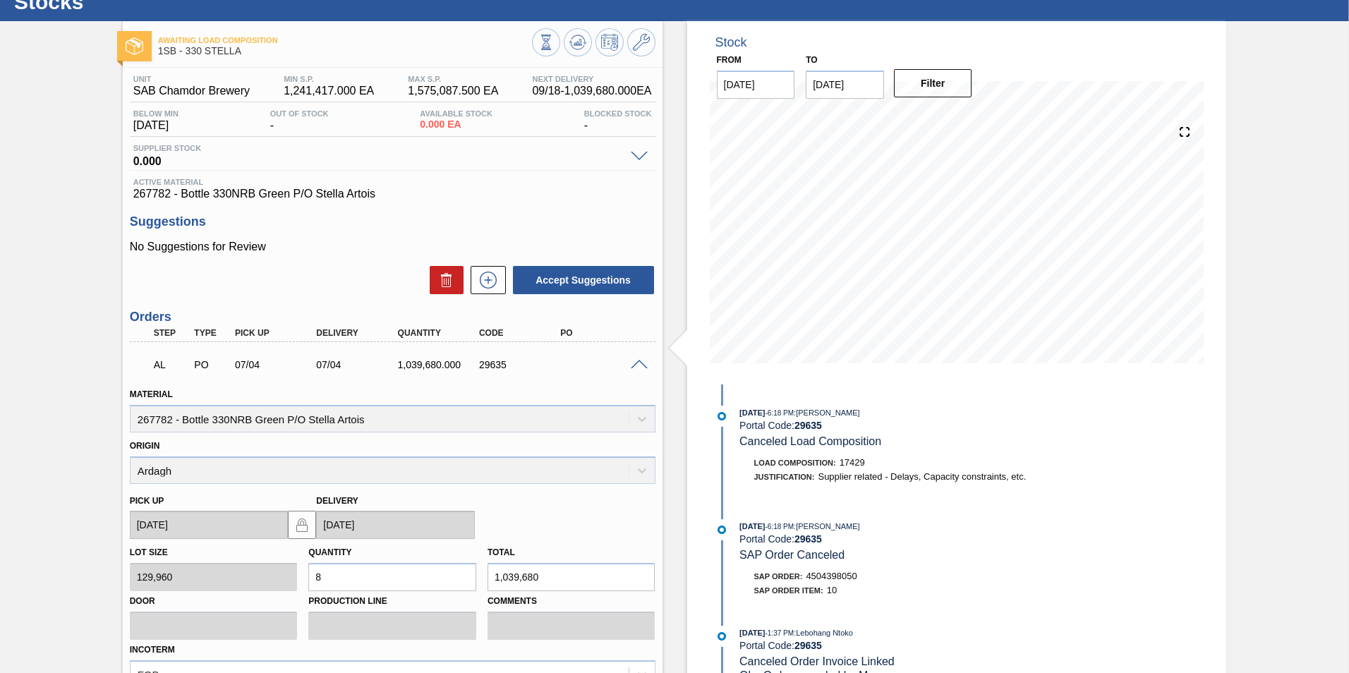
click at [638, 361] on span at bounding box center [639, 365] width 17 height 11
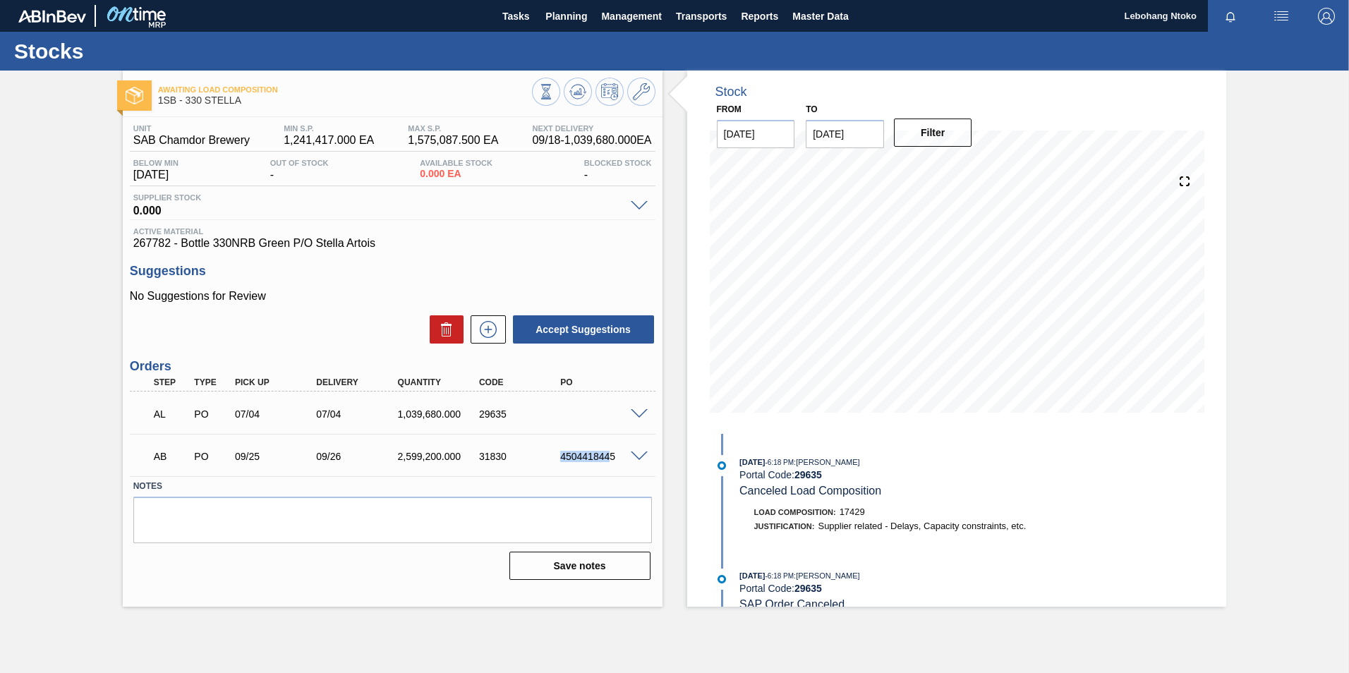
drag, startPoint x: 613, startPoint y: 457, endPoint x: 538, endPoint y: 457, distance: 74.8
click at [538, 457] on div "AB PO 09/25 09/26 2,599,200.000 31830 4504418445" at bounding box center [389, 455] width 488 height 28
drag, startPoint x: 538, startPoint y: 457, endPoint x: 615, endPoint y: 455, distance: 77.6
click at [624, 455] on div "4504418445" at bounding box center [602, 456] width 91 height 11
drag, startPoint x: 560, startPoint y: 457, endPoint x: 615, endPoint y: 455, distance: 55.1
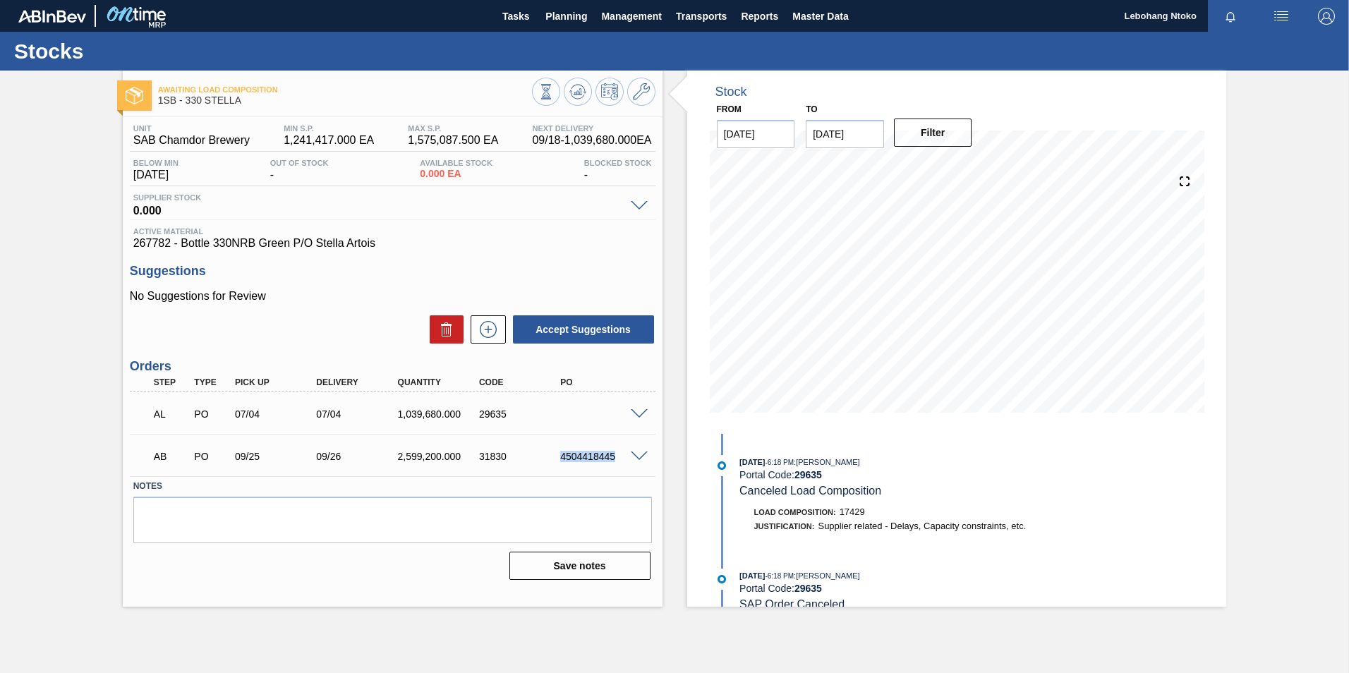
click at [615, 455] on div "4504418445" at bounding box center [602, 456] width 91 height 11
copy div "4504418445"
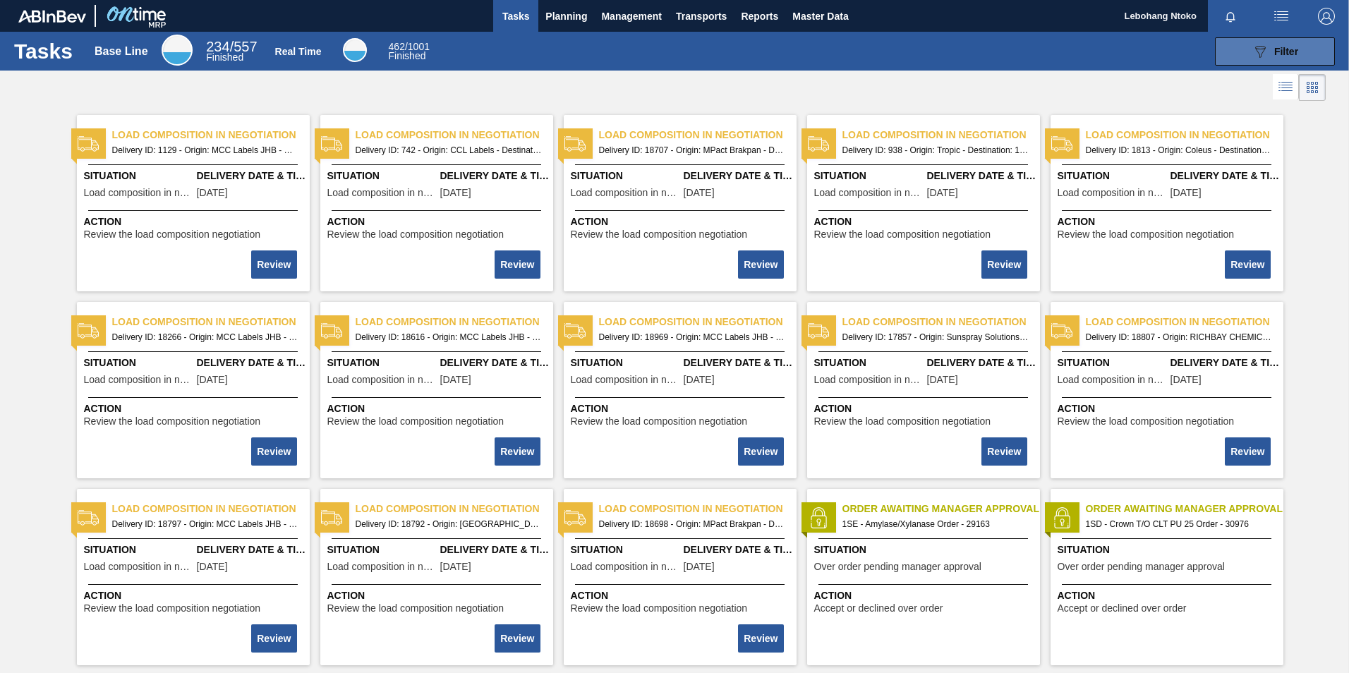
click at [1264, 50] on icon "089F7B8B-B2A5-4AFE-B5C0-19BA573D28AC" at bounding box center [1260, 51] width 17 height 17
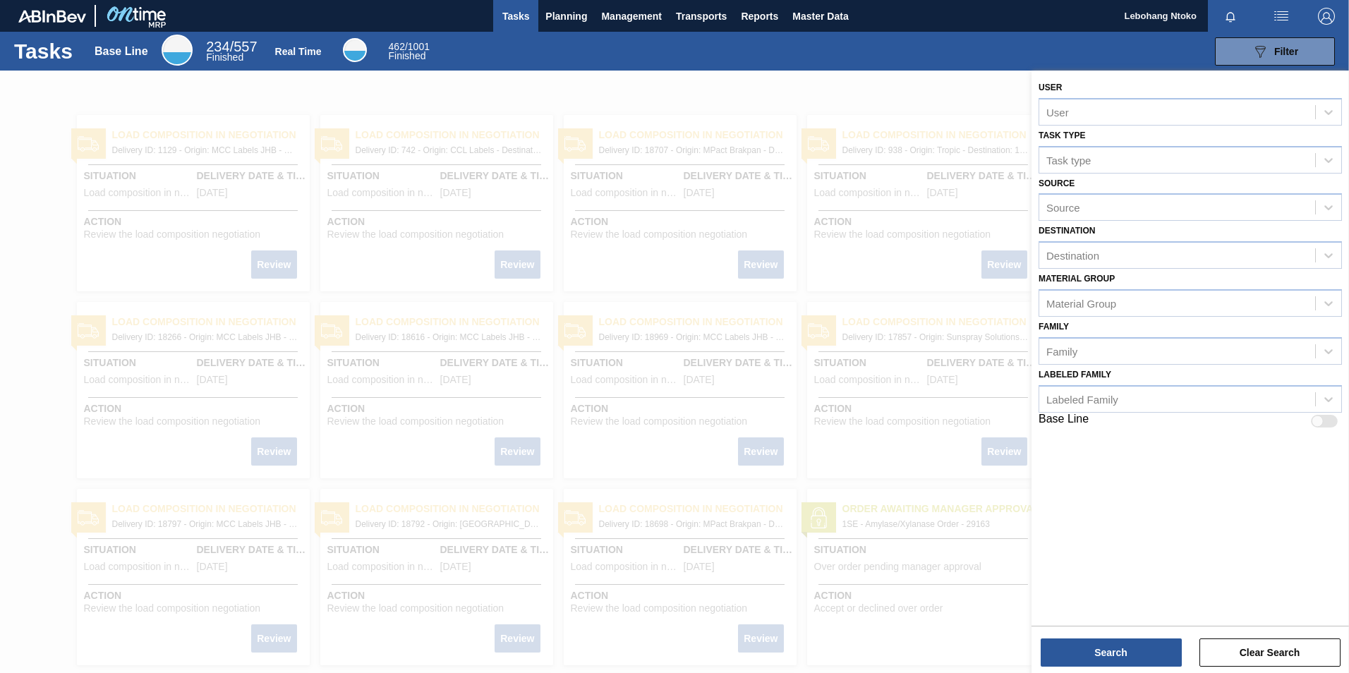
click at [831, 143] on div at bounding box center [674, 407] width 1349 height 673
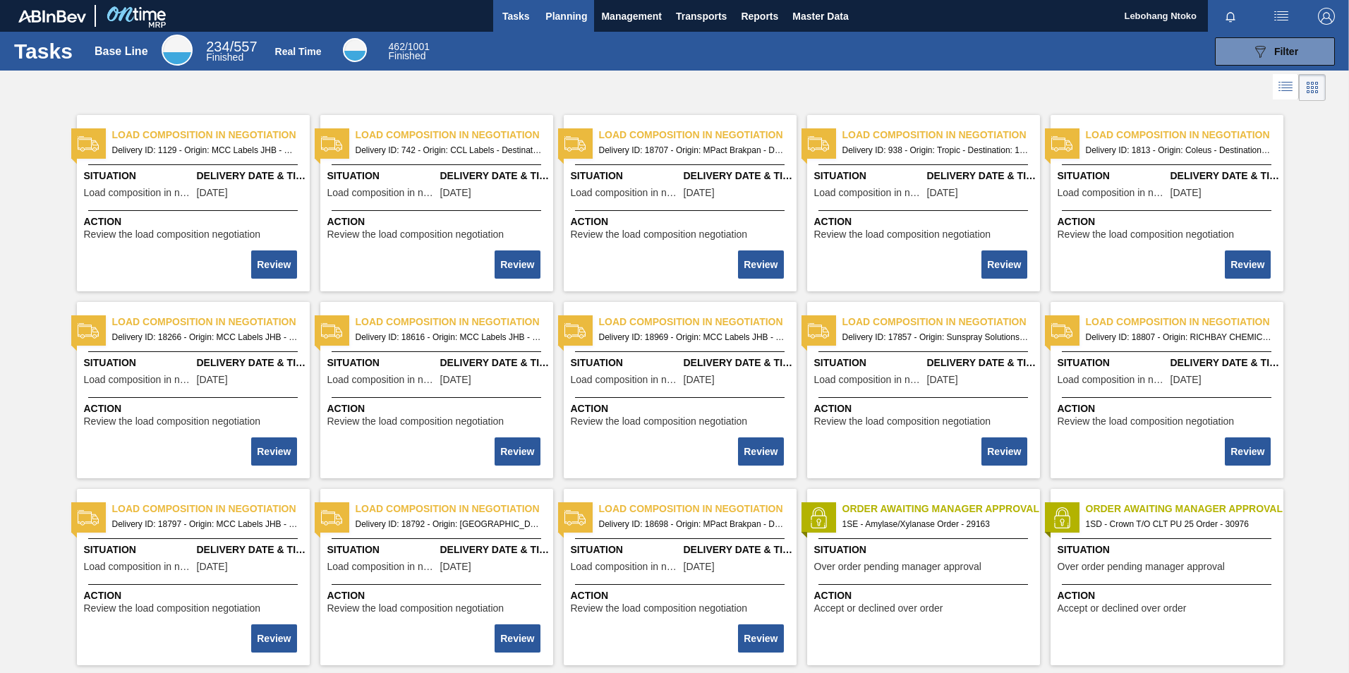
click at [567, 20] on span "Planning" at bounding box center [566, 16] width 42 height 17
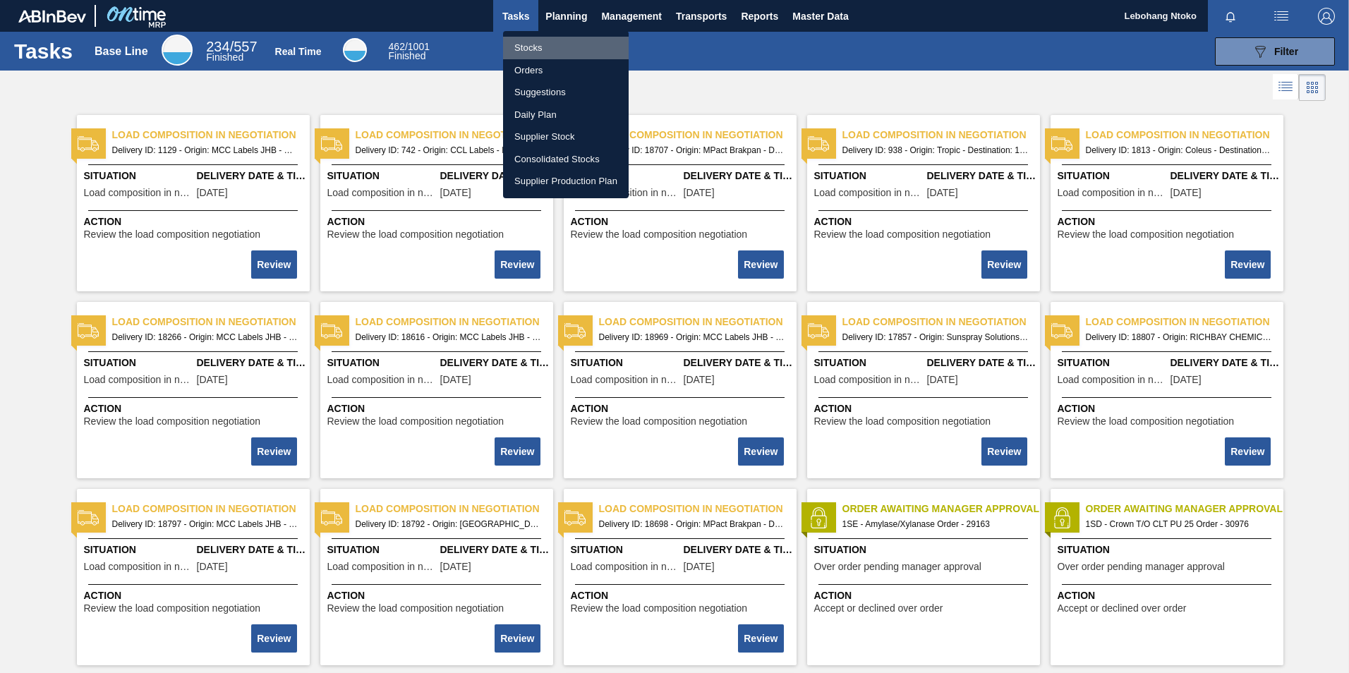
click at [526, 47] on li "Stocks" at bounding box center [566, 48] width 126 height 23
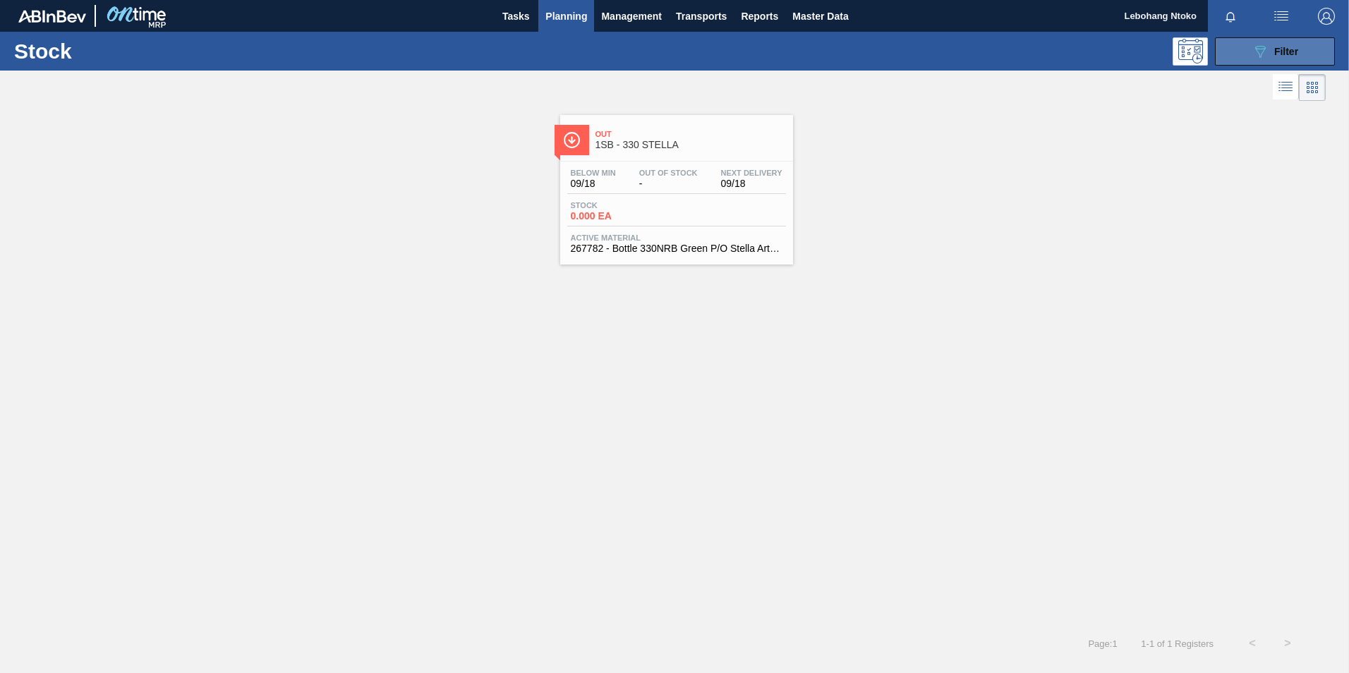
click at [1259, 43] on icon "089F7B8B-B2A5-4AFE-B5C0-19BA573D28AC" at bounding box center [1260, 51] width 17 height 17
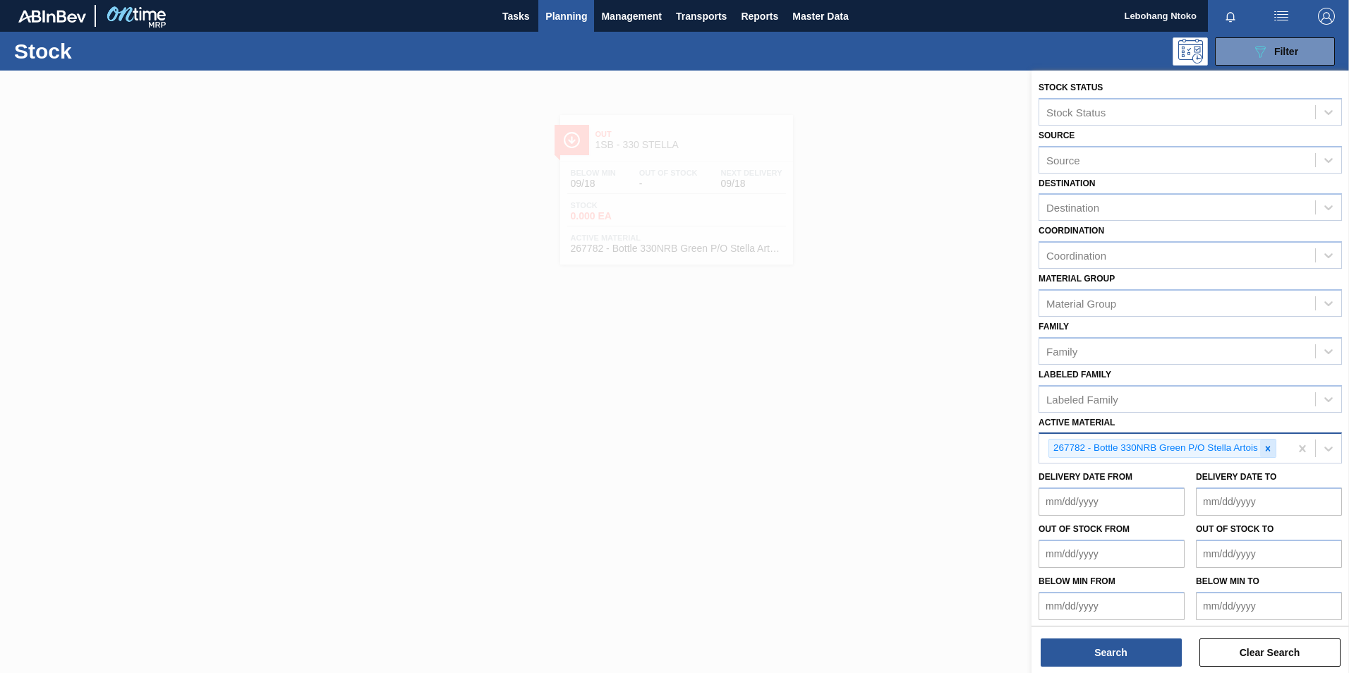
click at [1265, 450] on icon at bounding box center [1268, 449] width 10 height 10
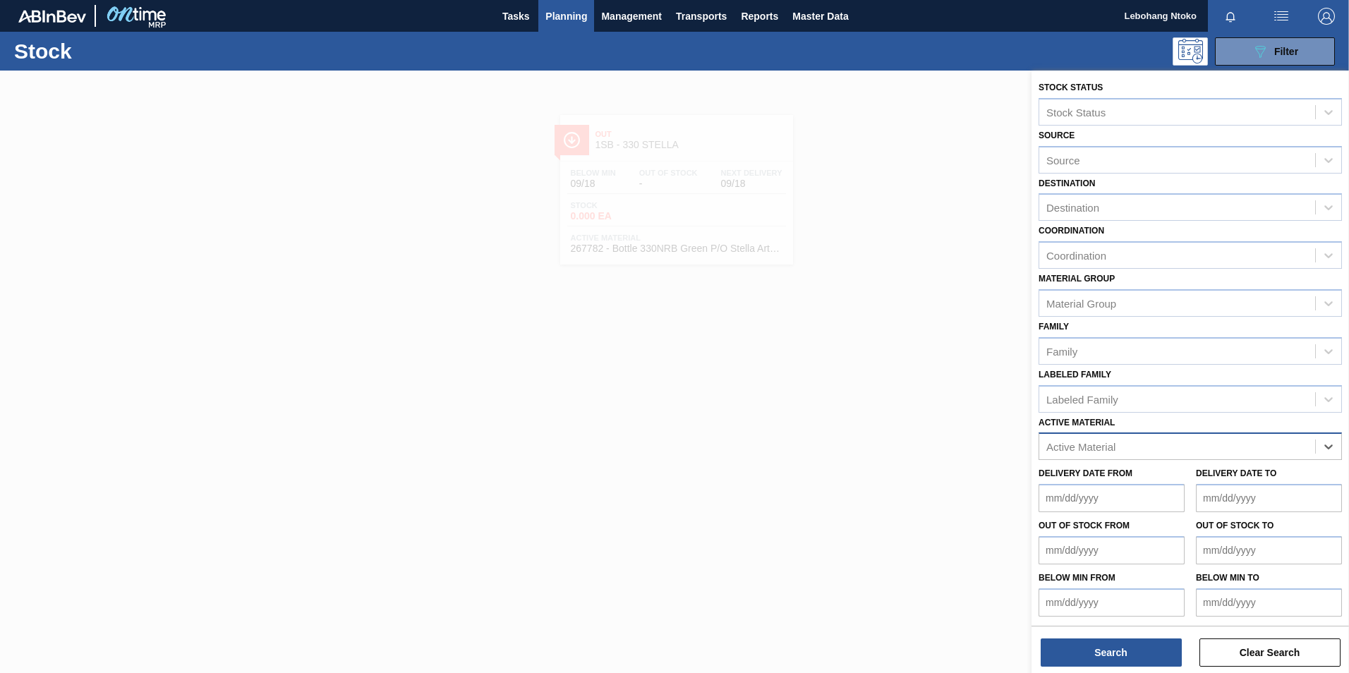
paste Material "267782"
type Material "267782"
click at [1238, 486] on div "267782 - Bottle 330NRB Green P/O Stella Artois" at bounding box center [1190, 482] width 303 height 26
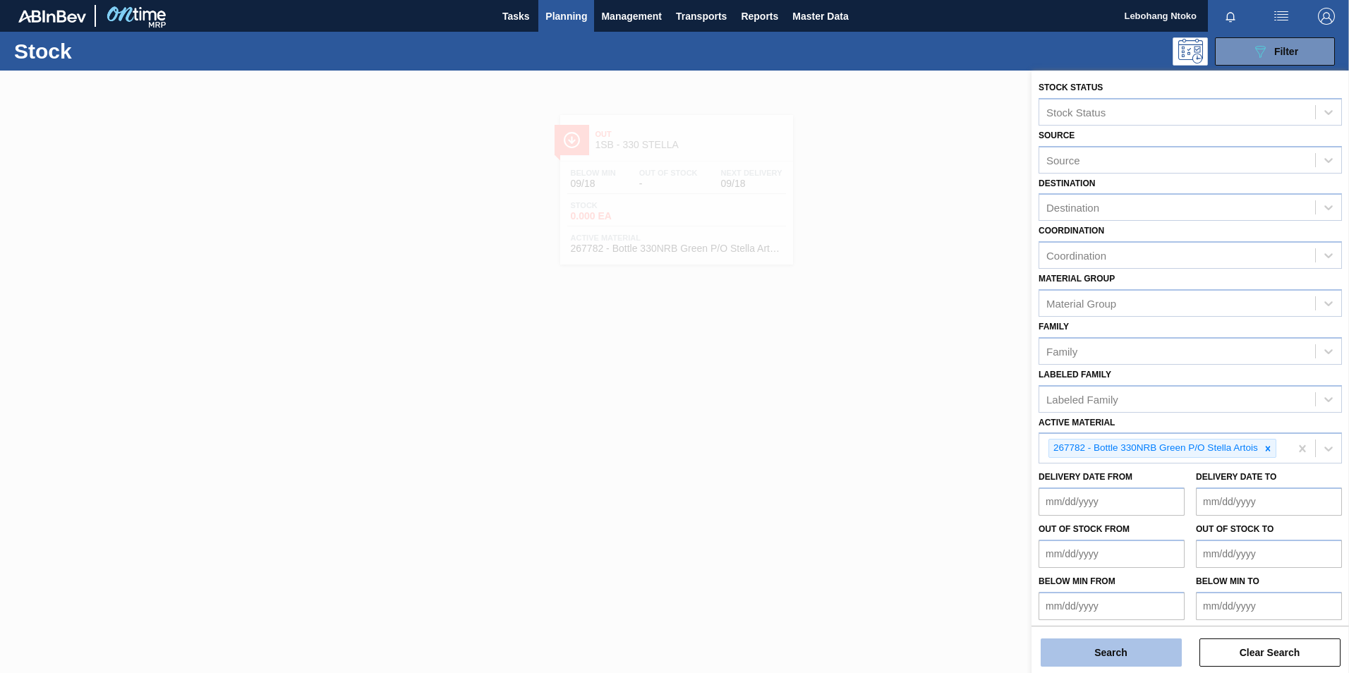
click at [1119, 644] on button "Search" at bounding box center [1111, 653] width 141 height 28
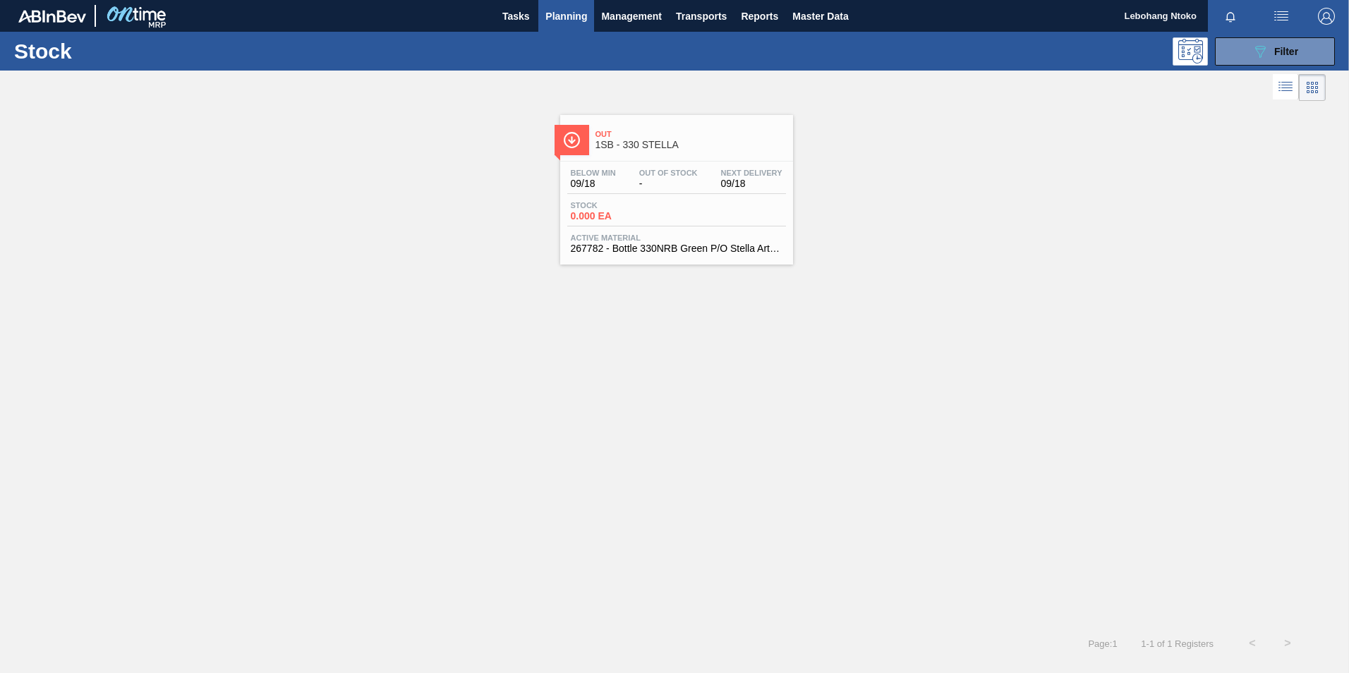
click at [691, 183] on span "-" at bounding box center [668, 184] width 59 height 11
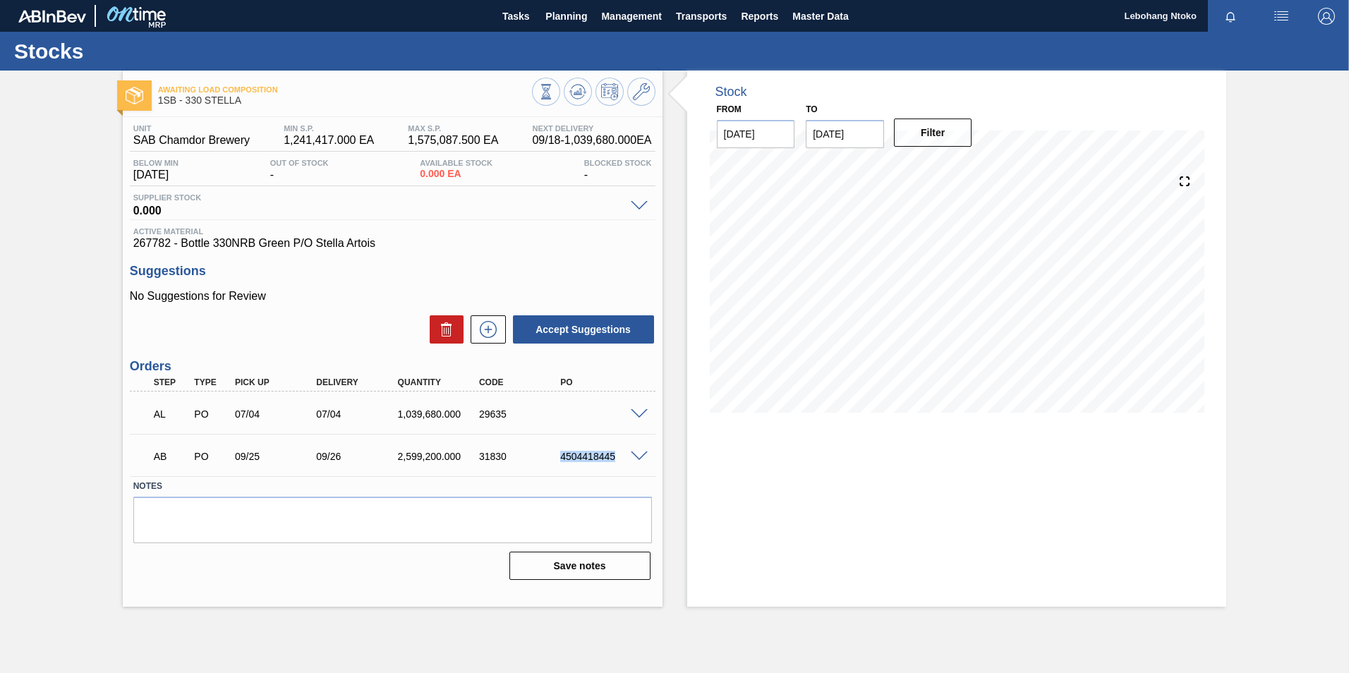
drag, startPoint x: 560, startPoint y: 459, endPoint x: 627, endPoint y: 457, distance: 67.1
click at [627, 457] on div "AB PO 09/25 09/26 2,599,200.000 31830 4504418445" at bounding box center [393, 455] width 526 height 35
drag, startPoint x: 627, startPoint y: 457, endPoint x: 891, endPoint y: 460, distance: 263.2
click at [900, 460] on div "Stock From [DATE] to [DATE] Filter" at bounding box center [957, 339] width 540 height 536
click at [637, 411] on span at bounding box center [639, 414] width 17 height 11
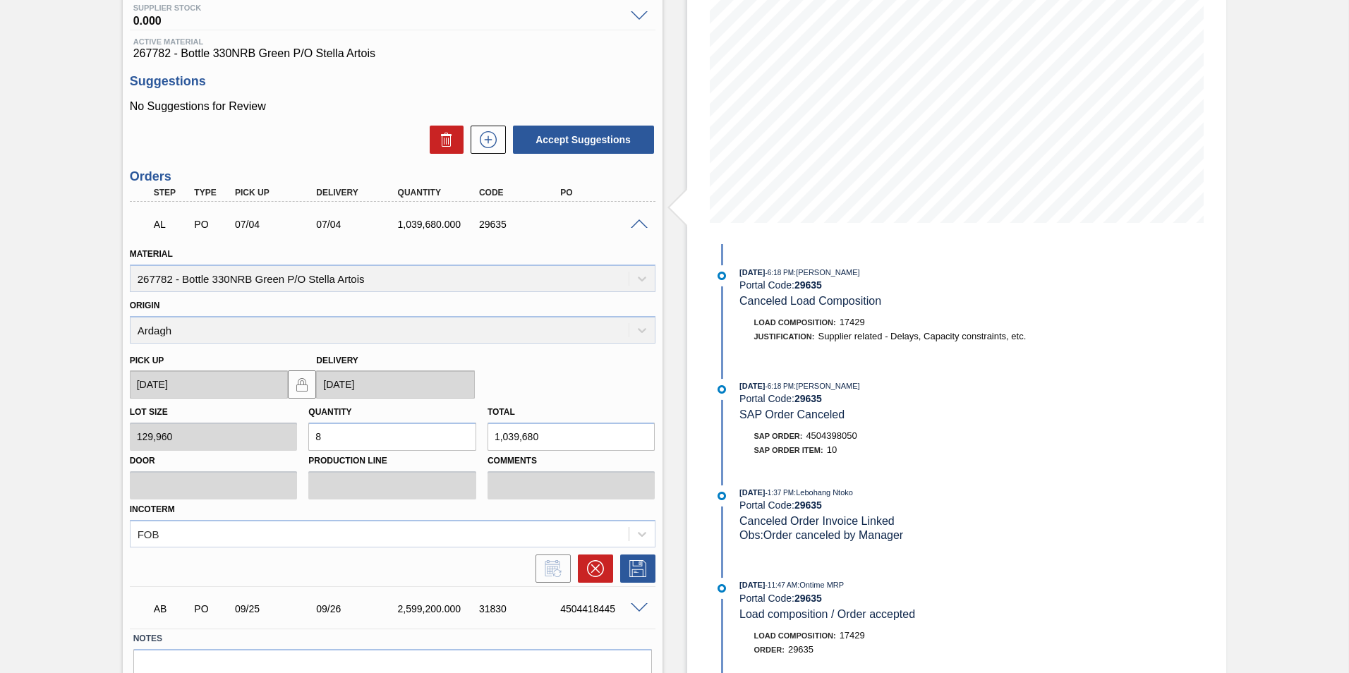
scroll to position [49, 0]
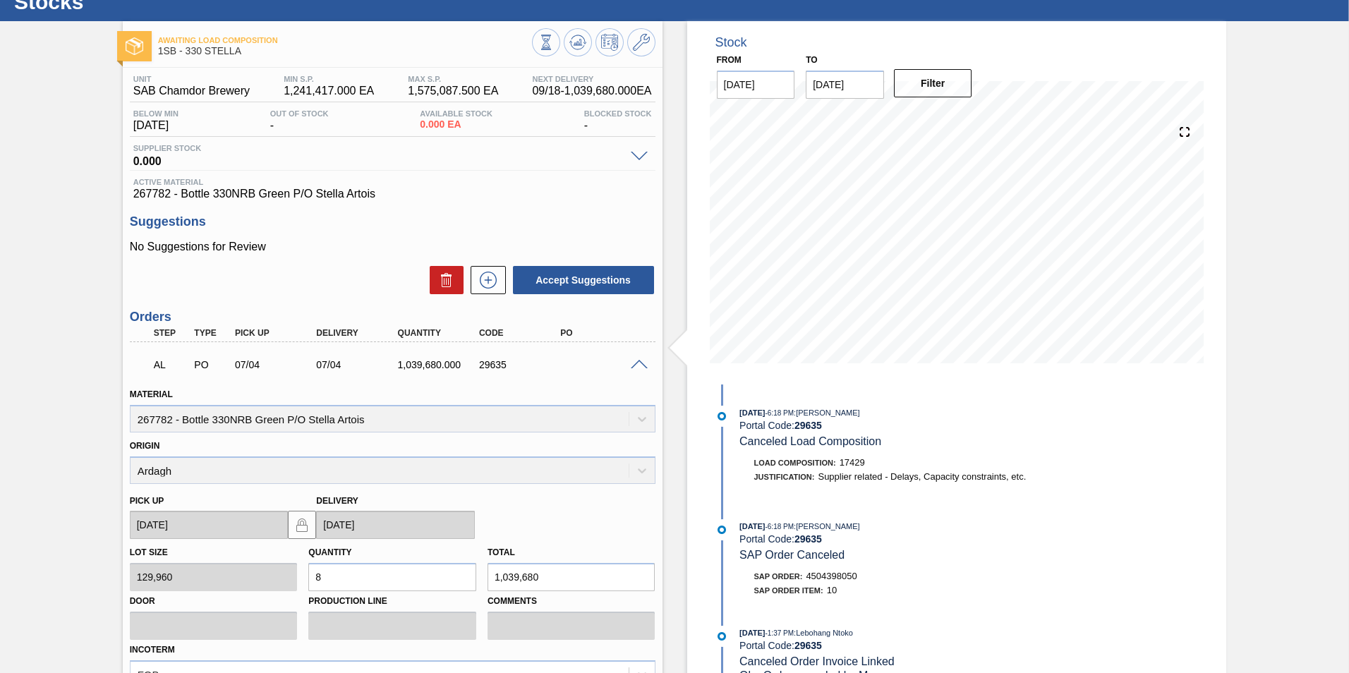
click at [634, 362] on span at bounding box center [639, 365] width 17 height 11
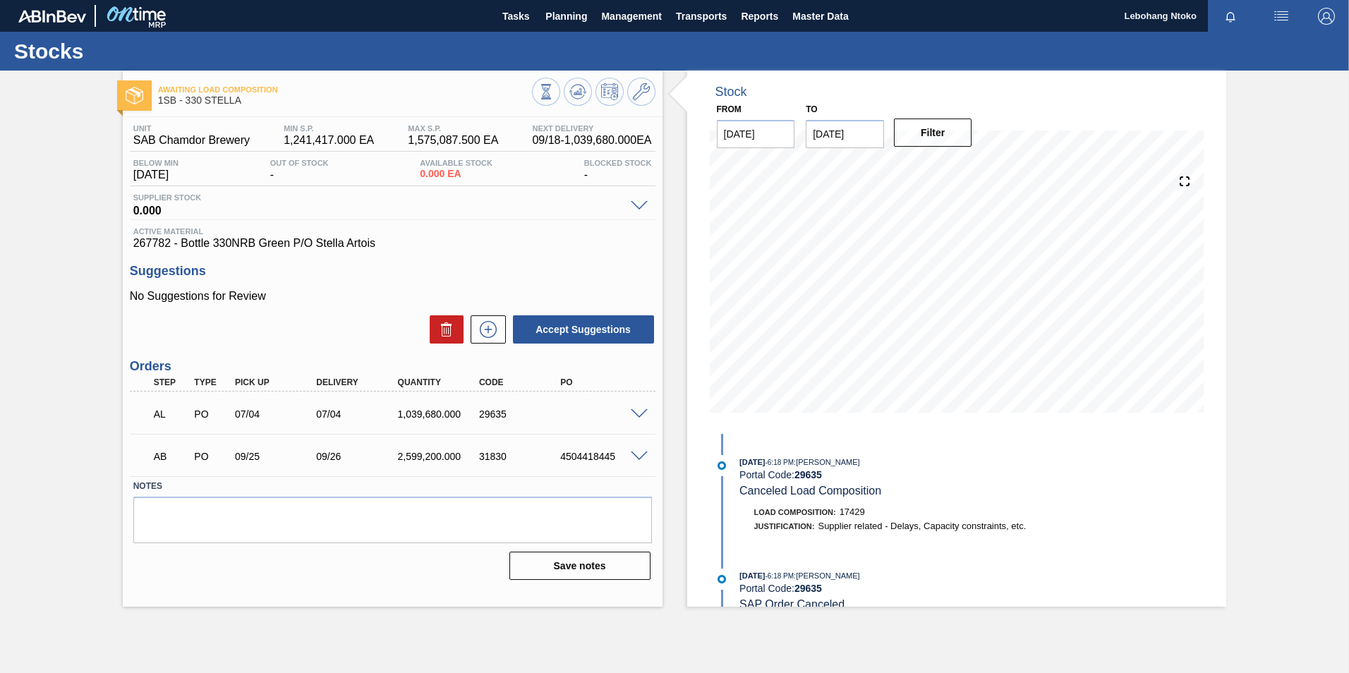
scroll to position [0, 0]
drag, startPoint x: 561, startPoint y: 458, endPoint x: 643, endPoint y: 457, distance: 81.9
click at [643, 457] on div "AB PO 09/25 09/26 2,599,200.000 31830 4504418445" at bounding box center [393, 455] width 526 height 35
copy div "4504418445"
